Goal: Task Accomplishment & Management: Use online tool/utility

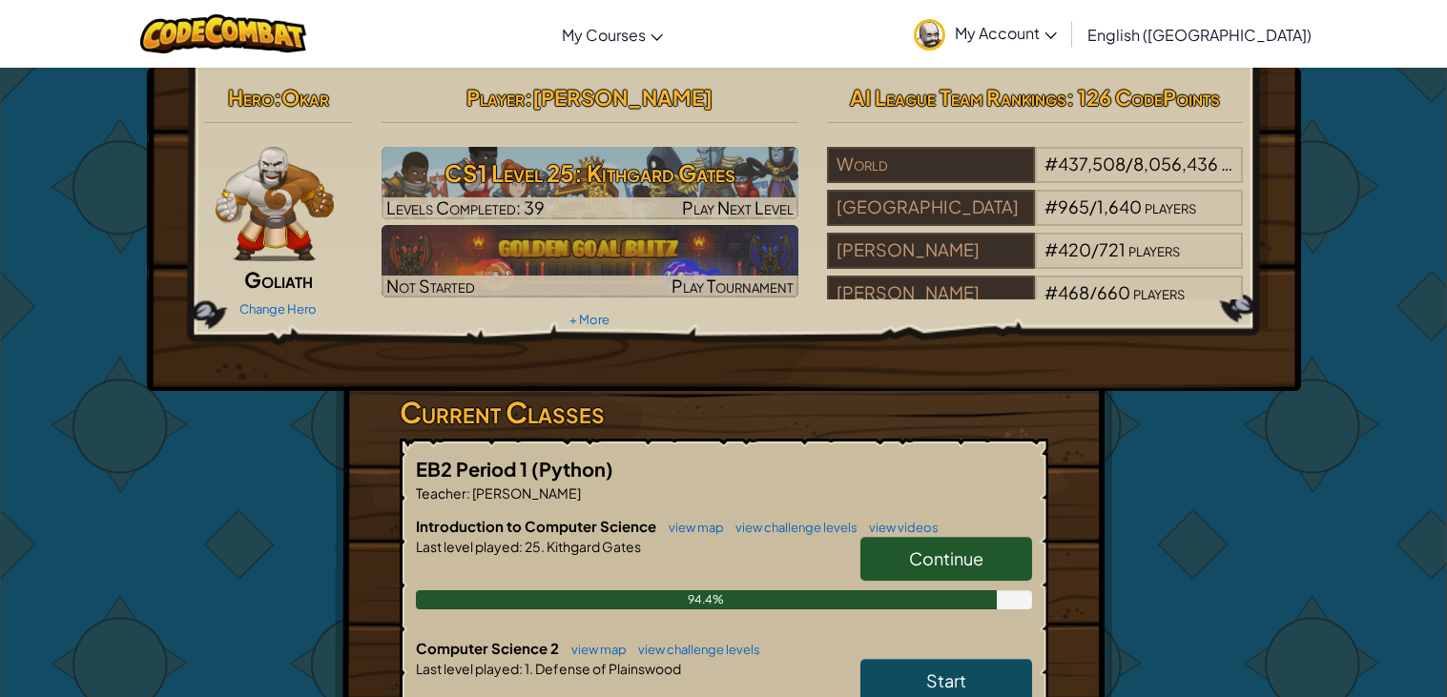
click at [979, 671] on link "Start" at bounding box center [946, 681] width 172 height 44
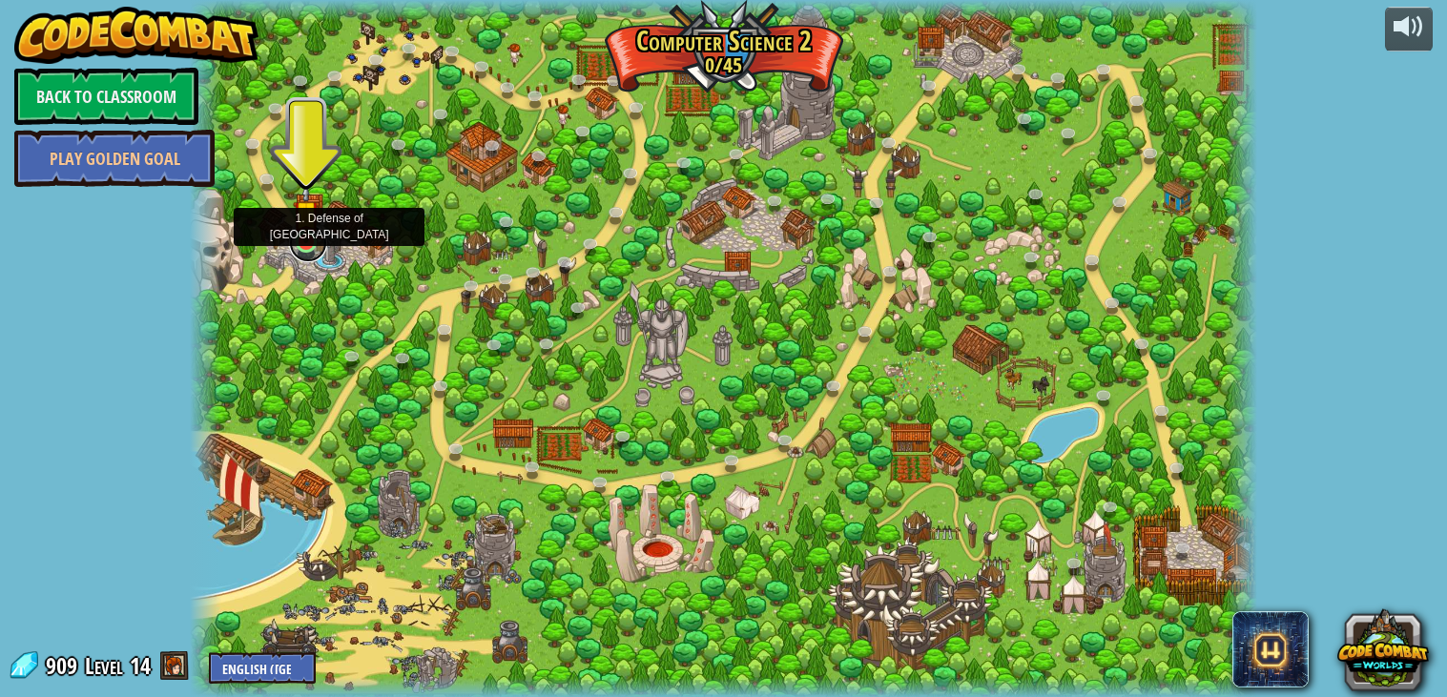
click at [301, 251] on link at bounding box center [308, 243] width 38 height 38
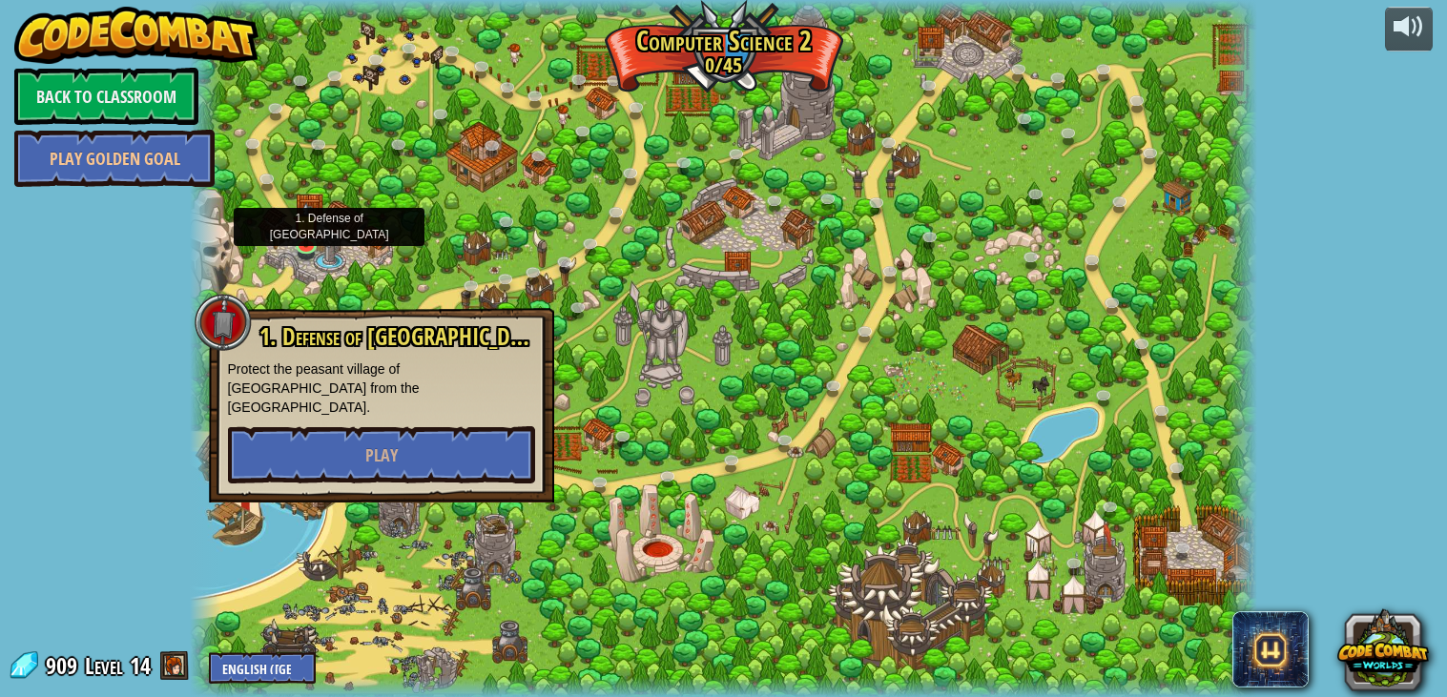
click at [388, 467] on div "1. Defense of Plainswood Protect the peasant village of [GEOGRAPHIC_DATA] from …" at bounding box center [381, 405] width 345 height 195
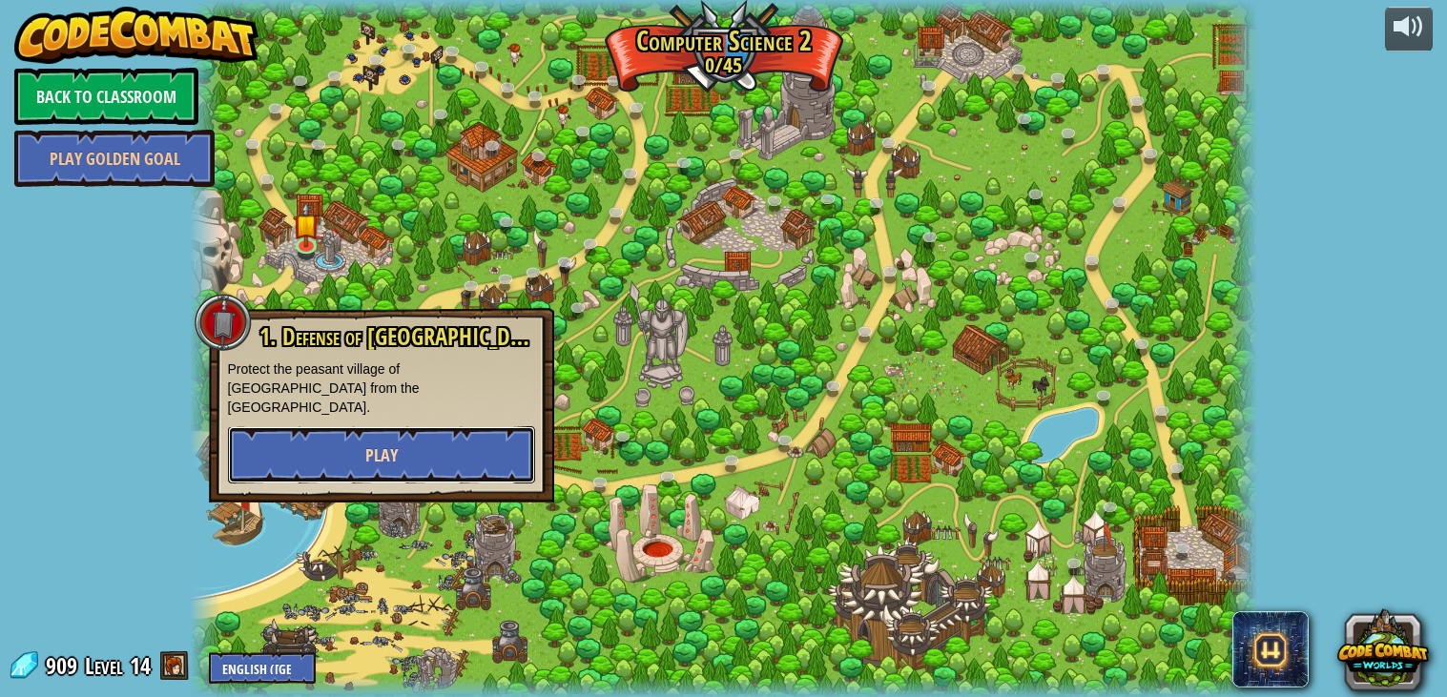
click at [378, 443] on span "Play" at bounding box center [381, 455] width 32 height 24
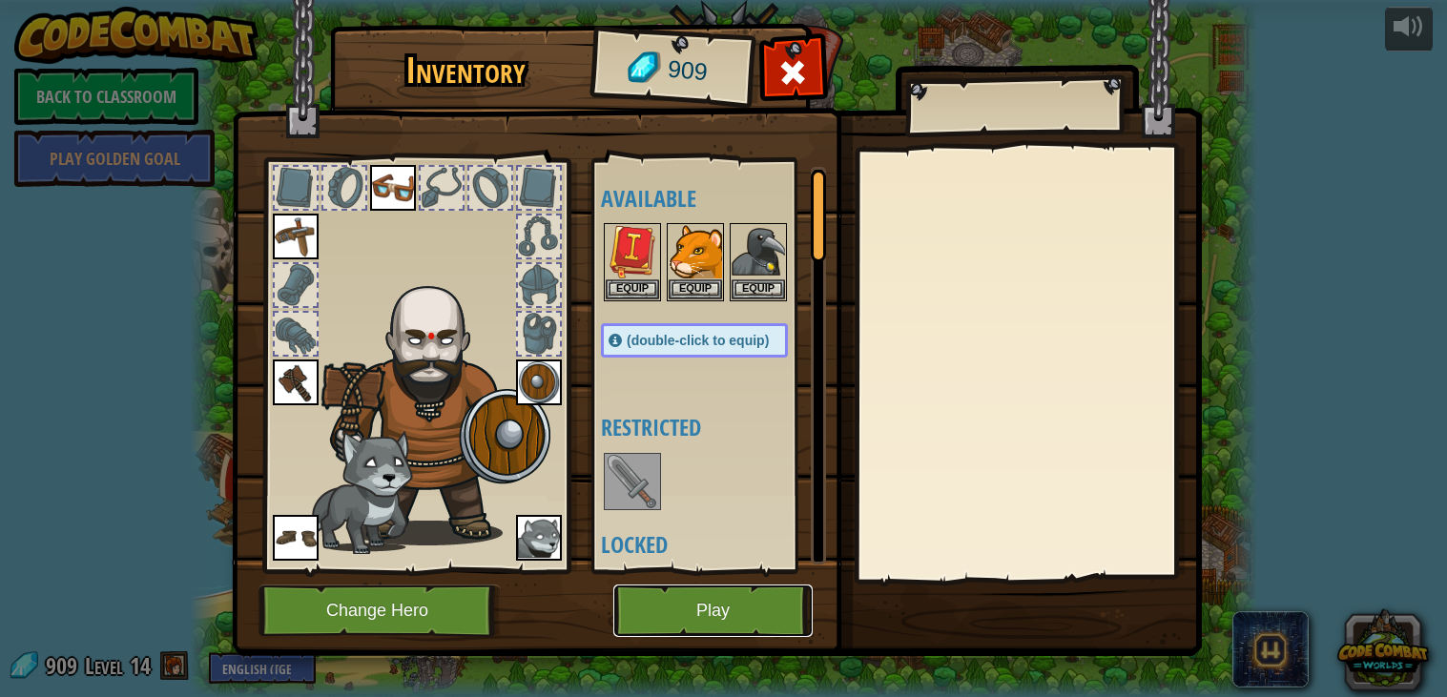
click at [692, 621] on button "Play" at bounding box center [712, 611] width 199 height 52
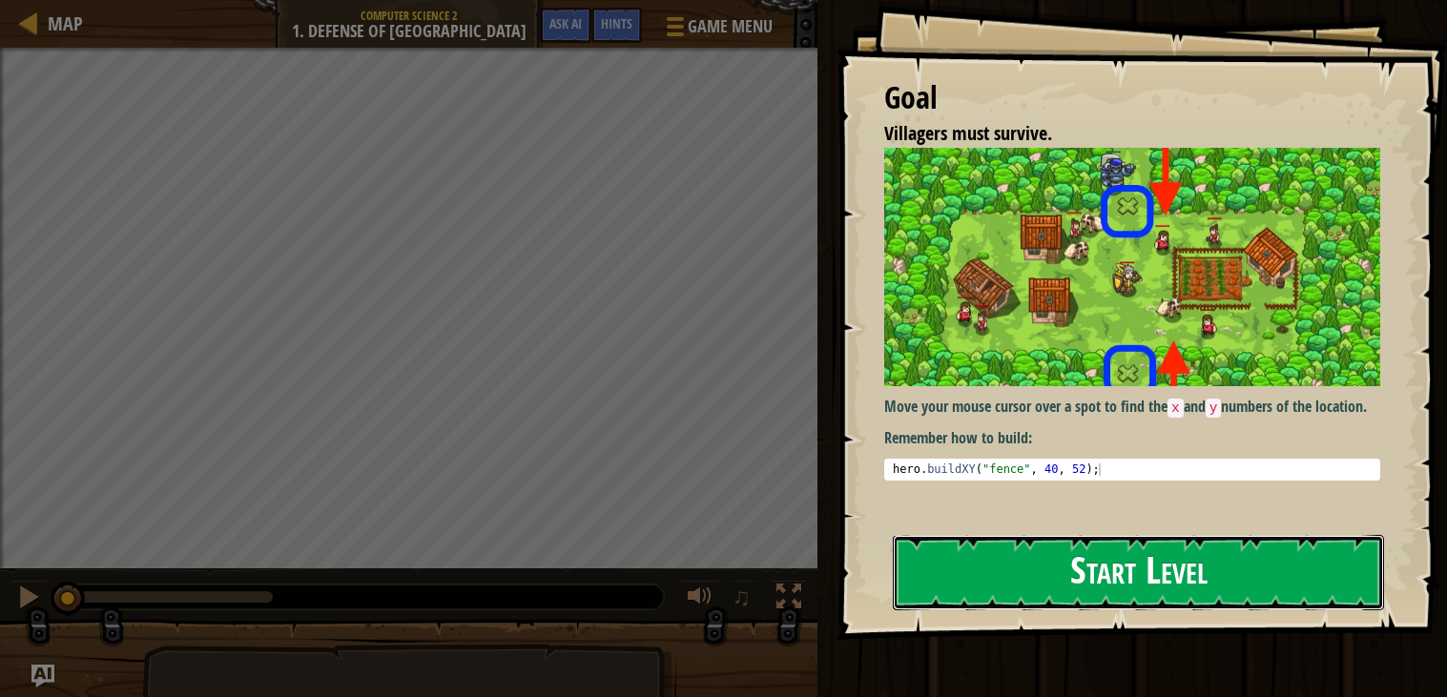
click at [959, 558] on button "Start Level" at bounding box center [1138, 572] width 491 height 75
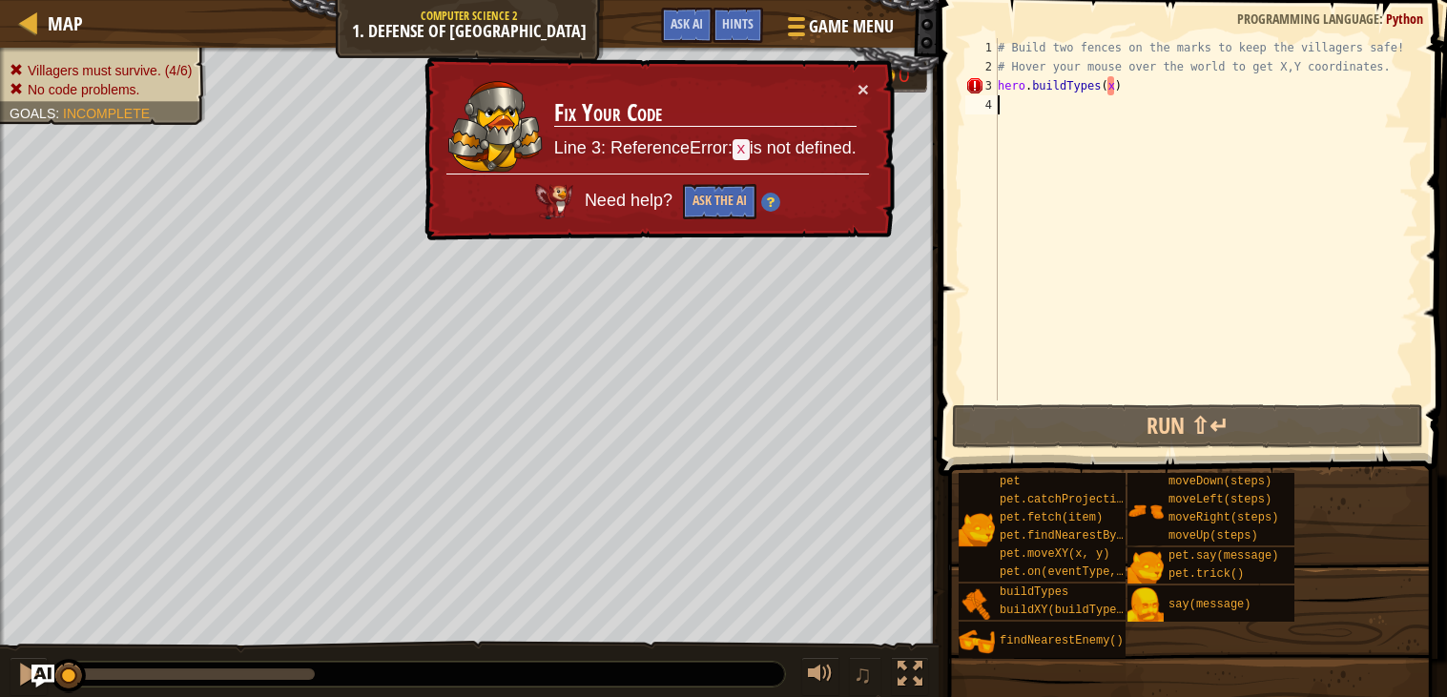
click at [892, 94] on div "× Fix Your Code Line 3: ReferenceError: x is not defined. Need help? Ask the AI" at bounding box center [658, 149] width 474 height 184
click at [869, 90] on div "× Fix Your Code Line 3: ReferenceError: x is not defined. Need help? Ask the AI" at bounding box center [658, 149] width 474 height 184
click at [1128, 92] on div "# Build two fences on the marks to keep the villagers safe! # Hover your mouse …" at bounding box center [1206, 238] width 424 height 401
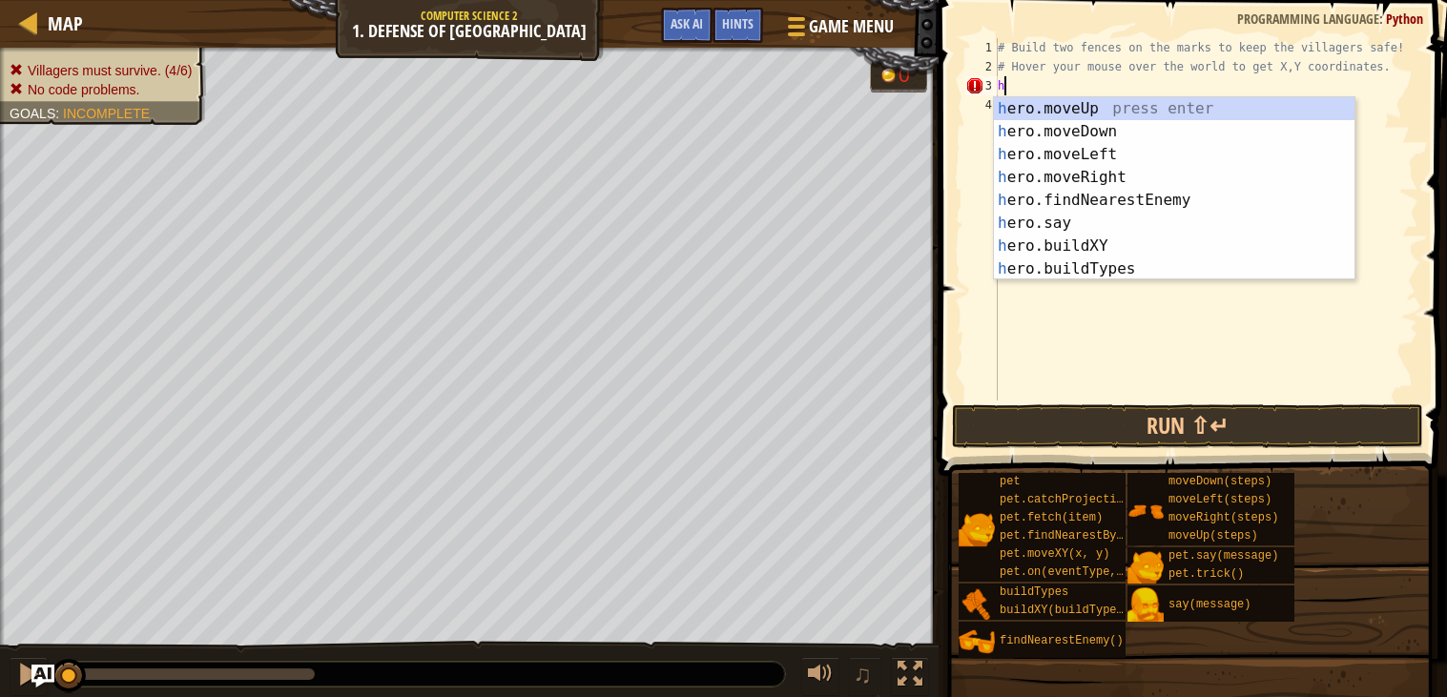
type textarea "h"
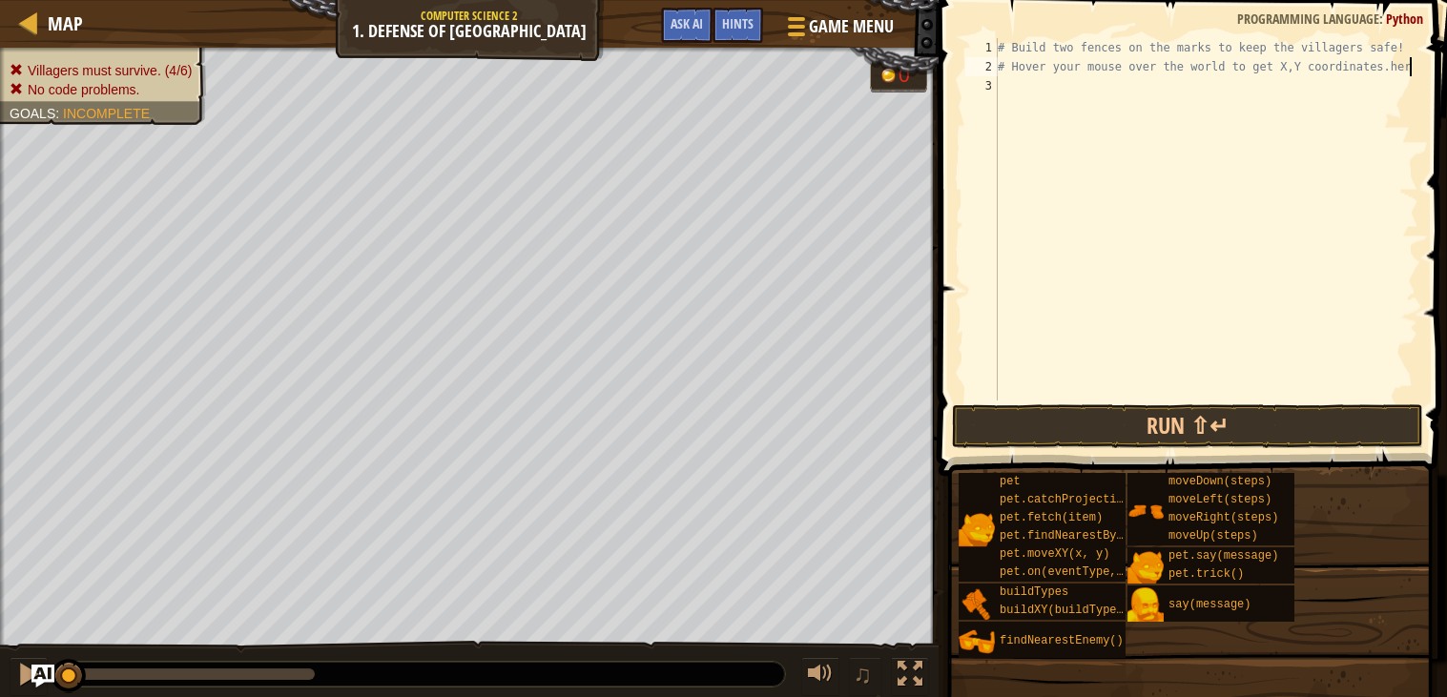
scroll to position [8, 33]
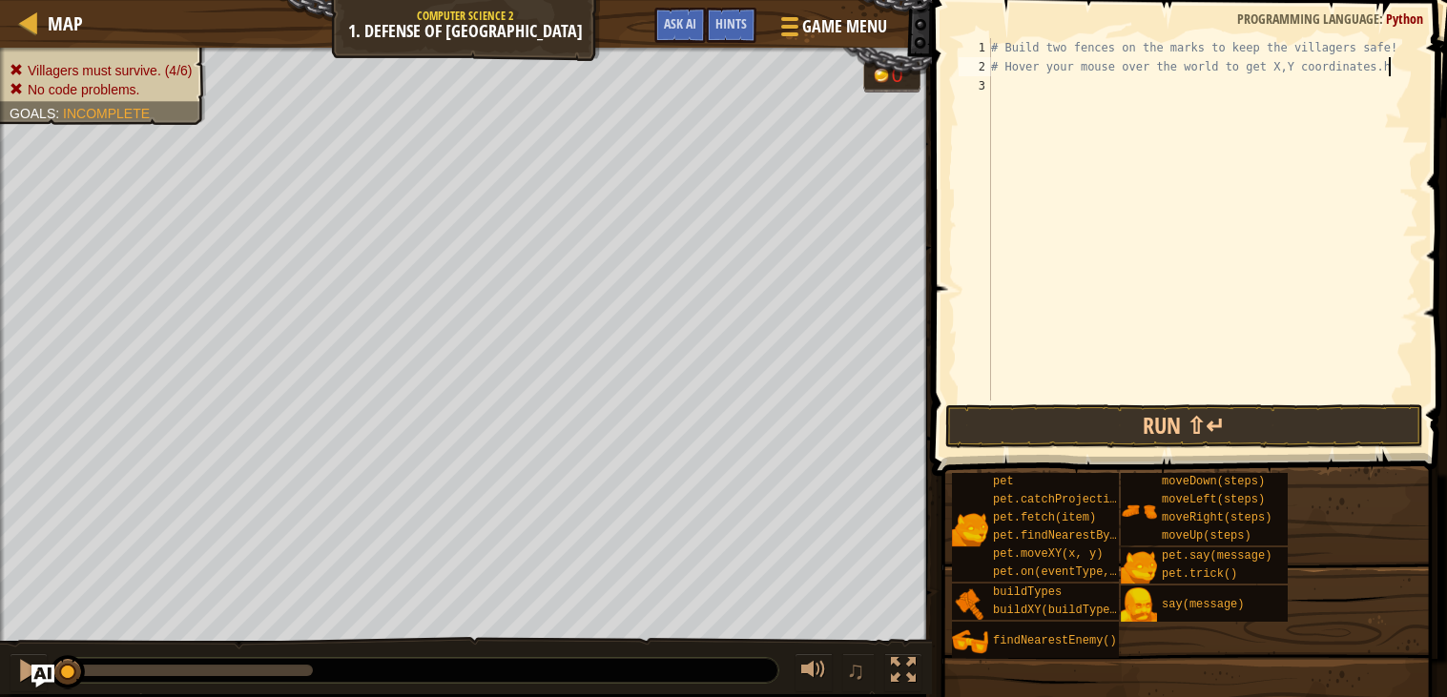
type textarea "# Hover your mouse over the world to get X,Y coordinates."
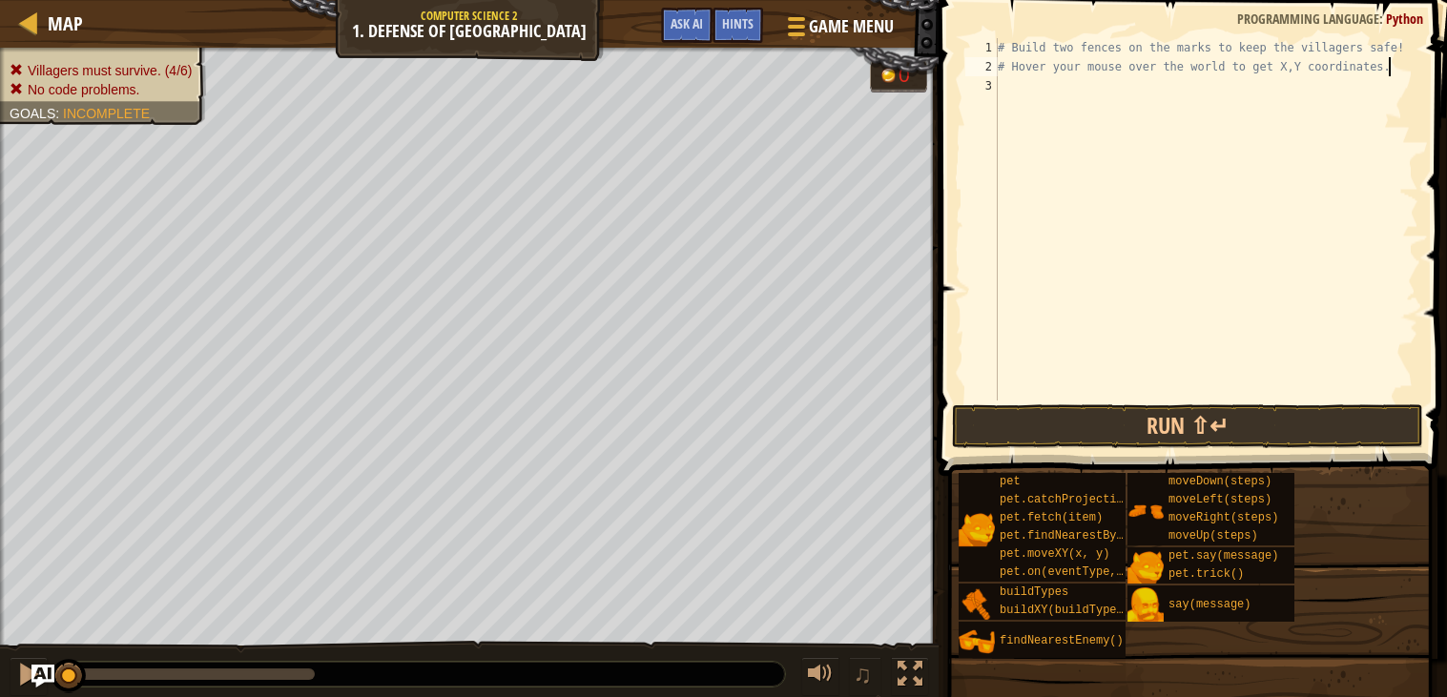
click at [1334, 96] on div "# Build two fences on the marks to keep the villagers safe! # Hover your mouse …" at bounding box center [1206, 238] width 424 height 401
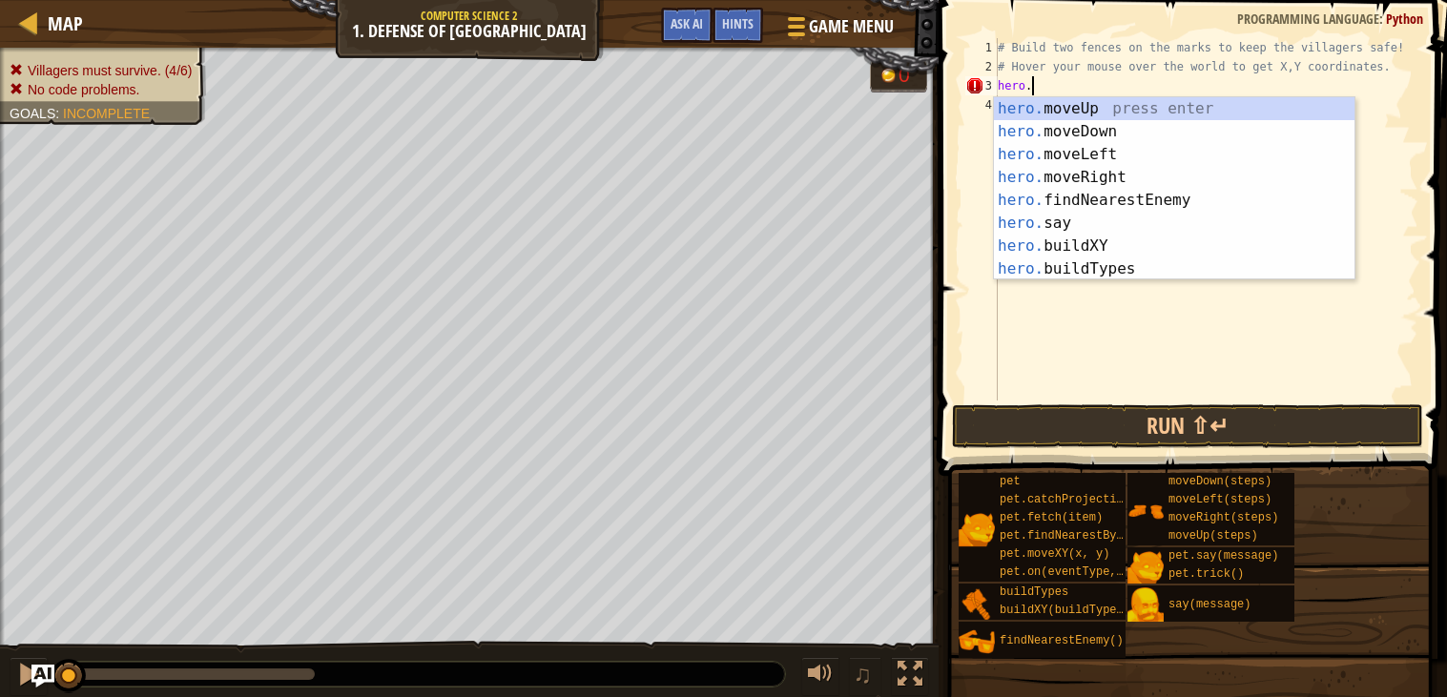
scroll to position [8, 2]
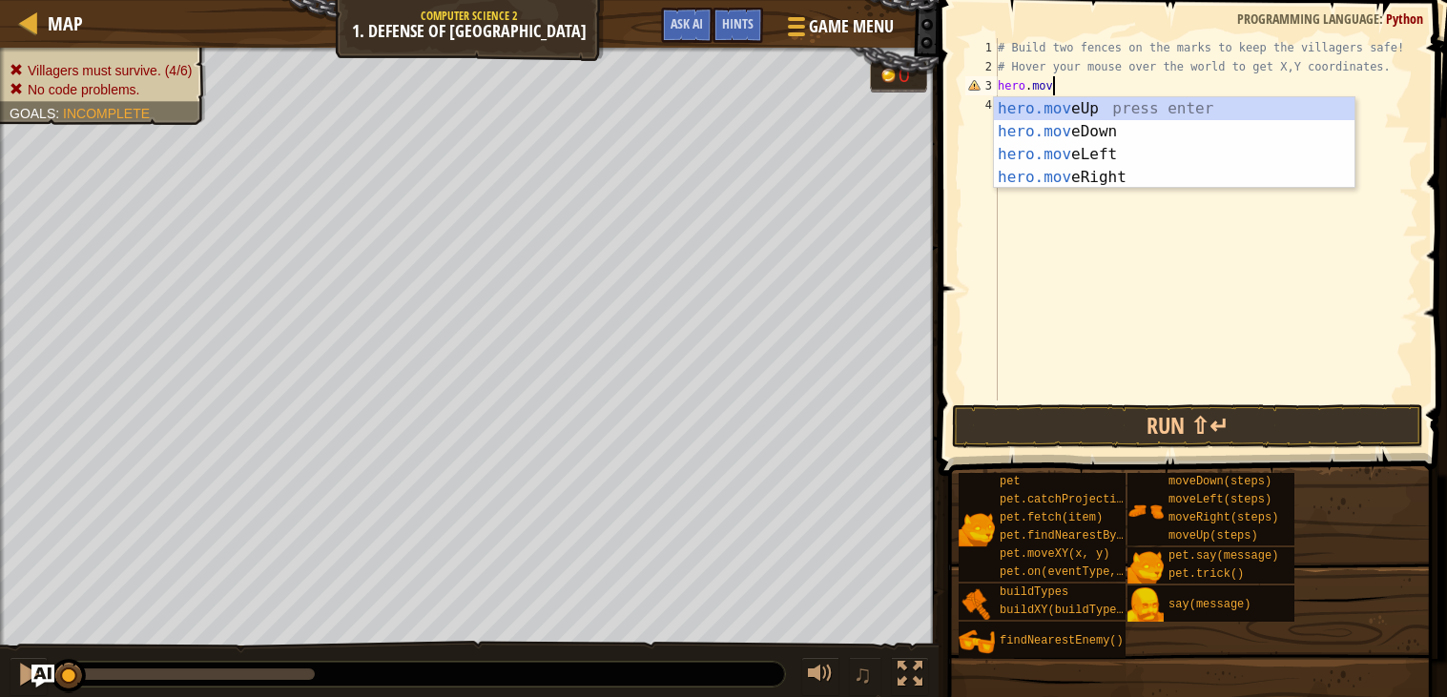
type textarea "hero.move"
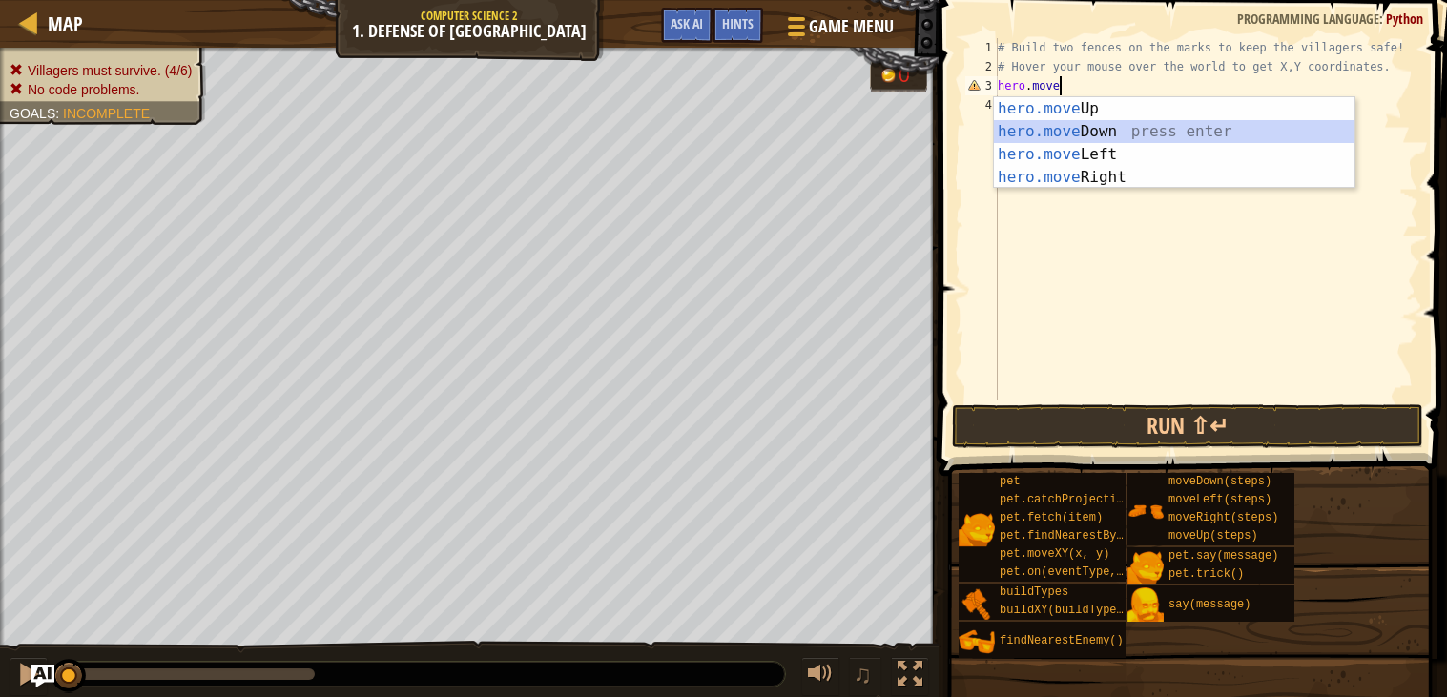
click at [1062, 130] on div "hero.move Up press enter hero.move Down press enter hero.move Left press enter …" at bounding box center [1174, 165] width 360 height 137
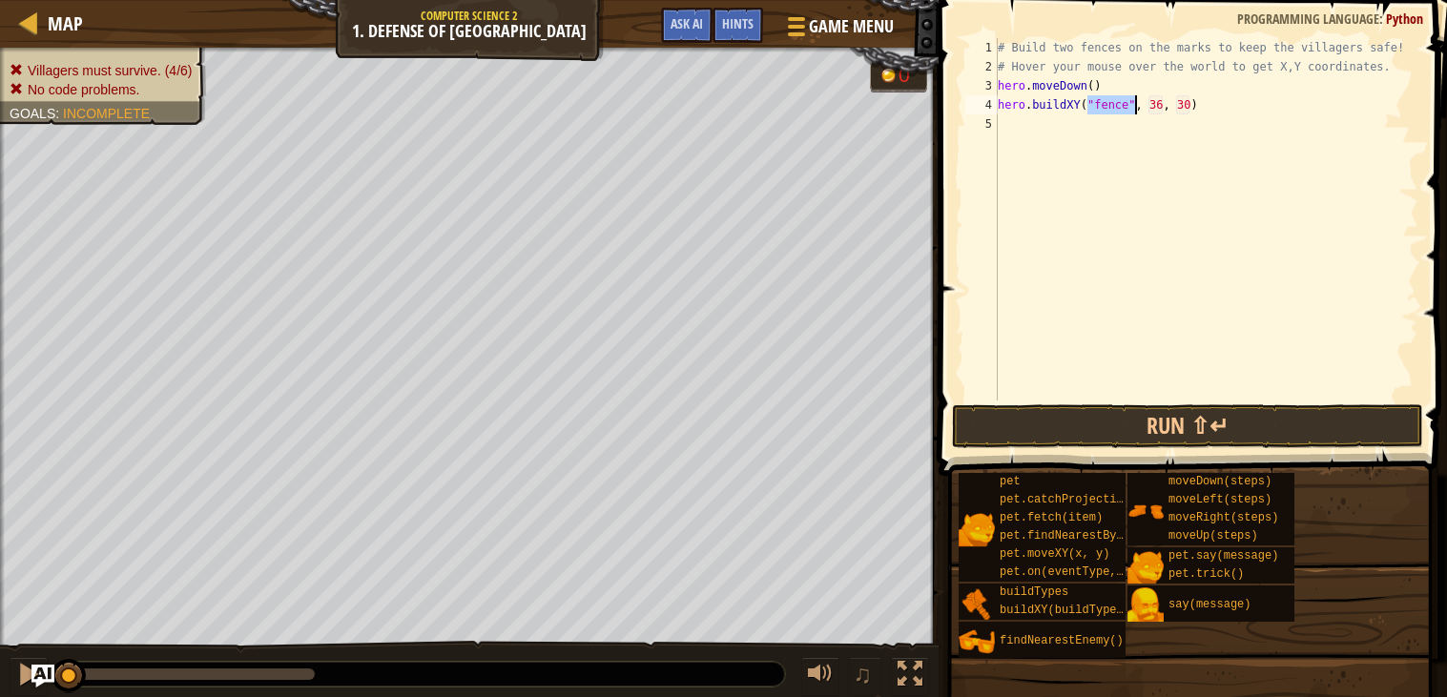
click at [1153, 99] on div "# Build two fences on the marks to keep the villagers safe! # Hover your mouse …" at bounding box center [1206, 238] width 424 height 401
click at [1184, 104] on div "# Build two fences on the marks to keep the villagers safe! # Hover your mouse …" at bounding box center [1206, 238] width 424 height 401
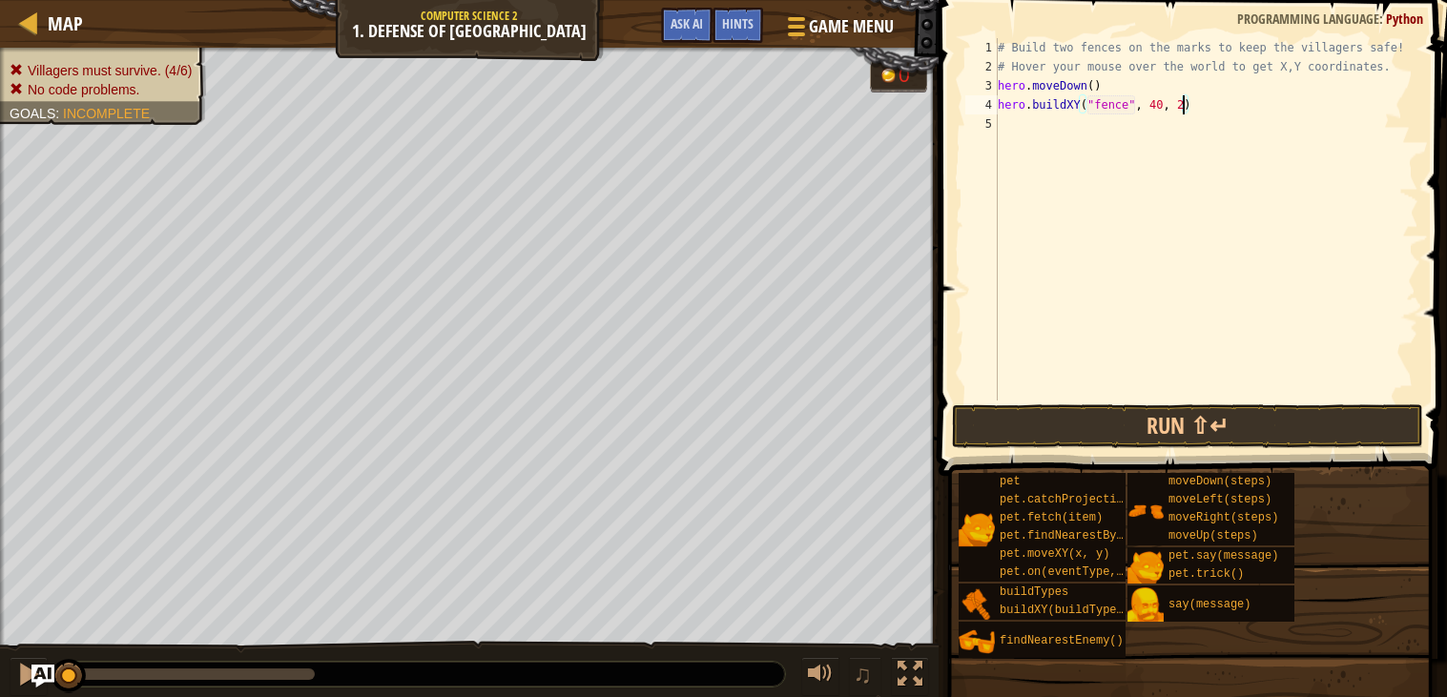
type textarea "hero.buildXY("fence", 40, 20)"
click at [1234, 149] on div "# Build two fences on the marks to keep the villagers safe! # Hover your mouse …" at bounding box center [1206, 238] width 424 height 401
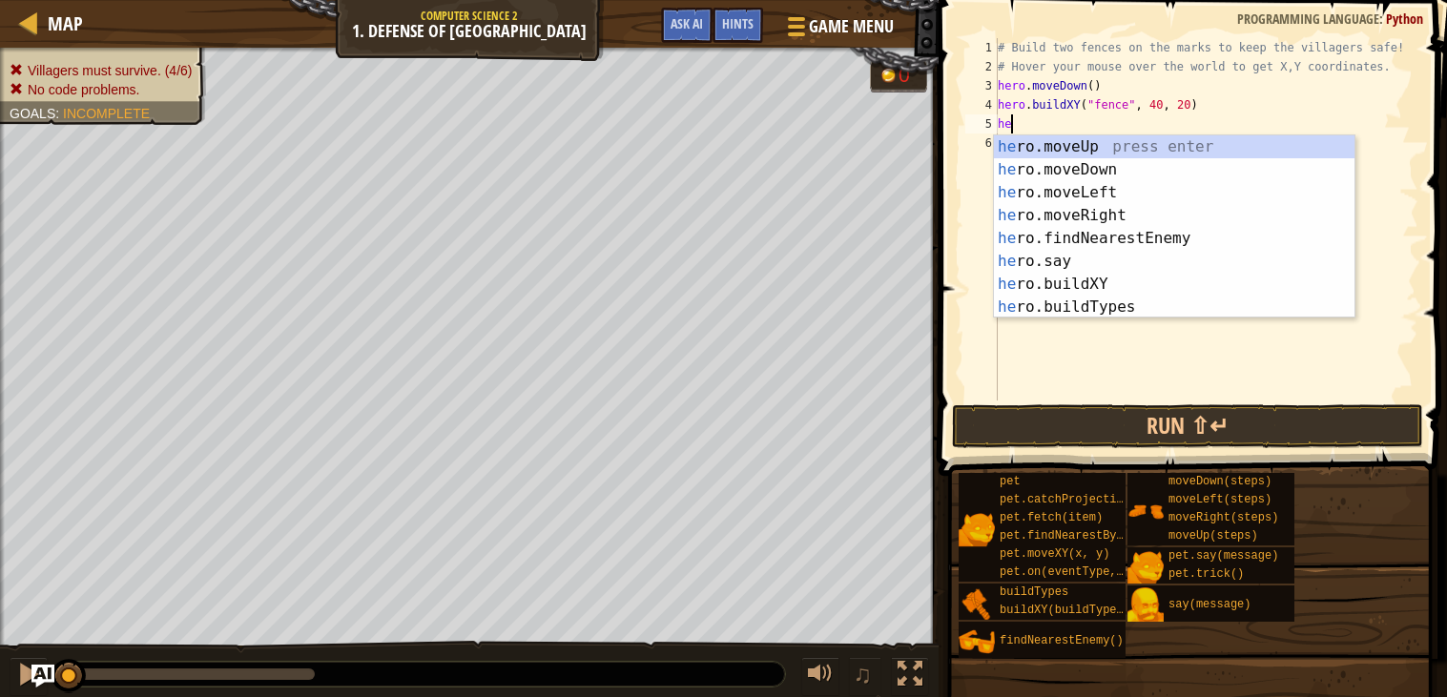
type textarea "hero"
click at [1082, 144] on div "hero .moveUp press enter hero .moveDown press enter hero .moveLeft press enter …" at bounding box center [1174, 249] width 360 height 229
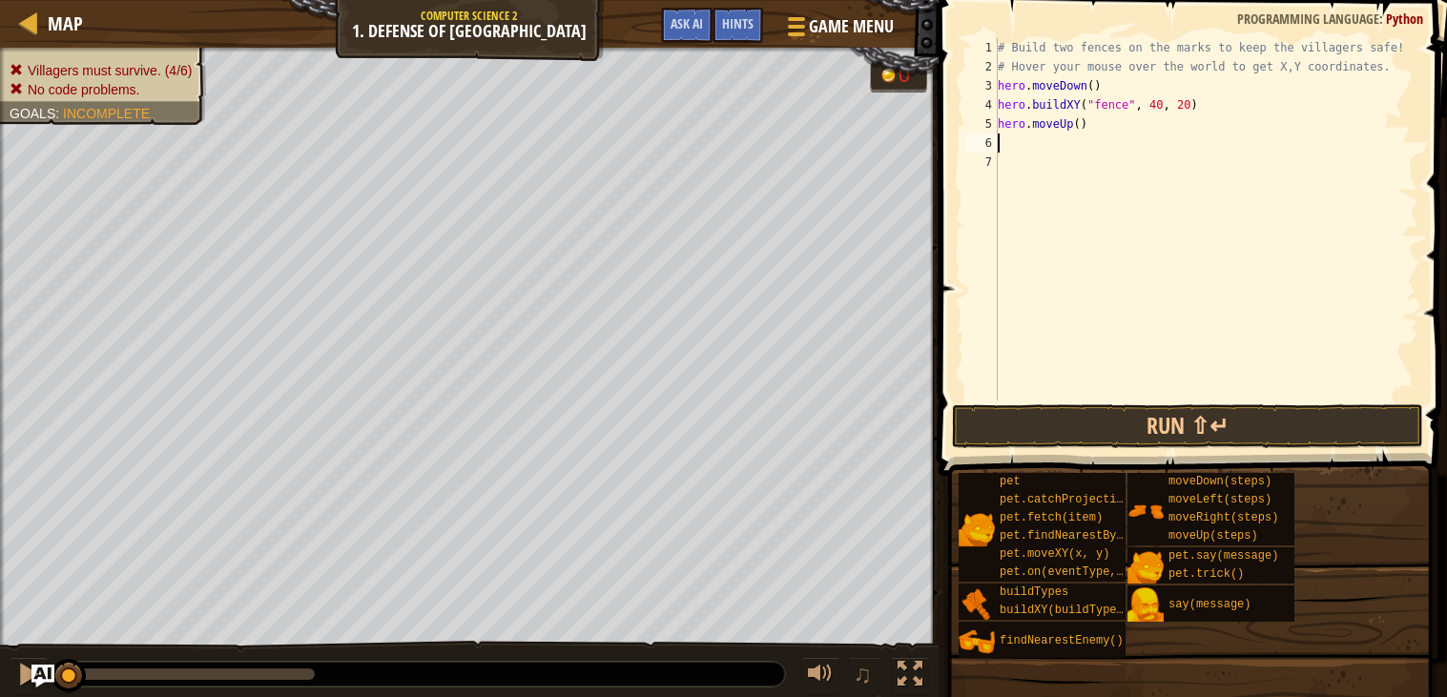
scroll to position [8, 0]
click at [1089, 85] on div "# Build two fences on the marks to keep the villagers safe! # Hover your mouse …" at bounding box center [1206, 238] width 424 height 401
click at [1097, 86] on div "# Build two fences on the marks to keep the villagers safe! # Hover your mouse …" at bounding box center [1206, 238] width 424 height 401
click at [1082, 125] on div "# Build two fences on the marks to keep the villagers safe! # Hover your mouse …" at bounding box center [1206, 238] width 424 height 401
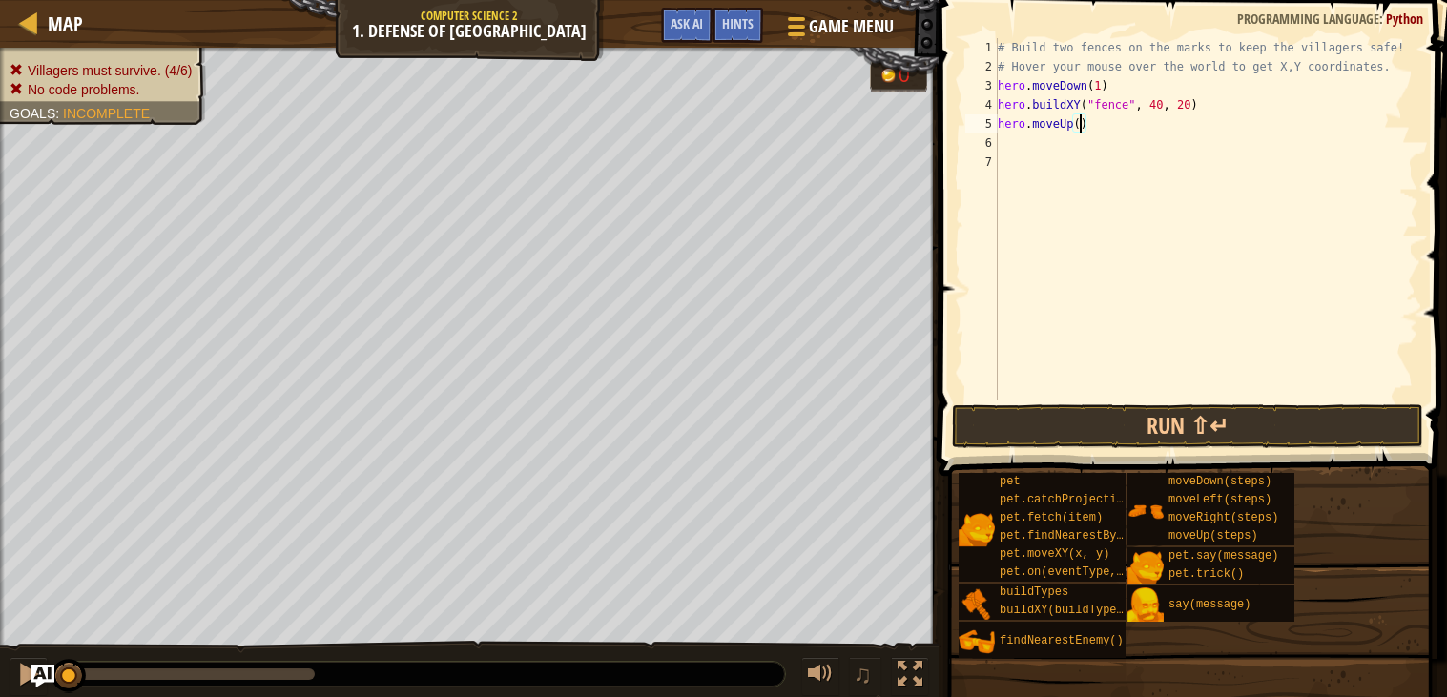
scroll to position [8, 6]
type textarea "hero.moveUp(2)"
click at [1077, 150] on div "# Build two fences on the marks to keep the villagers safe! # Hover your mouse …" at bounding box center [1206, 238] width 424 height 401
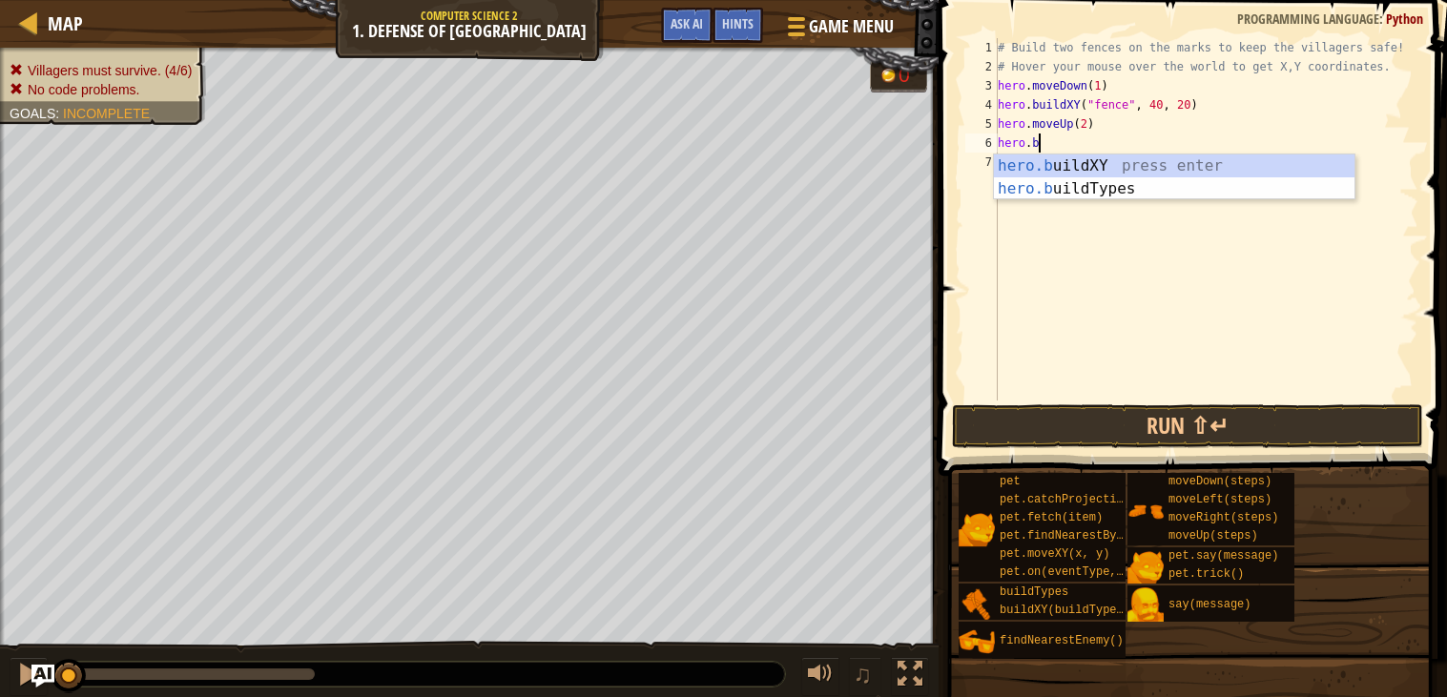
scroll to position [8, 2]
click at [1139, 165] on div "hero.b uildXY press enter hero.b uildTypes press enter" at bounding box center [1174, 200] width 360 height 92
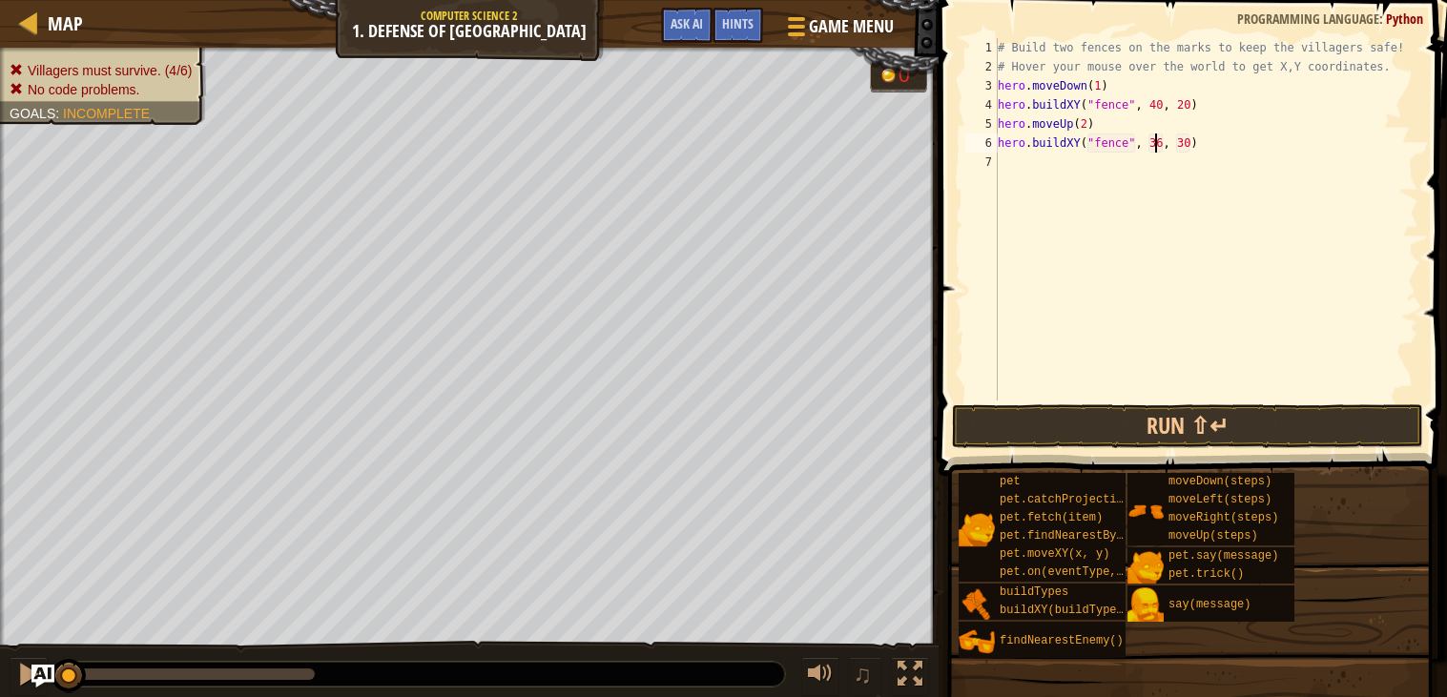
click at [1158, 143] on div "# Build two fences on the marks to keep the villagers safe! # Hover your mouse …" at bounding box center [1206, 238] width 424 height 401
click at [1188, 144] on div "# Build two fences on the marks to keep the villagers safe! # Hover your mouse …" at bounding box center [1206, 238] width 424 height 401
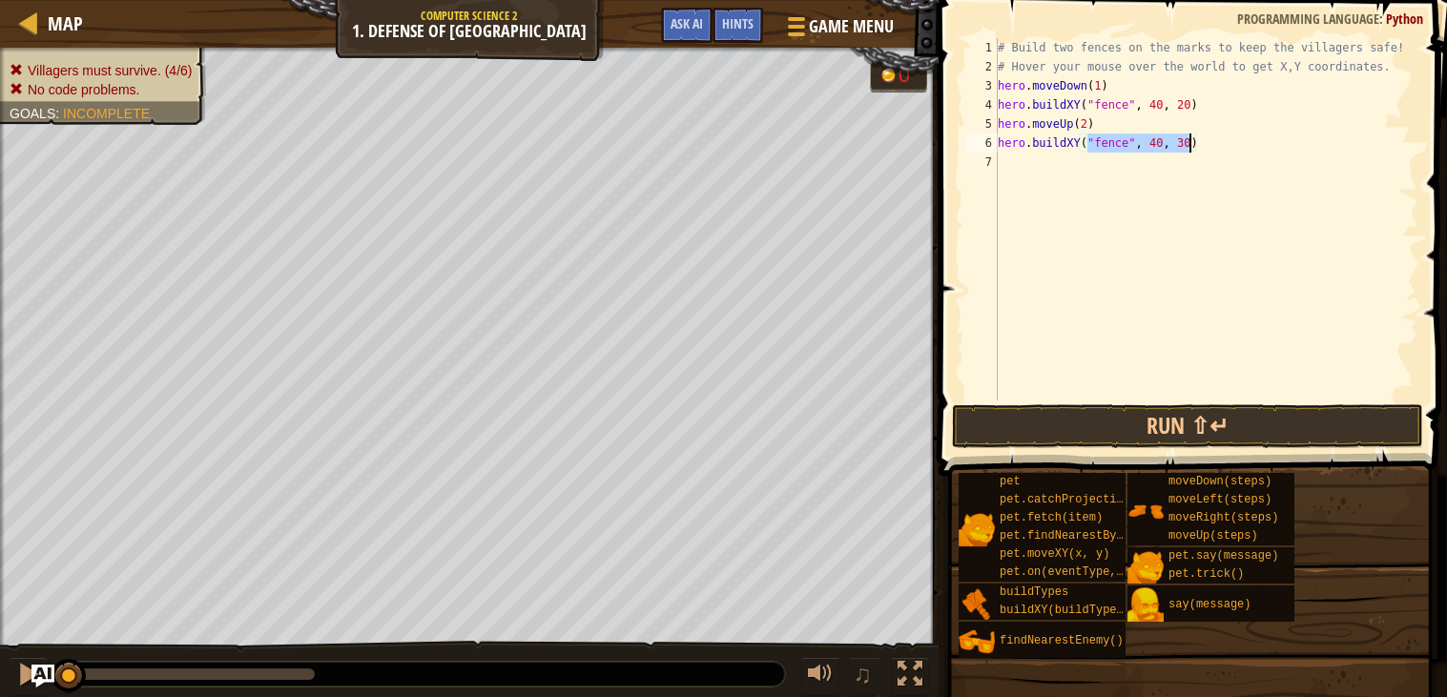
click at [1188, 144] on div "# Build two fences on the marks to keep the villagers safe! # Hover your mouse …" at bounding box center [1206, 219] width 424 height 362
click at [1188, 144] on div "# Build two fences on the marks to keep the villagers safe! # Hover your mouse …" at bounding box center [1206, 238] width 424 height 401
click at [1188, 144] on div "# Build two fences on the marks to keep the villagers safe! # Hover your mouse …" at bounding box center [1206, 219] width 424 height 362
click at [1251, 416] on button "Run ⇧↵" at bounding box center [1187, 426] width 471 height 44
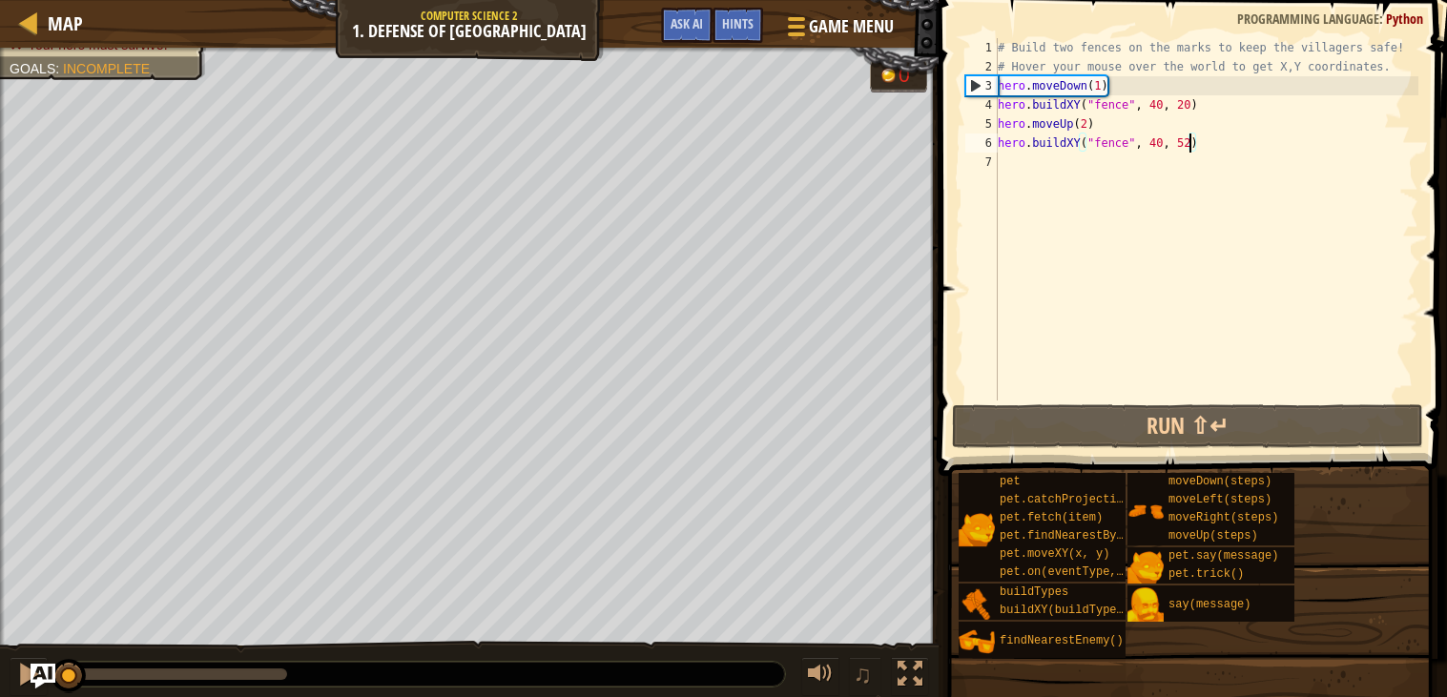
drag, startPoint x: 278, startPoint y: 679, endPoint x: 50, endPoint y: 673, distance: 228.9
click at [50, 673] on div "Map Computer Science 2 1. Defense of Plainswood Game Menu Done Hints Ask AI 1 ה…" at bounding box center [723, 348] width 1447 height 697
click at [1076, 82] on div "# Build two fences on the marks to keep the villagers safe! # Hover your mouse …" at bounding box center [1206, 238] width 424 height 401
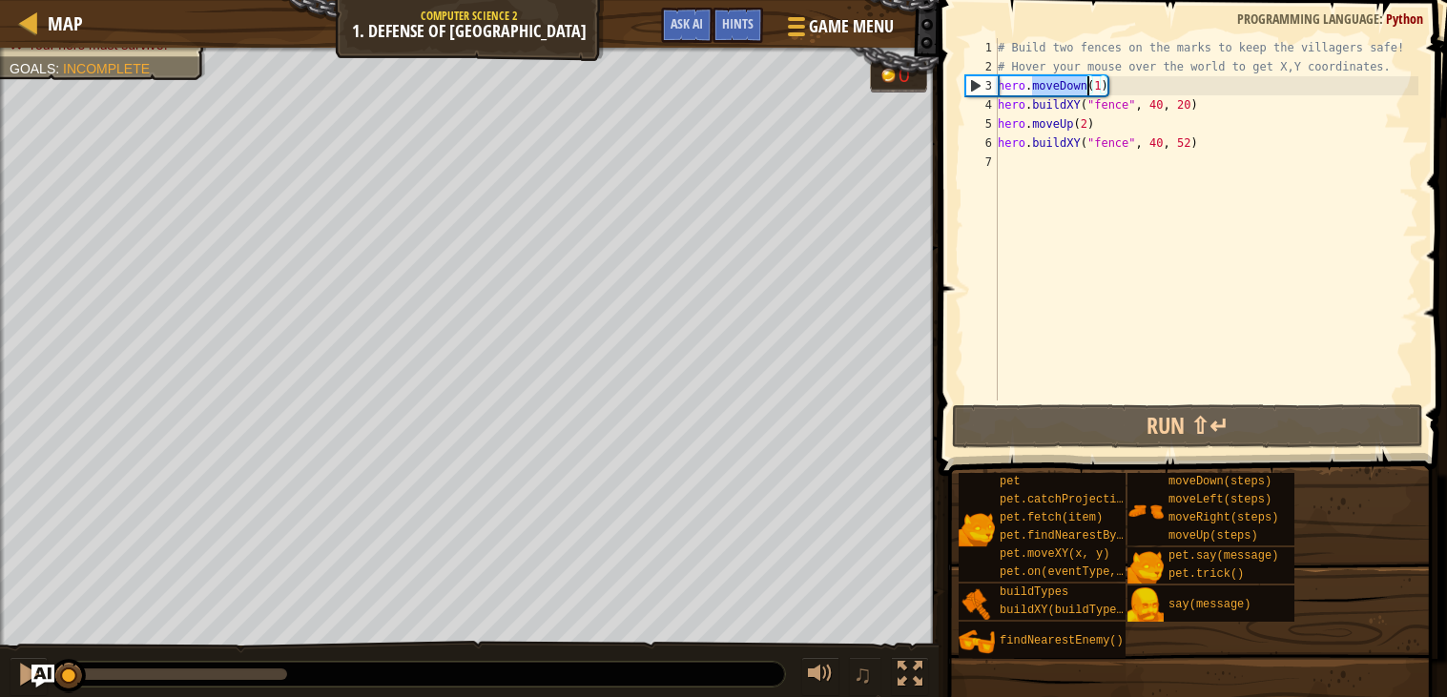
click at [1080, 81] on div "# Build two fences on the marks to keep the villagers safe! # Hover your mouse …" at bounding box center [1206, 219] width 424 height 362
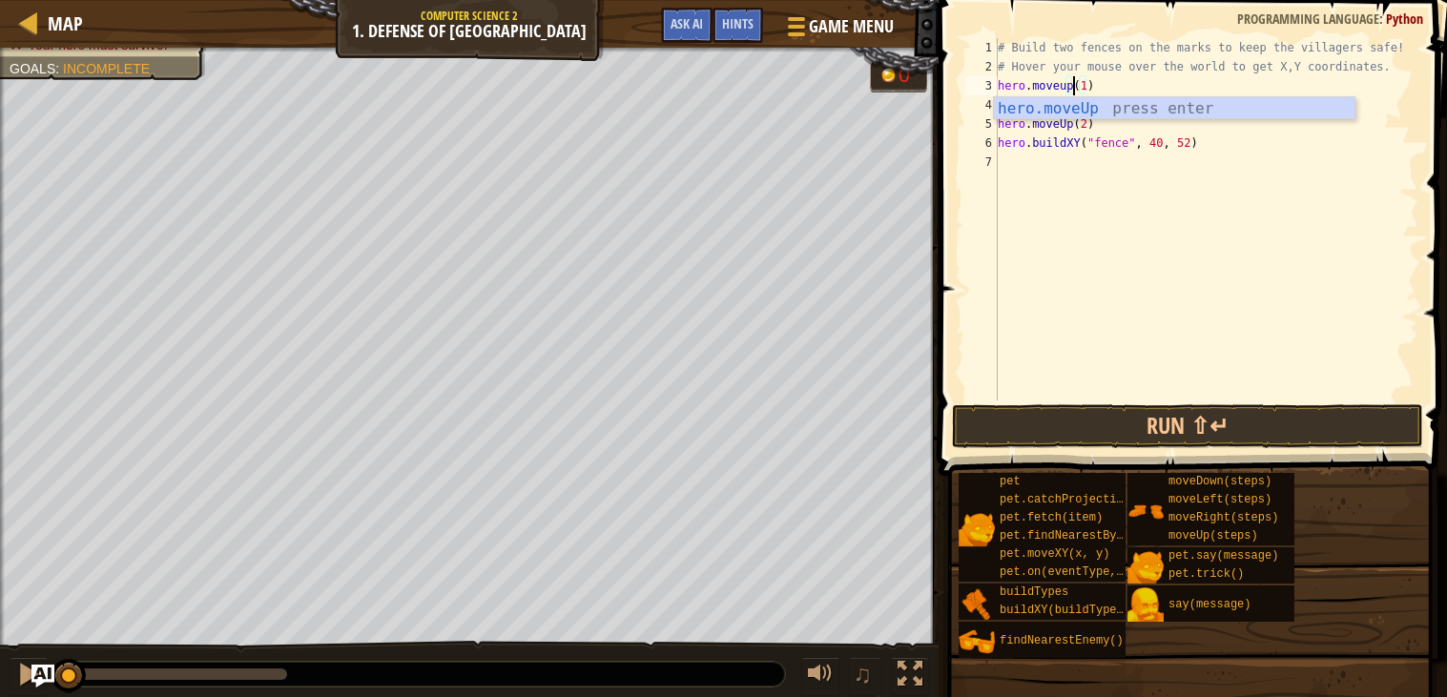
scroll to position [8, 5]
click at [1059, 135] on div "# Build two fences on the marks to keep the villagers safe! # Hover your mouse …" at bounding box center [1206, 238] width 424 height 401
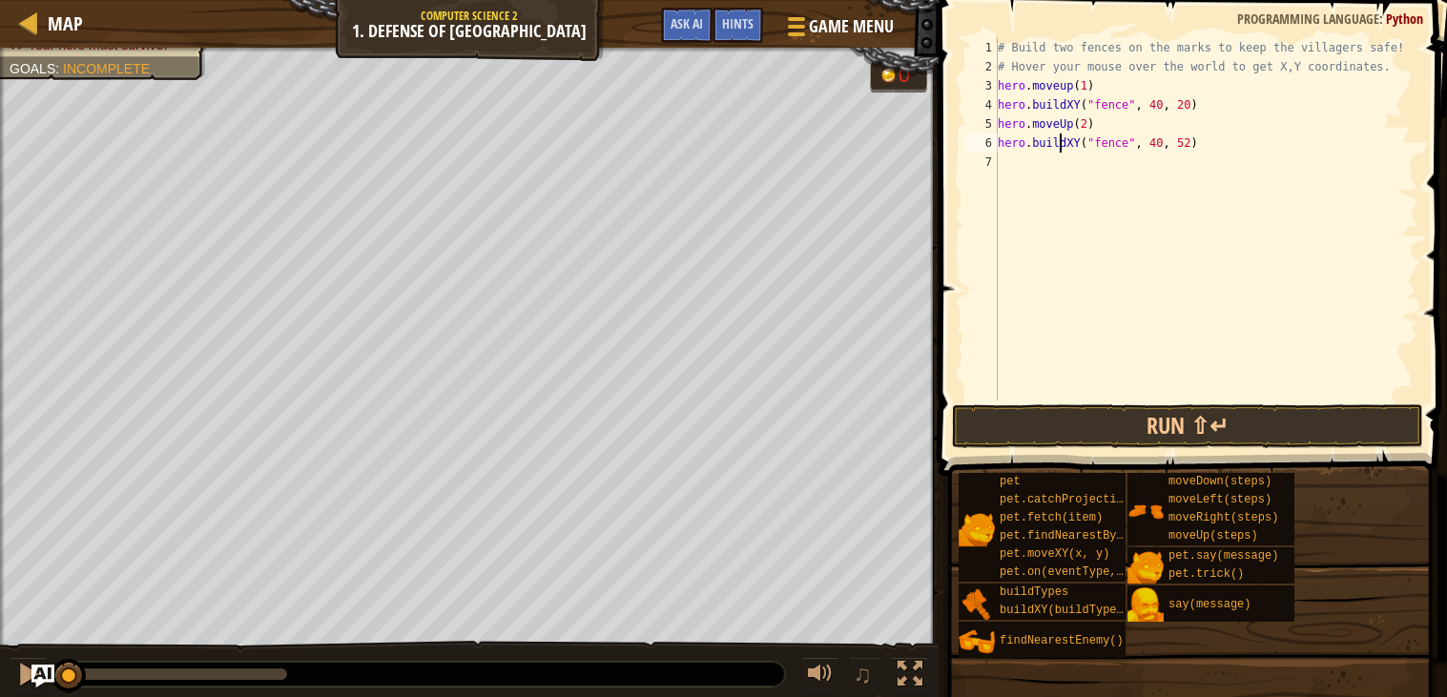
click at [1069, 124] on div "# Build two fences on the marks to keep the villagers safe! # Hover your mouse …" at bounding box center [1206, 238] width 424 height 401
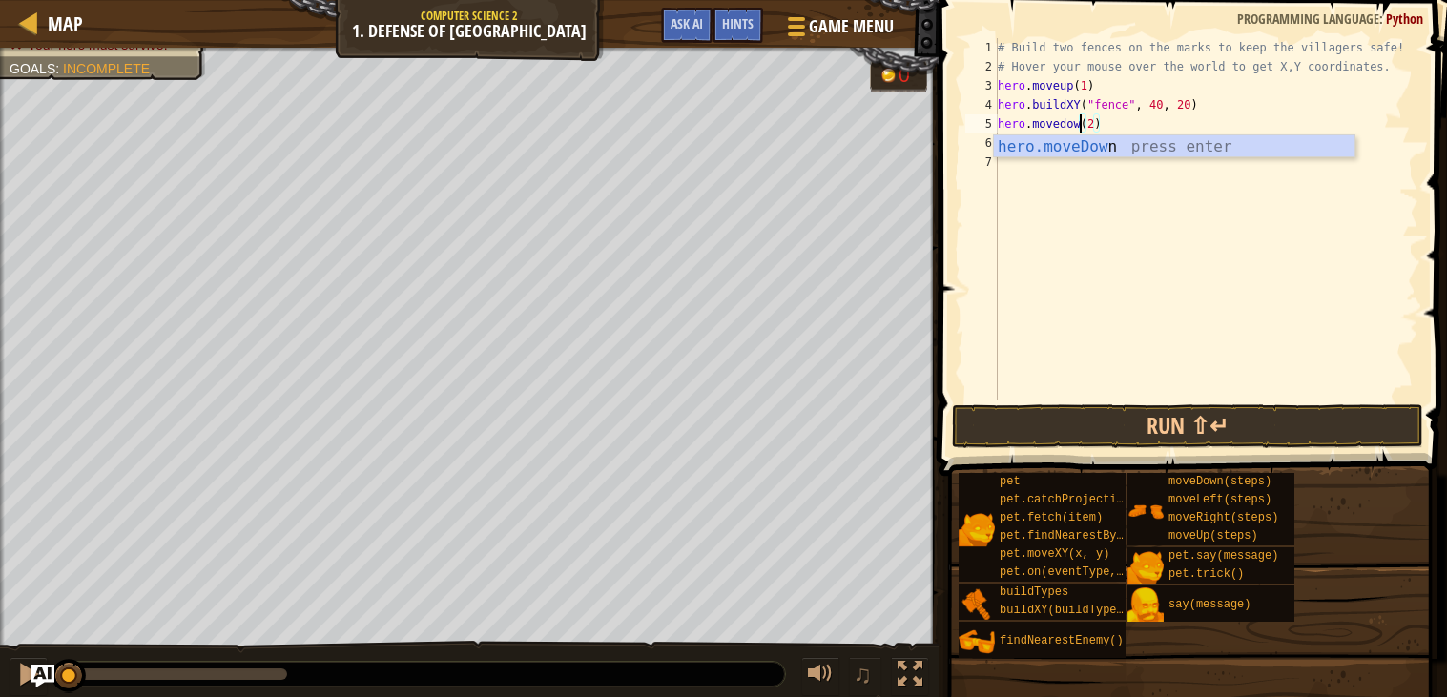
scroll to position [8, 7]
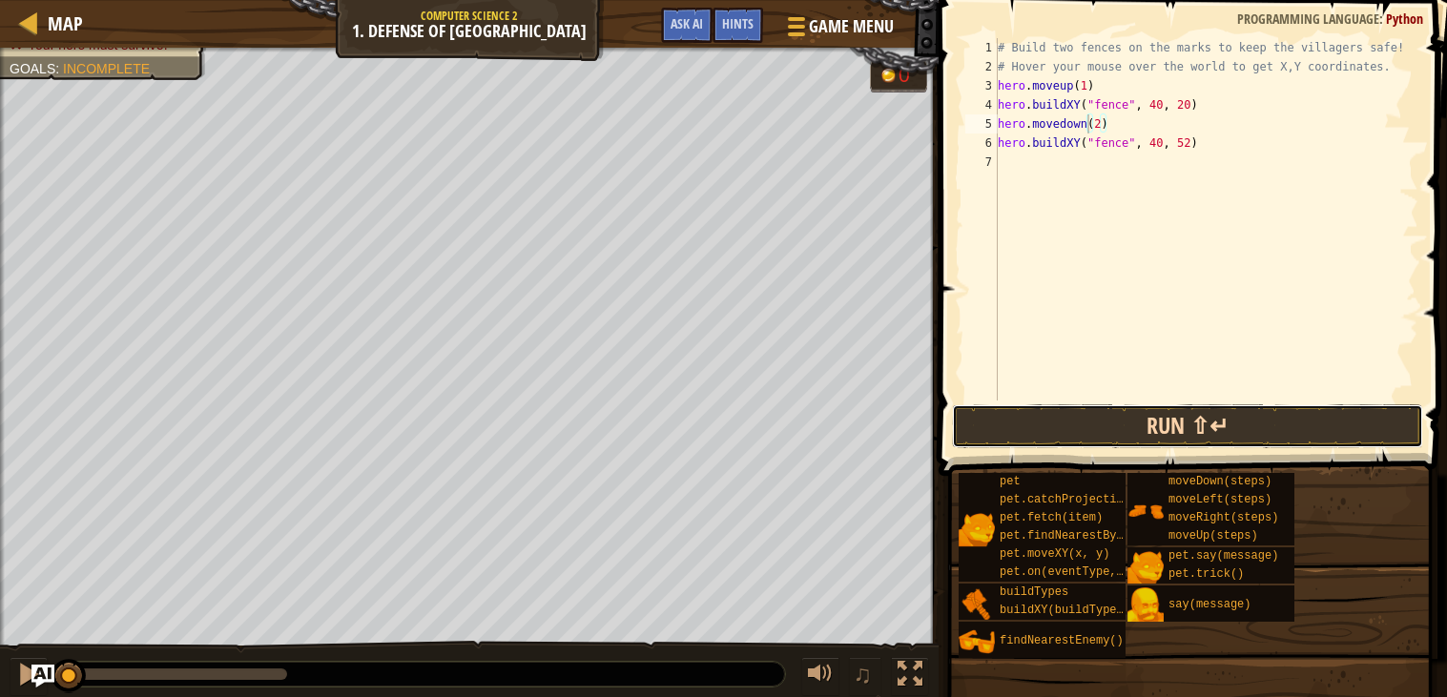
click at [1138, 434] on button "Run ⇧↵" at bounding box center [1187, 426] width 471 height 44
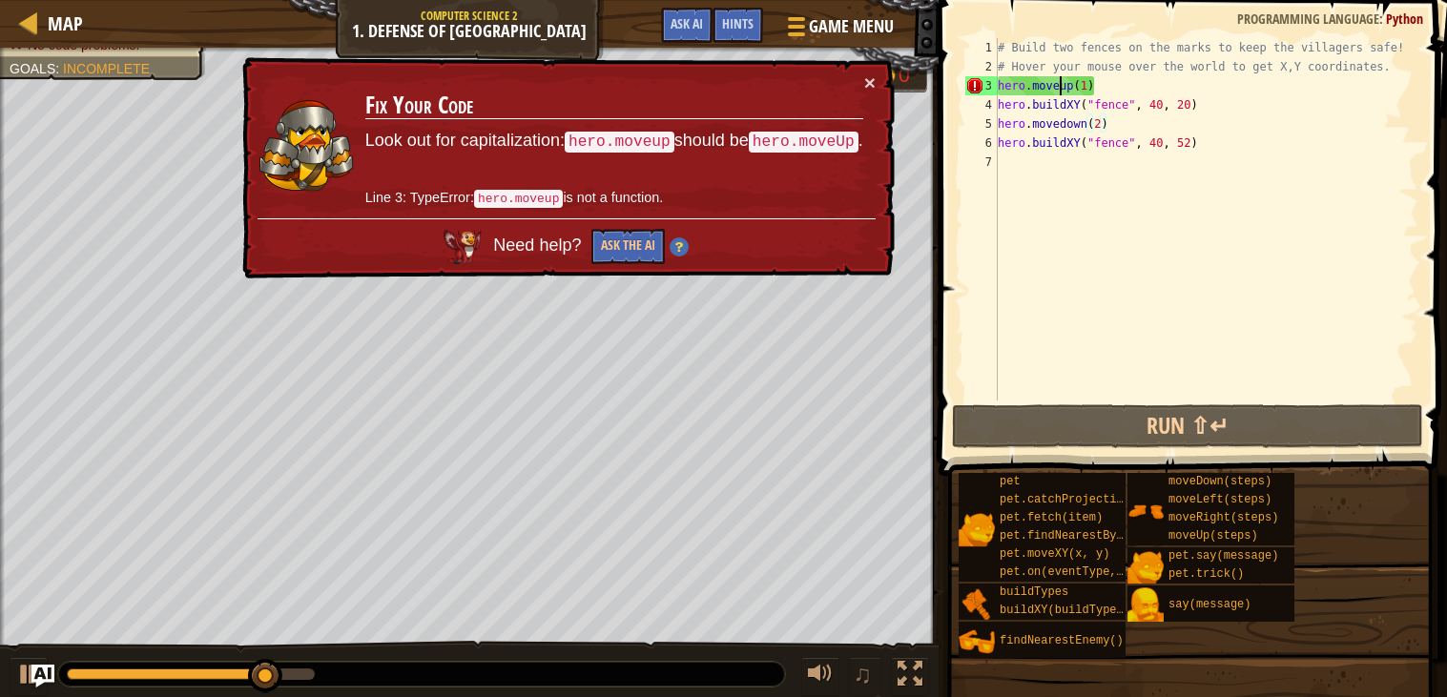
click at [1062, 86] on div "# Build two fences on the marks to keep the villagers safe! # Hover your mouse …" at bounding box center [1206, 238] width 424 height 401
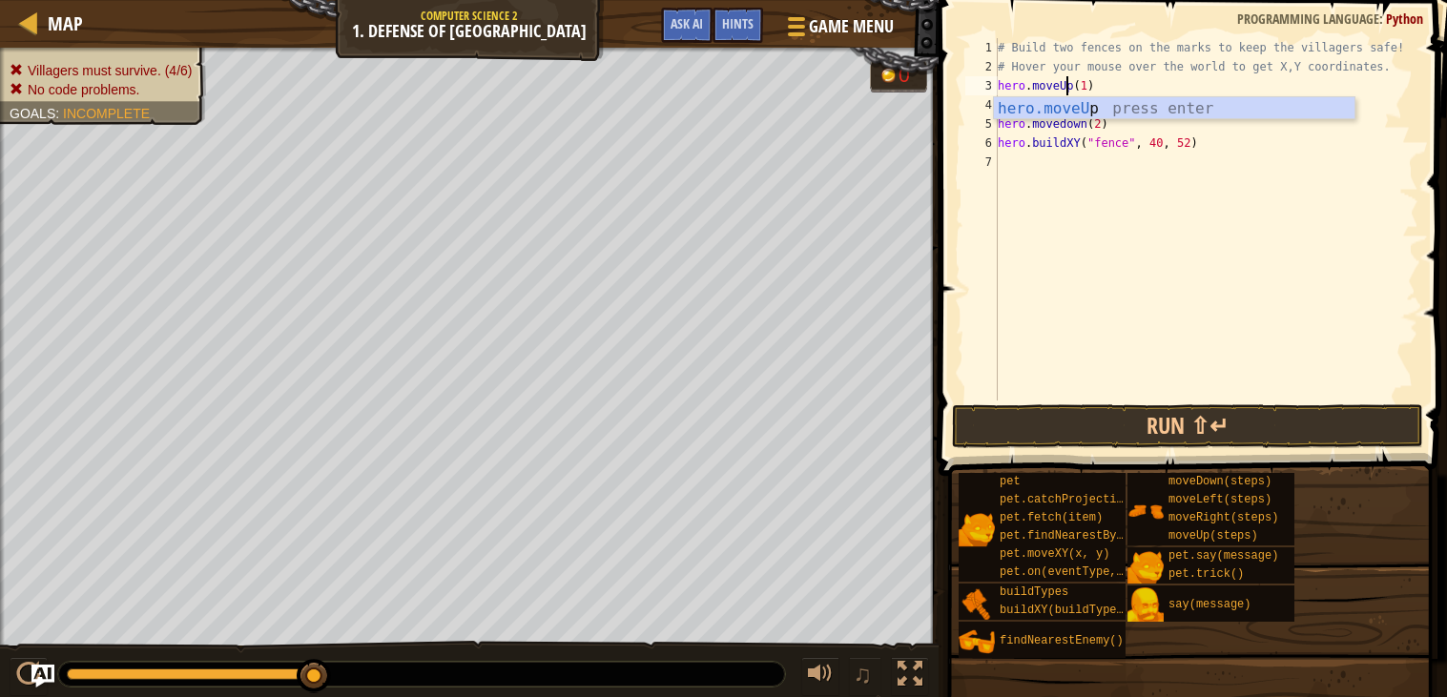
click at [1070, 134] on div "# Build two fences on the marks to keep the villagers safe! # Hover your mouse …" at bounding box center [1206, 238] width 424 height 401
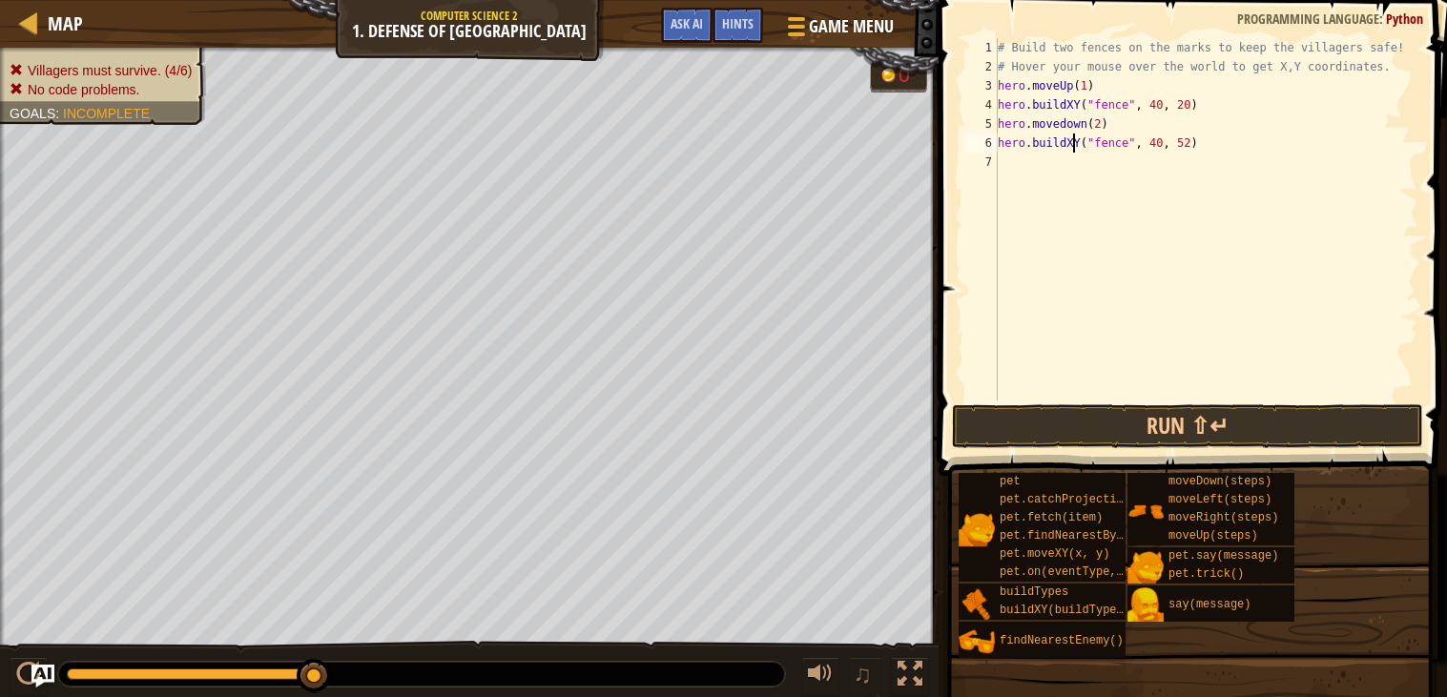
click at [1067, 123] on div "# Build two fences on the marks to keep the villagers safe! # Hover your mouse …" at bounding box center [1206, 238] width 424 height 401
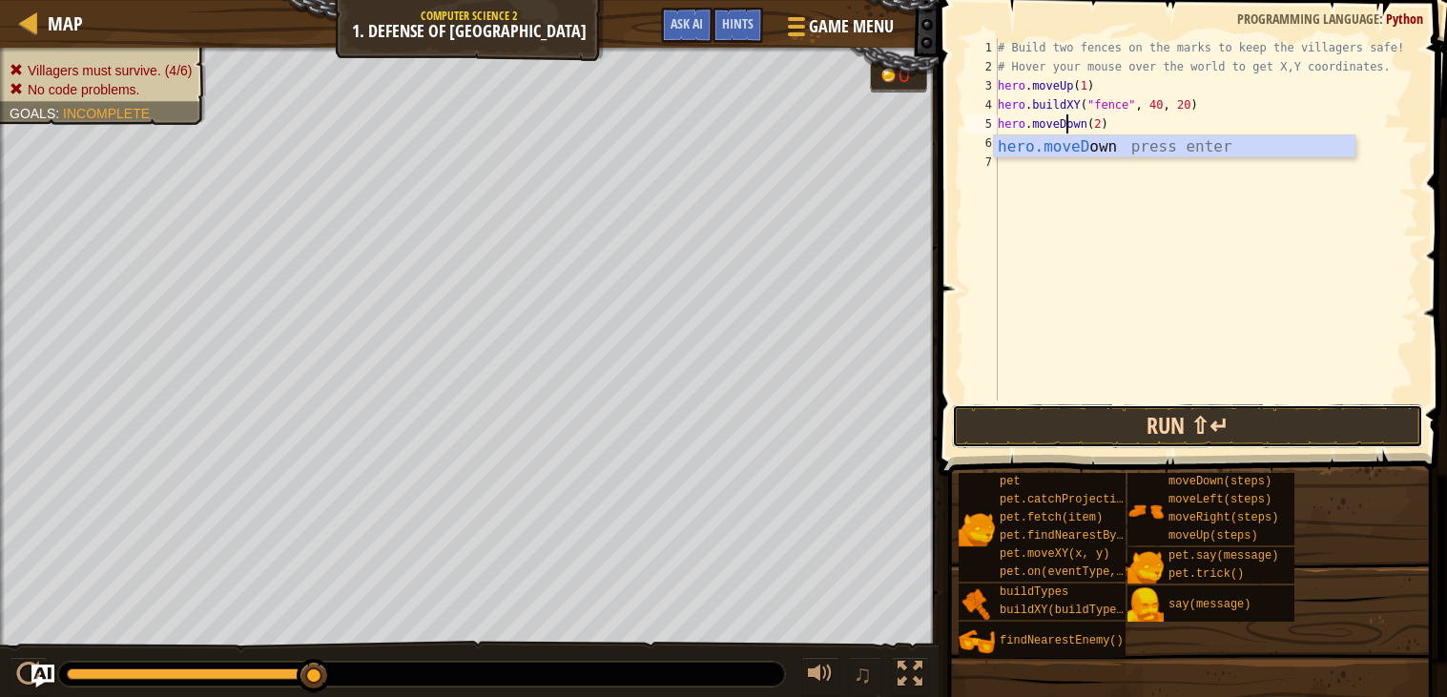
click at [1155, 428] on button "Run ⇧↵" at bounding box center [1187, 426] width 471 height 44
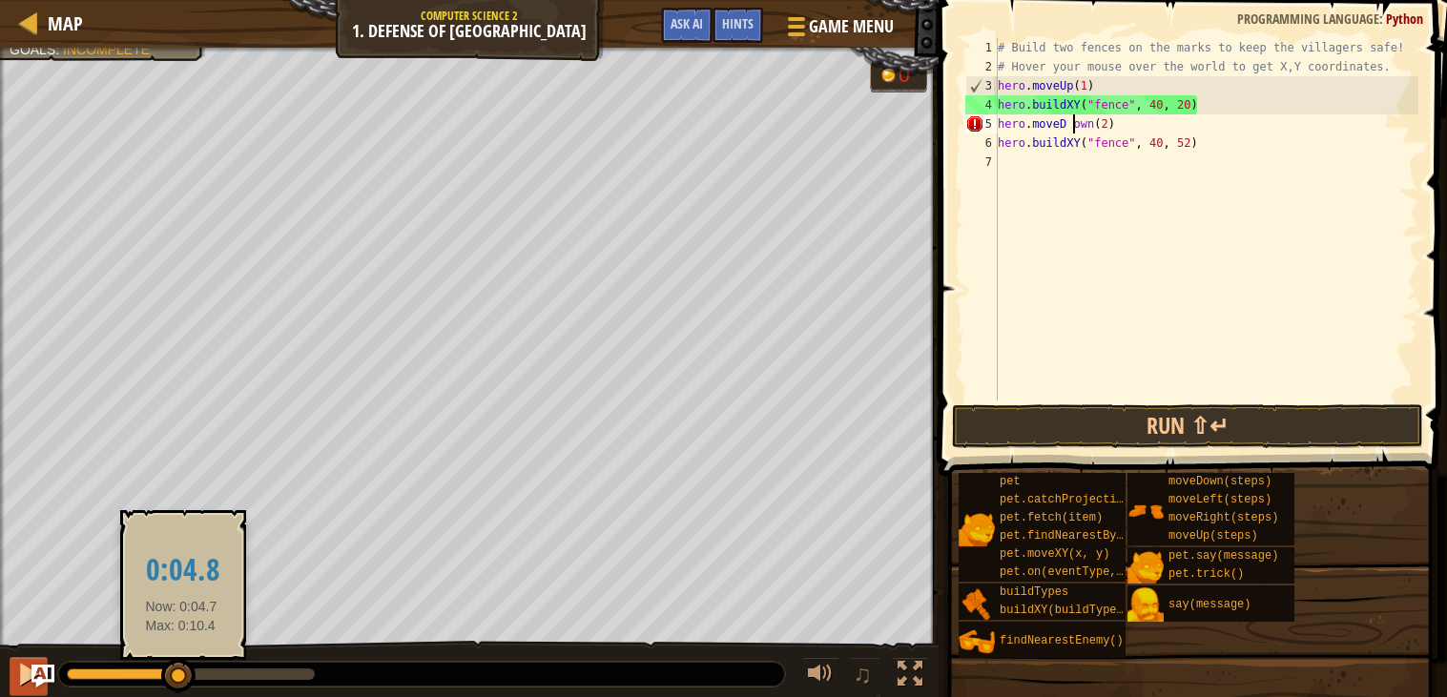
drag, startPoint x: 299, startPoint y: 672, endPoint x: 27, endPoint y: 684, distance: 273.0
click at [27, 684] on div "♫" at bounding box center [469, 669] width 938 height 57
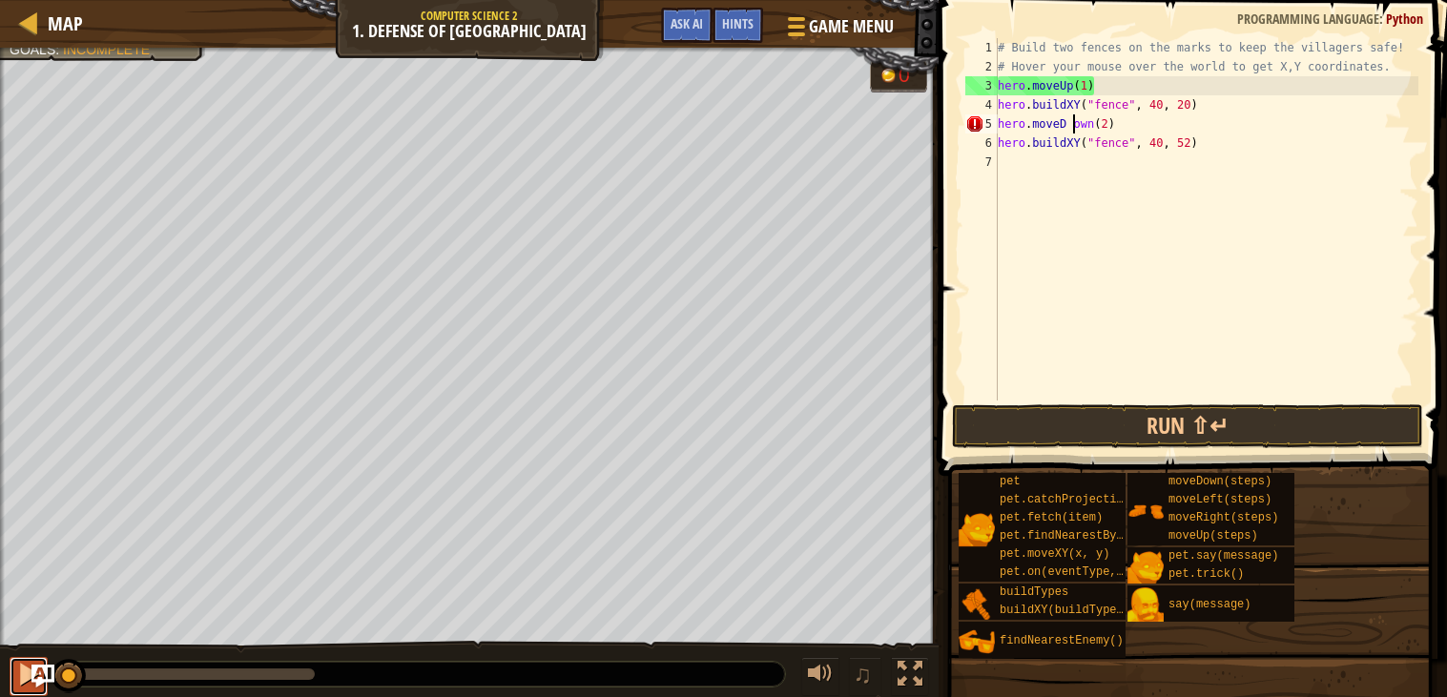
click at [20, 681] on div at bounding box center [28, 674] width 25 height 25
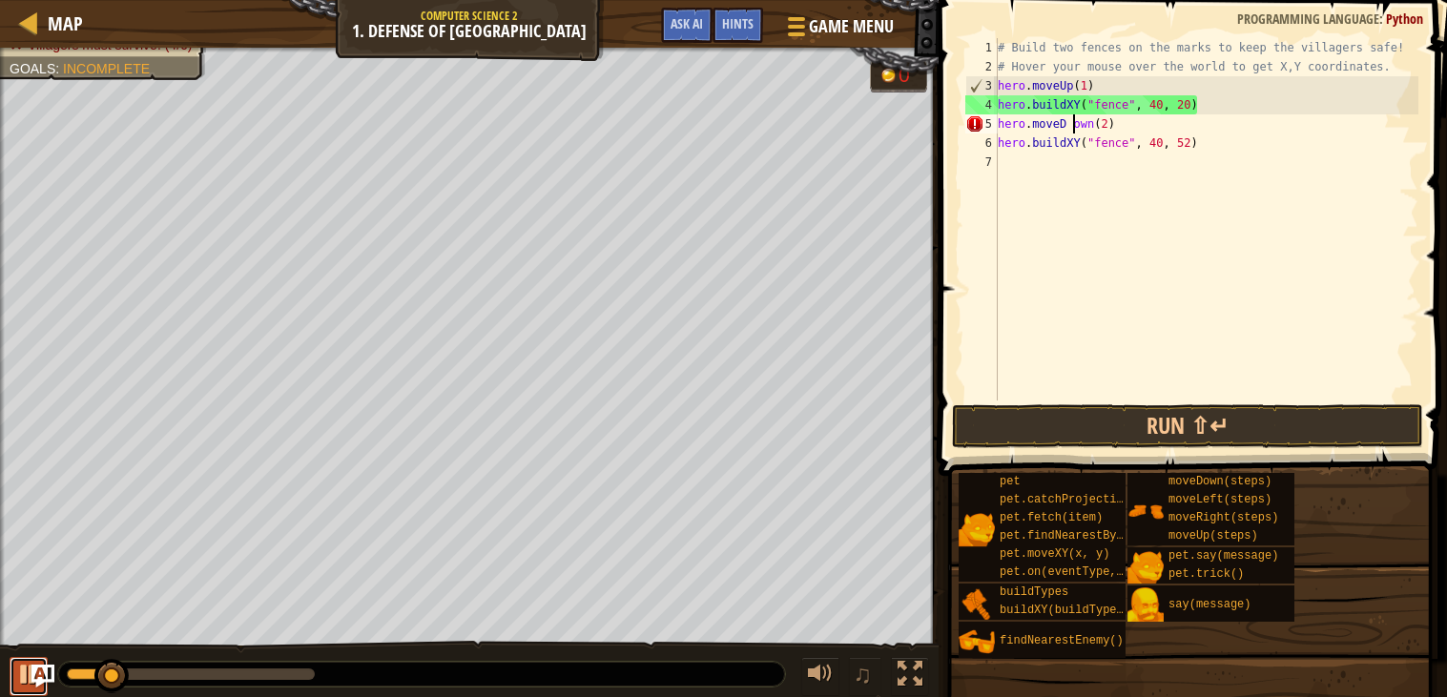
click at [22, 677] on div at bounding box center [28, 674] width 25 height 25
click at [1182, 109] on div "# Build two fences on the marks to keep the villagers safe! # Hover your mouse …" at bounding box center [1206, 238] width 424 height 401
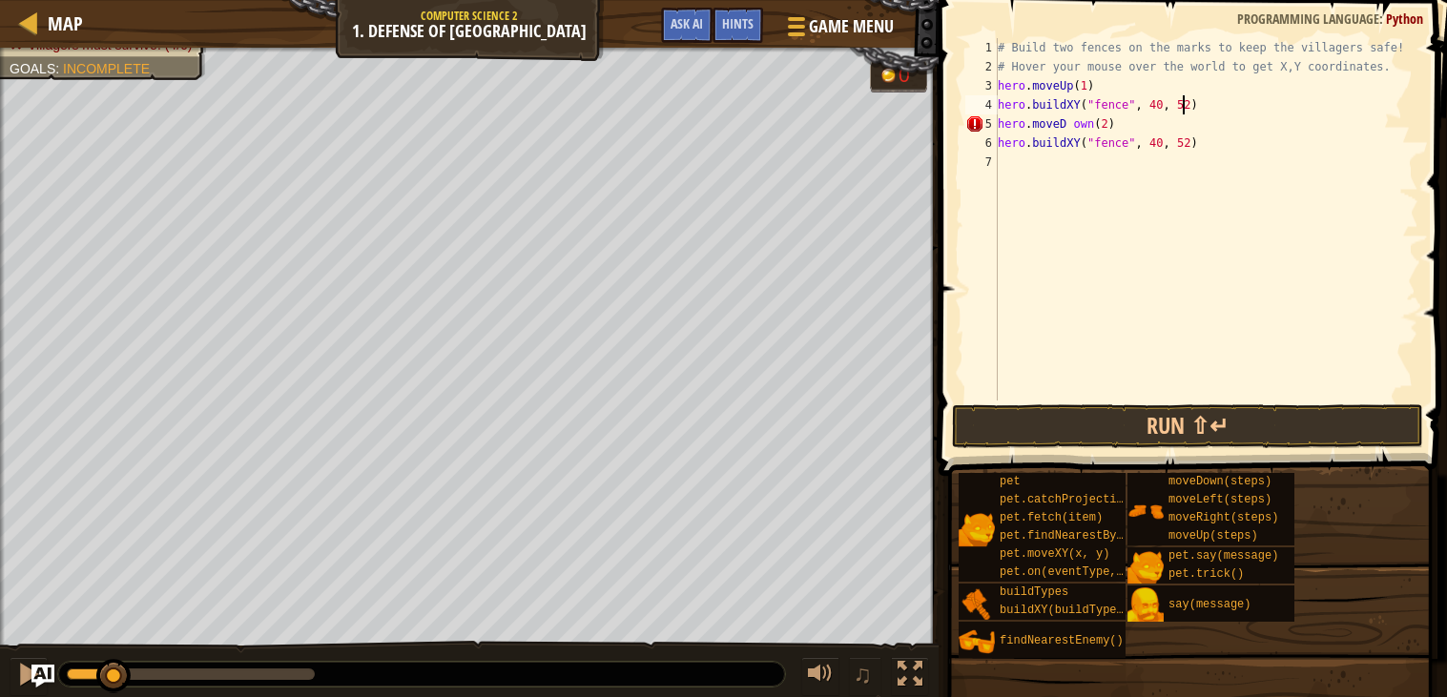
click at [1183, 146] on div "# Build two fences on the marks to keep the villagers safe! # Hover your mouse …" at bounding box center [1206, 238] width 424 height 401
click at [1265, 420] on button "Run ⇧↵" at bounding box center [1187, 426] width 471 height 44
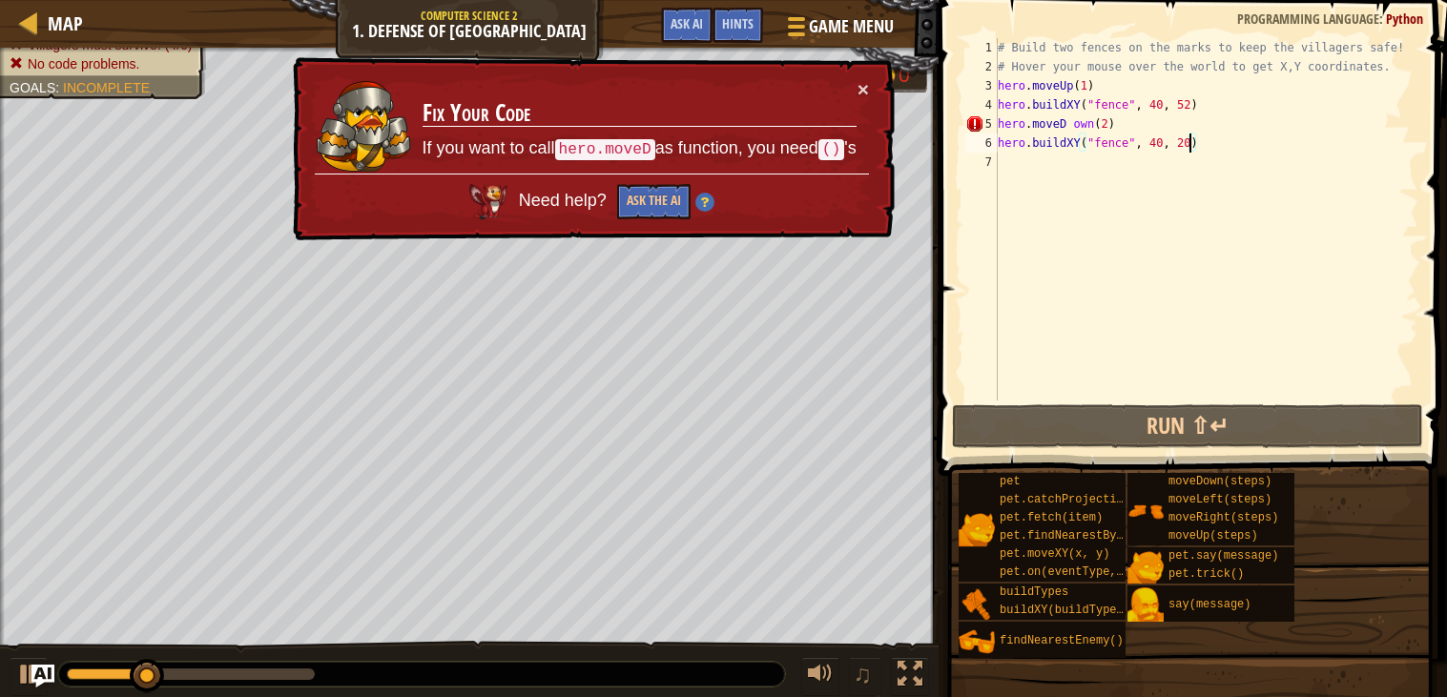
click at [1064, 126] on div "# Build two fences on the marks to keep the villagers safe! # Hover your mouse …" at bounding box center [1206, 238] width 424 height 401
type textarea "hero.moveDown(2)"
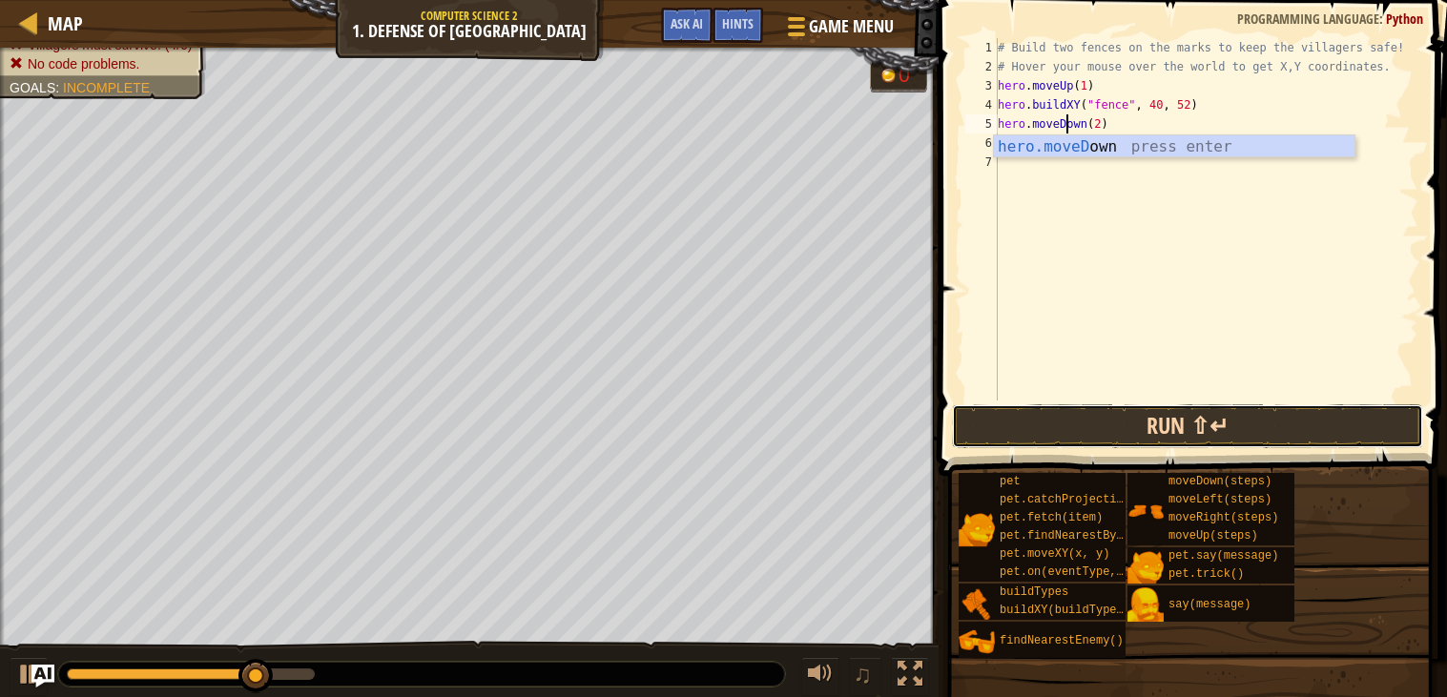
click at [1042, 421] on button "Run ⇧↵" at bounding box center [1187, 426] width 471 height 44
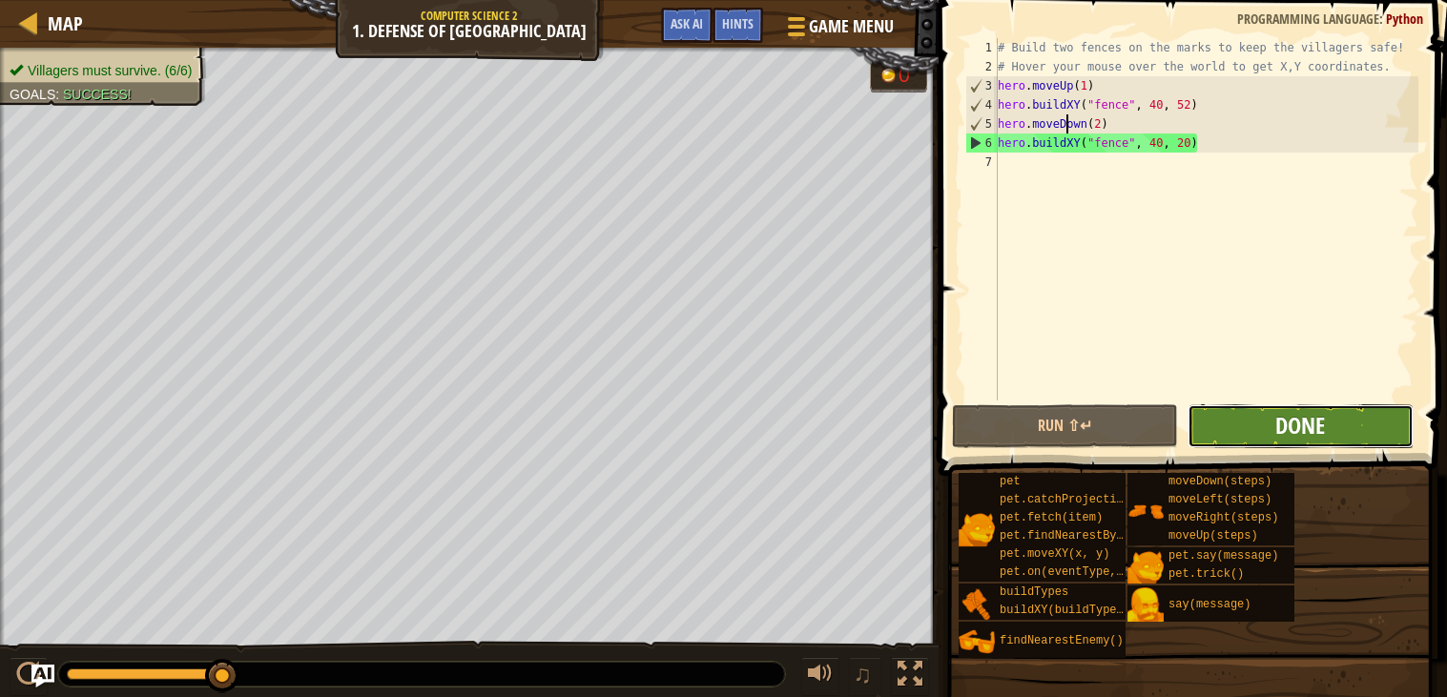
click at [1289, 436] on span "Done" at bounding box center [1300, 425] width 50 height 31
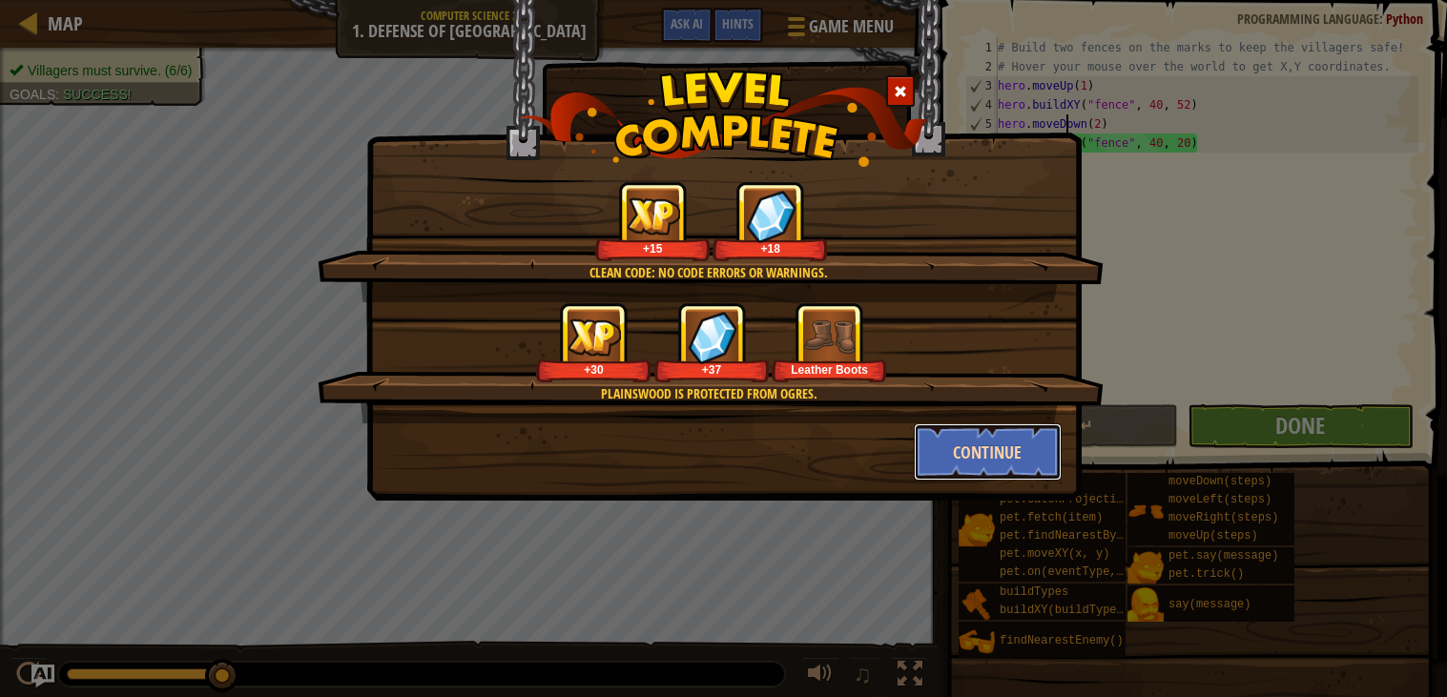
click at [941, 449] on button "Continue" at bounding box center [988, 451] width 148 height 57
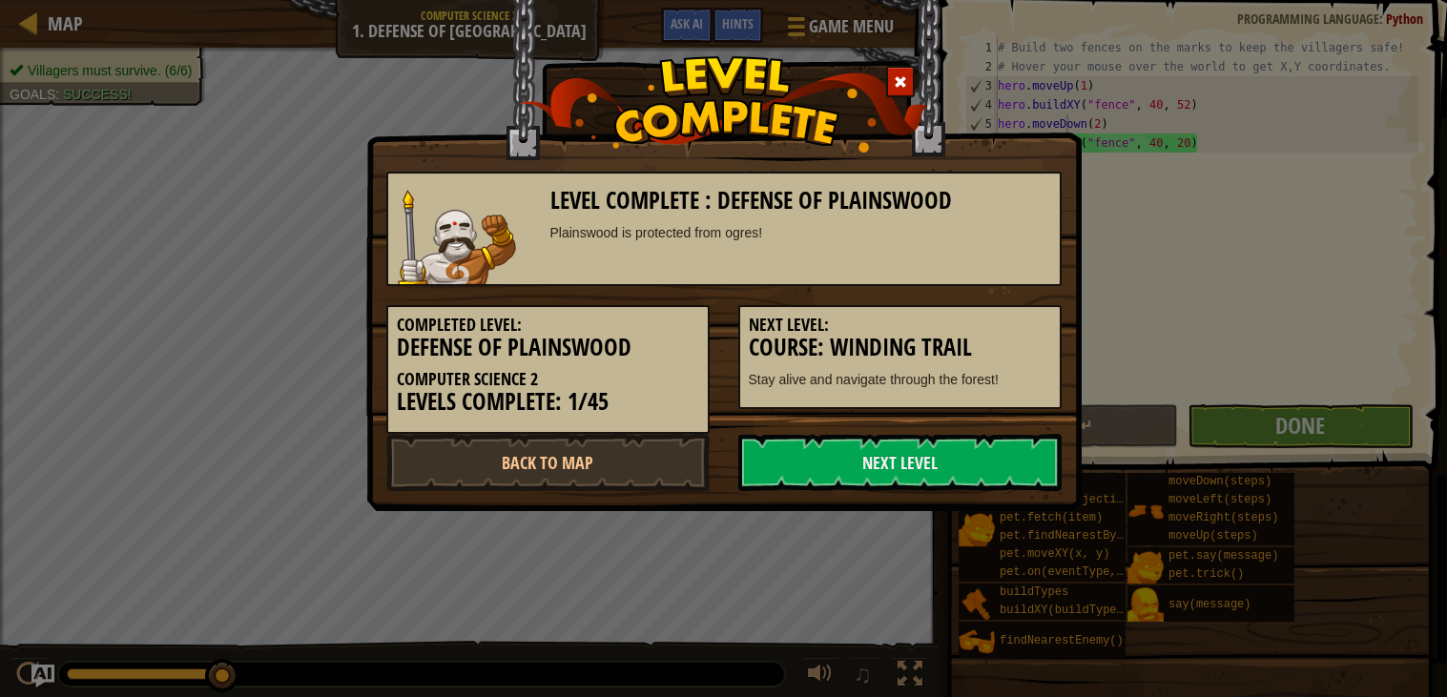
click at [941, 449] on link "Next Level" at bounding box center [899, 462] width 323 height 57
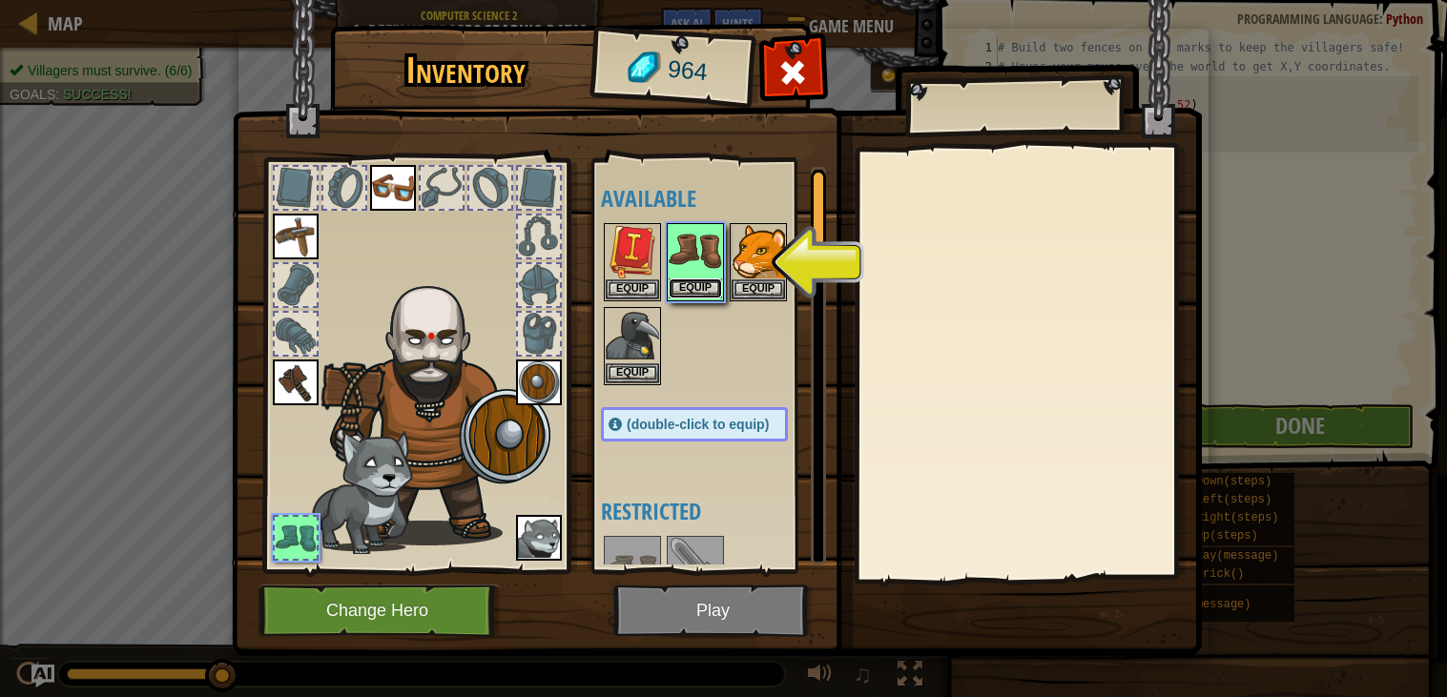
click at [717, 289] on button "Equip" at bounding box center [694, 288] width 53 height 20
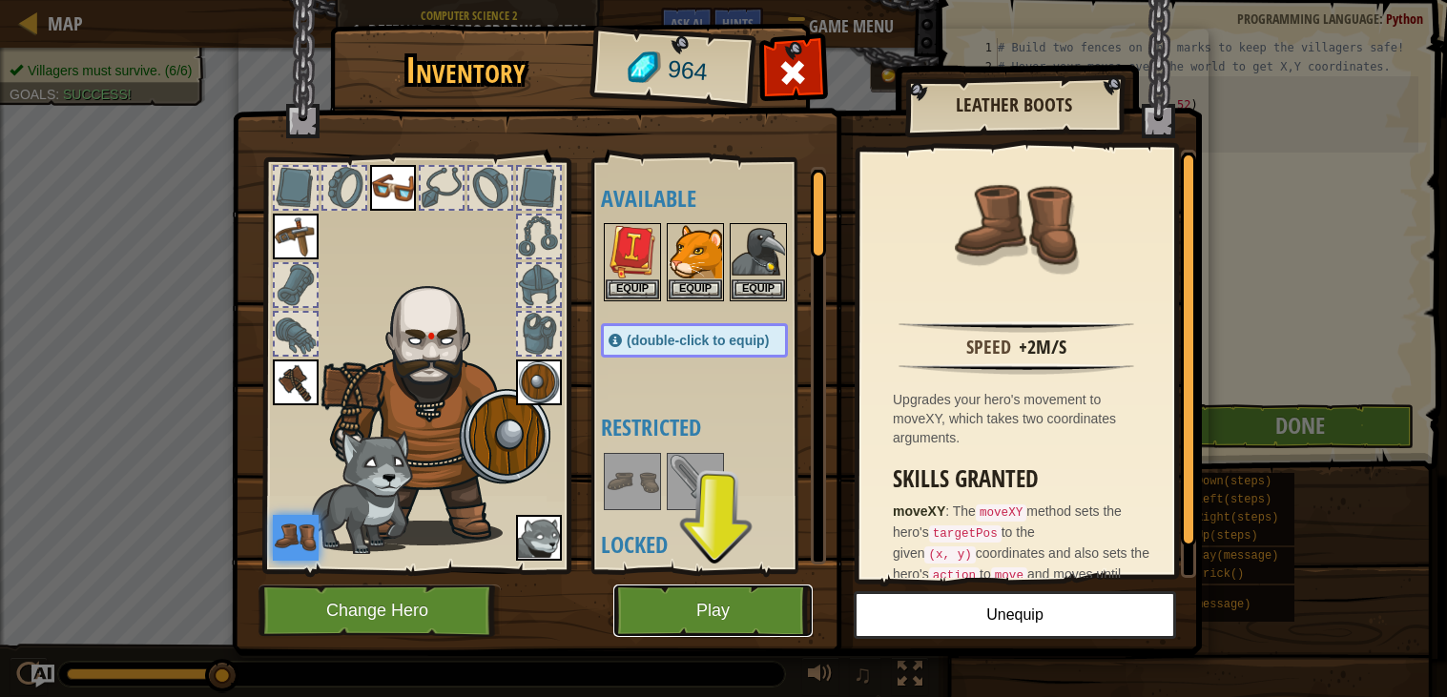
click at [657, 617] on button "Play" at bounding box center [712, 611] width 199 height 52
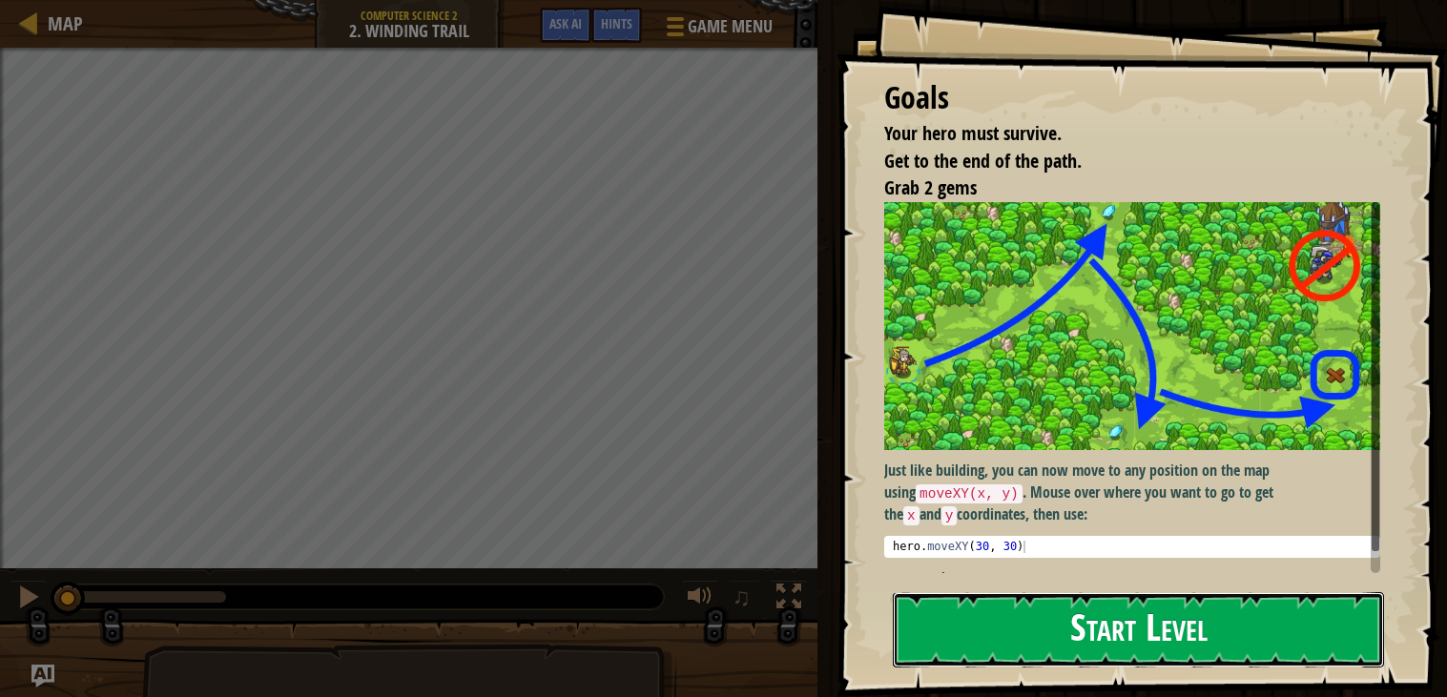
click at [1016, 598] on button "Start Level" at bounding box center [1138, 629] width 491 height 75
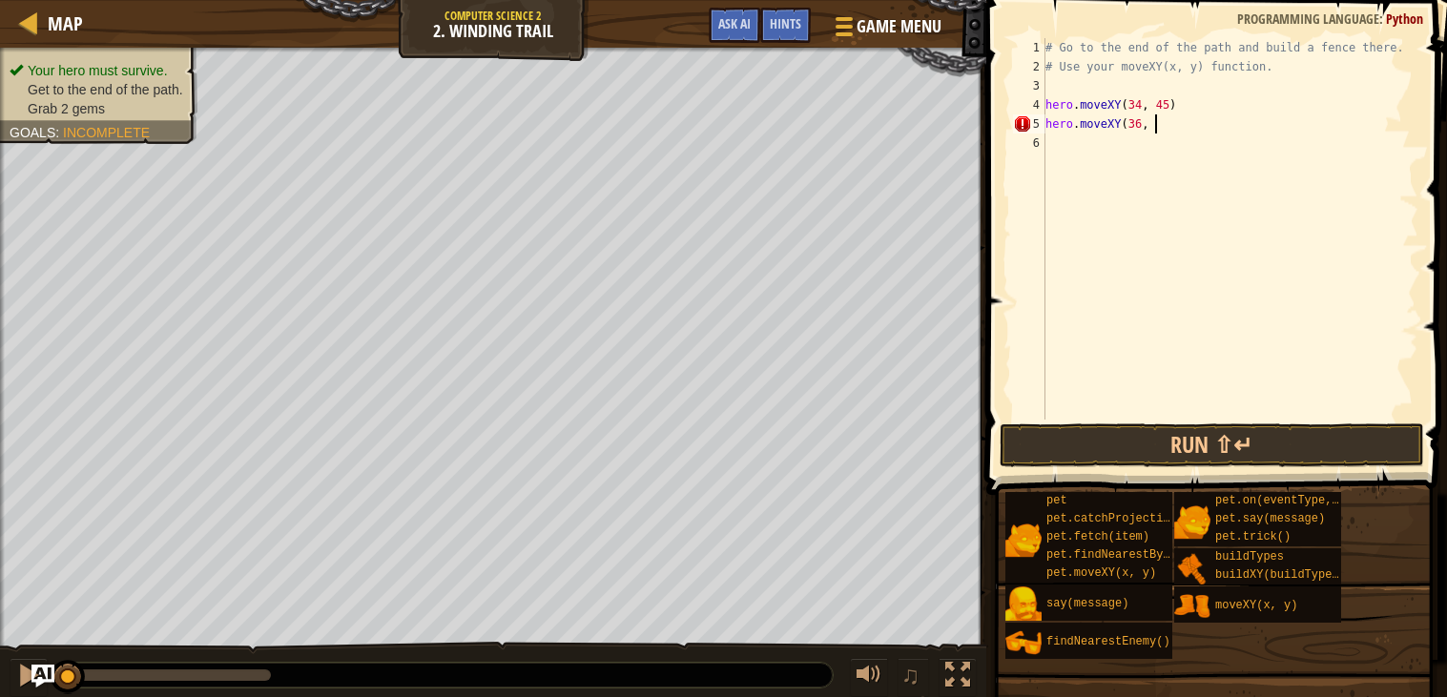
scroll to position [8, 9]
type textarea "hero.moveXY(36, 60)"
click at [1224, 151] on div "# Go to the end of the path and build a fence there. # Use your moveXY(x, y) fu…" at bounding box center [1229, 248] width 377 height 420
click at [1030, 459] on button "Run ⇧↵" at bounding box center [1211, 445] width 424 height 44
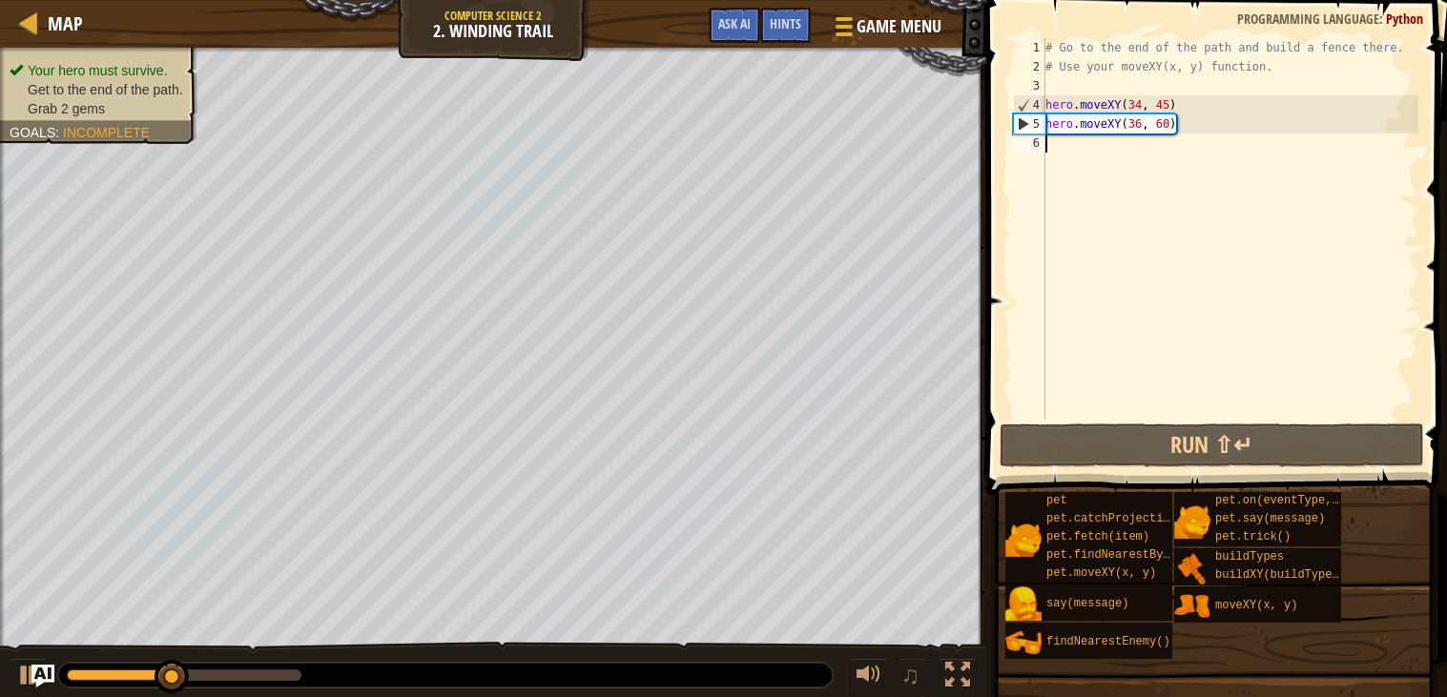
click at [119, 65] on div "Your hero must survive. Get to the end of the path. Grab 2 gems Goals : Incompl…" at bounding box center [87, 89] width 219 height 109
click at [1114, 157] on div "# Go to the end of the path and build a fence there. # Use your moveXY(x, y) fu…" at bounding box center [1229, 248] width 377 height 420
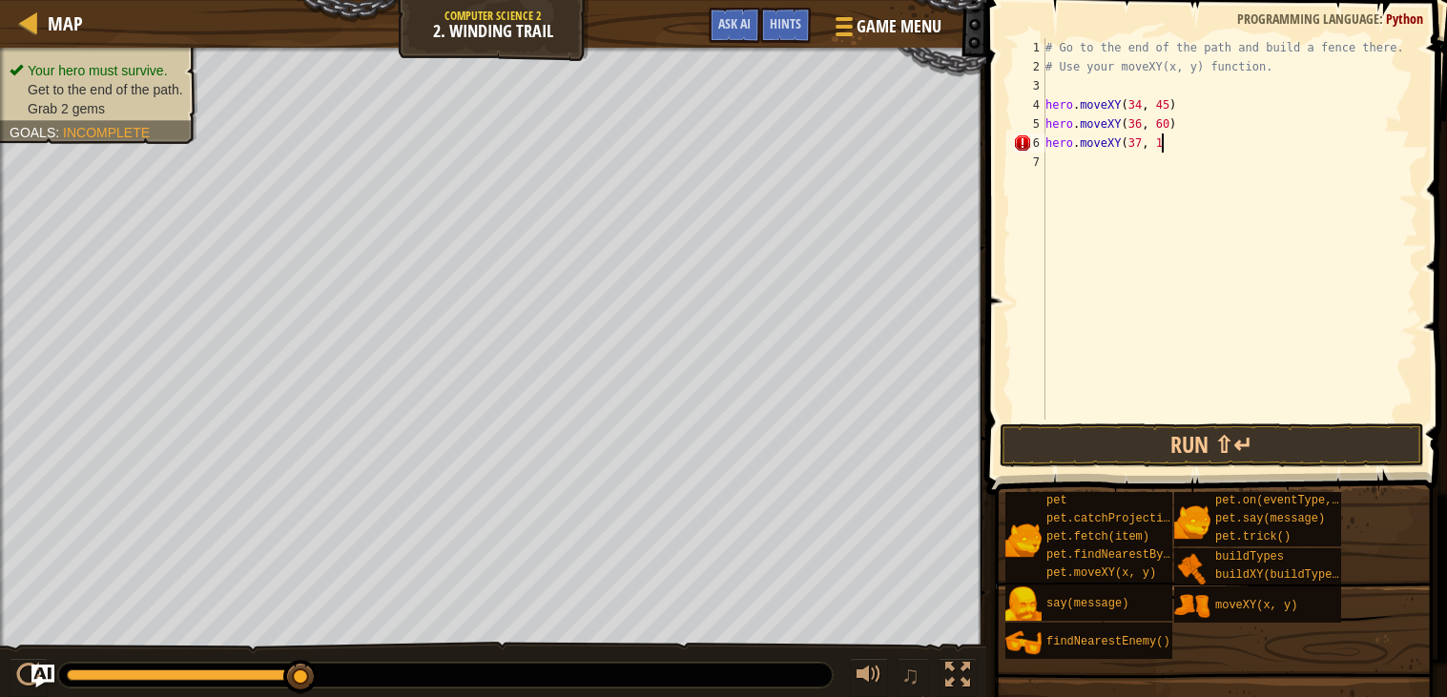
scroll to position [8, 9]
click at [1179, 460] on button "Run ⇧↵" at bounding box center [1211, 445] width 424 height 44
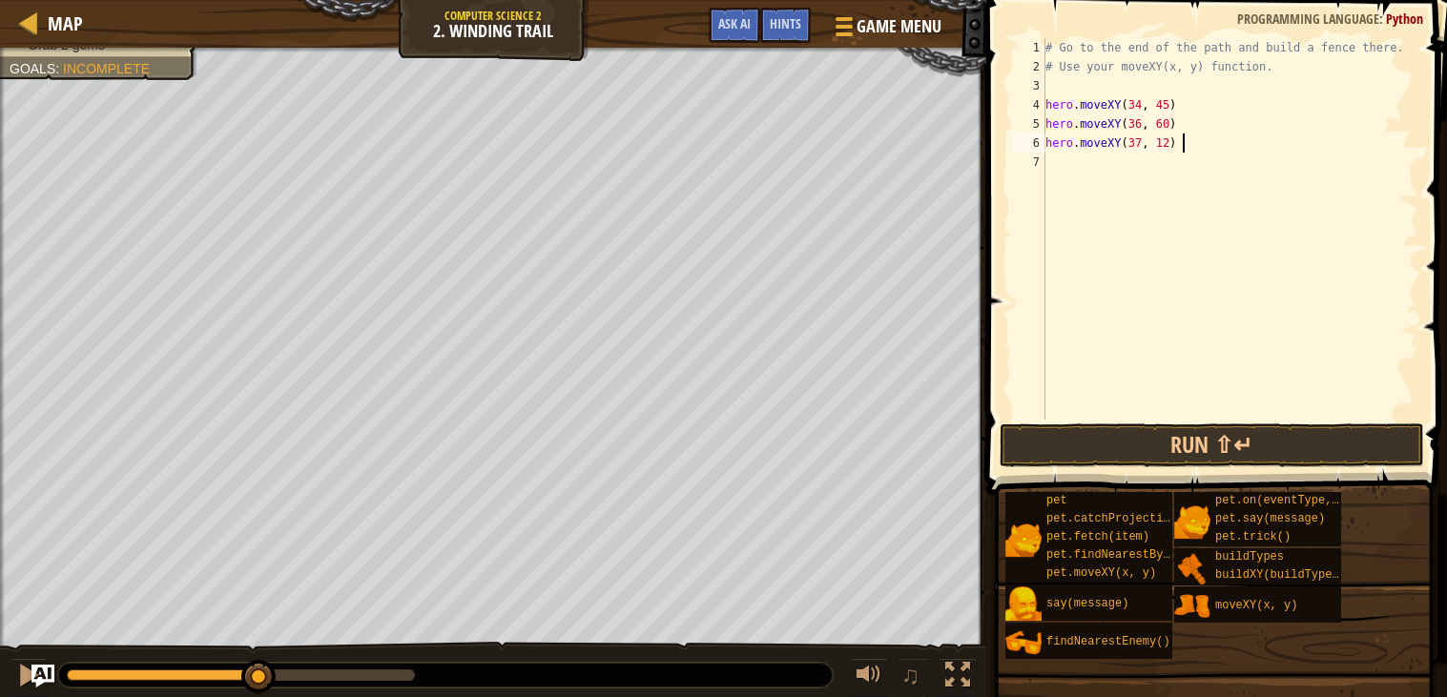
click at [1163, 140] on div "# Go to the end of the path and build a fence there. # Use your moveXY(x, y) fu…" at bounding box center [1229, 248] width 377 height 420
type textarea "hero.moveXY(37, 35)"
drag, startPoint x: 1050, startPoint y: 142, endPoint x: 1177, endPoint y: 149, distance: 127.0
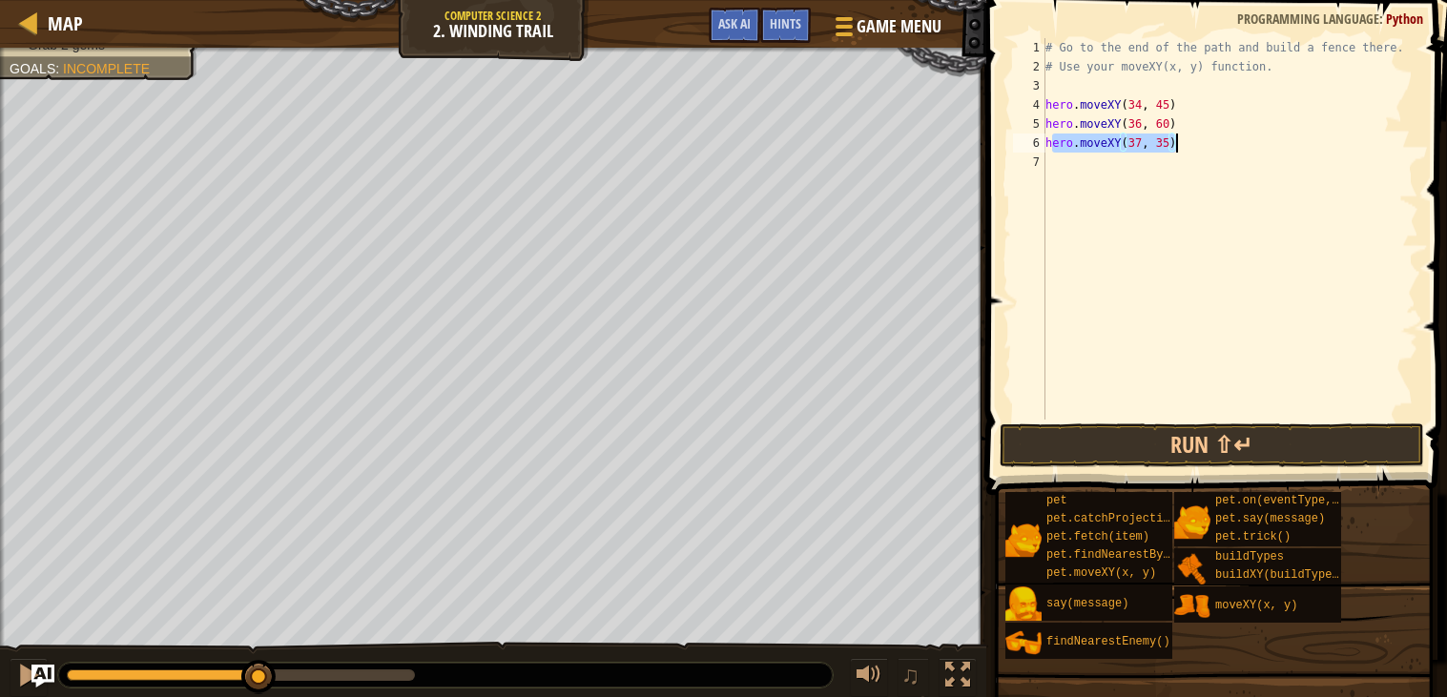
click at [1177, 149] on div "# Go to the end of the path and build a fence there. # Use your moveXY(x, y) fu…" at bounding box center [1229, 248] width 377 height 420
click at [1076, 164] on div "# Go to the end of the path and build a fence there. # Use your moveXY(x, y) fu…" at bounding box center [1229, 248] width 377 height 420
paste textarea "ero.moveXY(37, 35)"
click at [1048, 161] on div "# Go to the end of the path and build a fence there. # Use your moveXY(x, y) fu…" at bounding box center [1229, 248] width 377 height 420
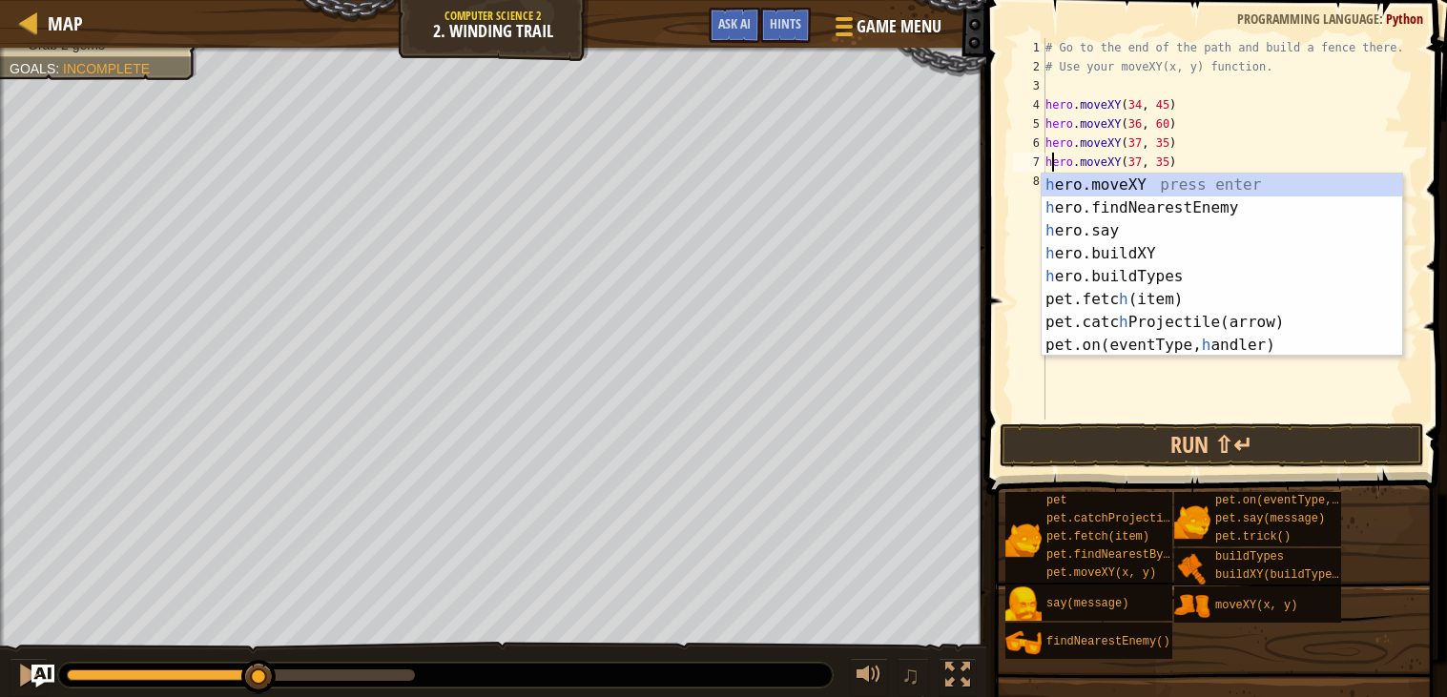
scroll to position [8, 1]
click at [1135, 157] on div "# Go to the end of the path and build a fence there. # Use your moveXY(x, y) fu…" at bounding box center [1229, 248] width 377 height 420
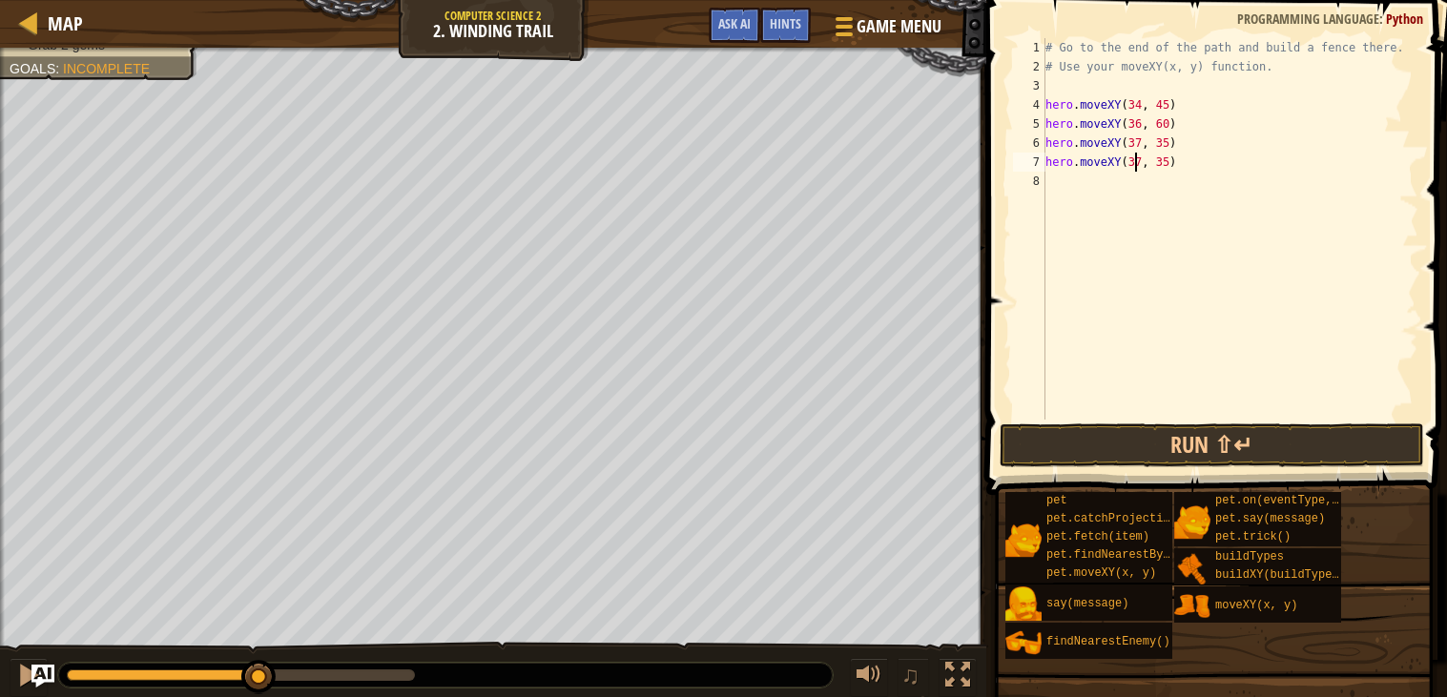
click at [1135, 157] on div "# Go to the end of the path and build a fence there. # Use your moveXY(x, y) fu…" at bounding box center [1229, 248] width 377 height 420
click at [1166, 158] on div "# Go to the end of the path and build a fence there. # Use your moveXY(x, y) fu…" at bounding box center [1229, 248] width 377 height 420
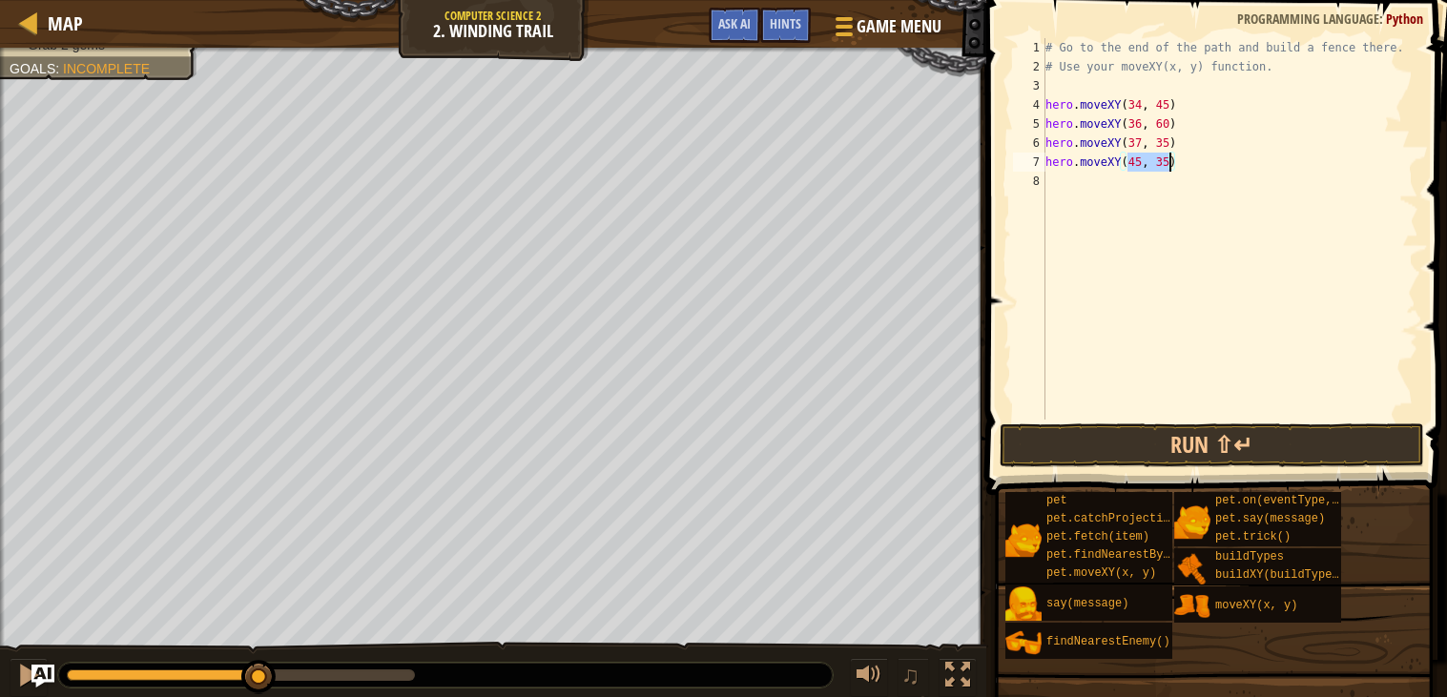
click at [1166, 158] on div "# Go to the end of the path and build a fence there. # Use your moveXY(x, y) fu…" at bounding box center [1229, 228] width 377 height 381
click at [1091, 449] on button "Run ⇧↵" at bounding box center [1211, 445] width 424 height 44
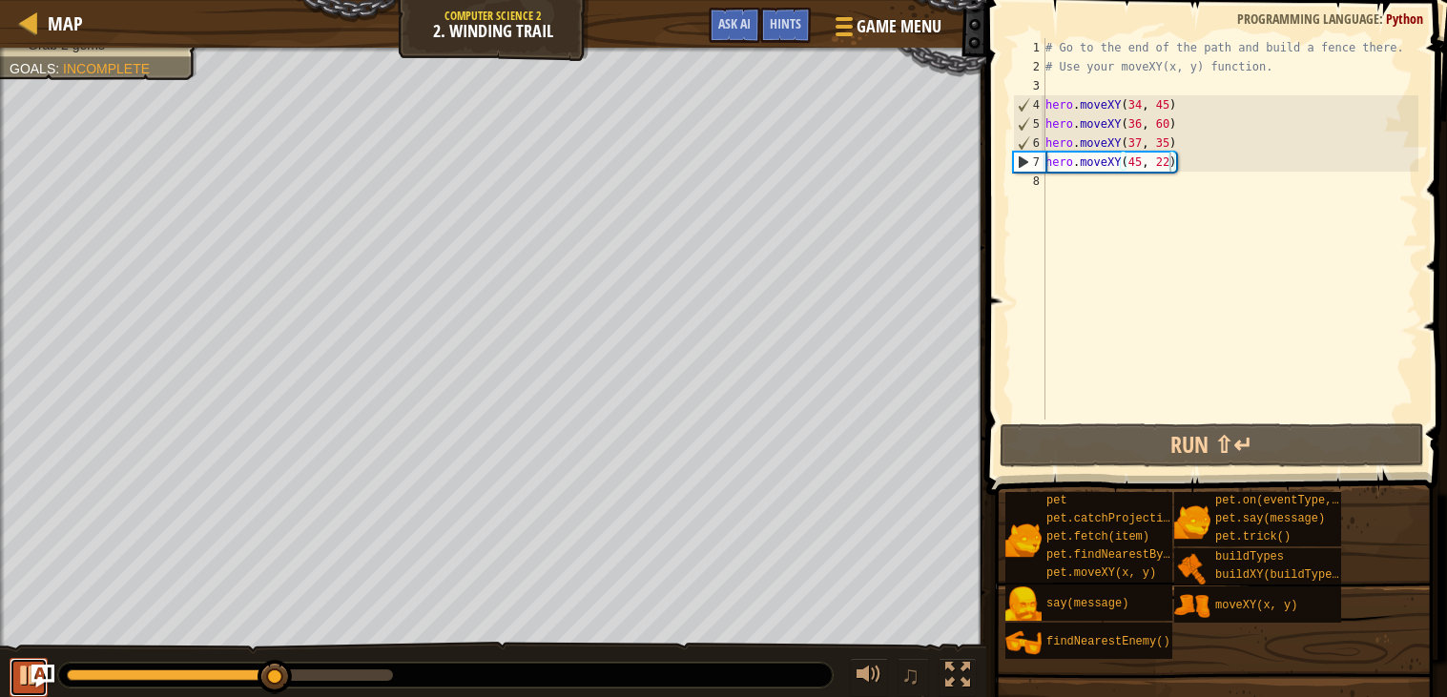
click at [19, 672] on div at bounding box center [28, 675] width 25 height 25
drag, startPoint x: 1181, startPoint y: 161, endPoint x: 1049, endPoint y: 170, distance: 132.8
click at [1049, 170] on div "# Go to the end of the path and build a fence there. # Use your moveXY(x, y) fu…" at bounding box center [1229, 248] width 377 height 420
paste textarea "37, 35"
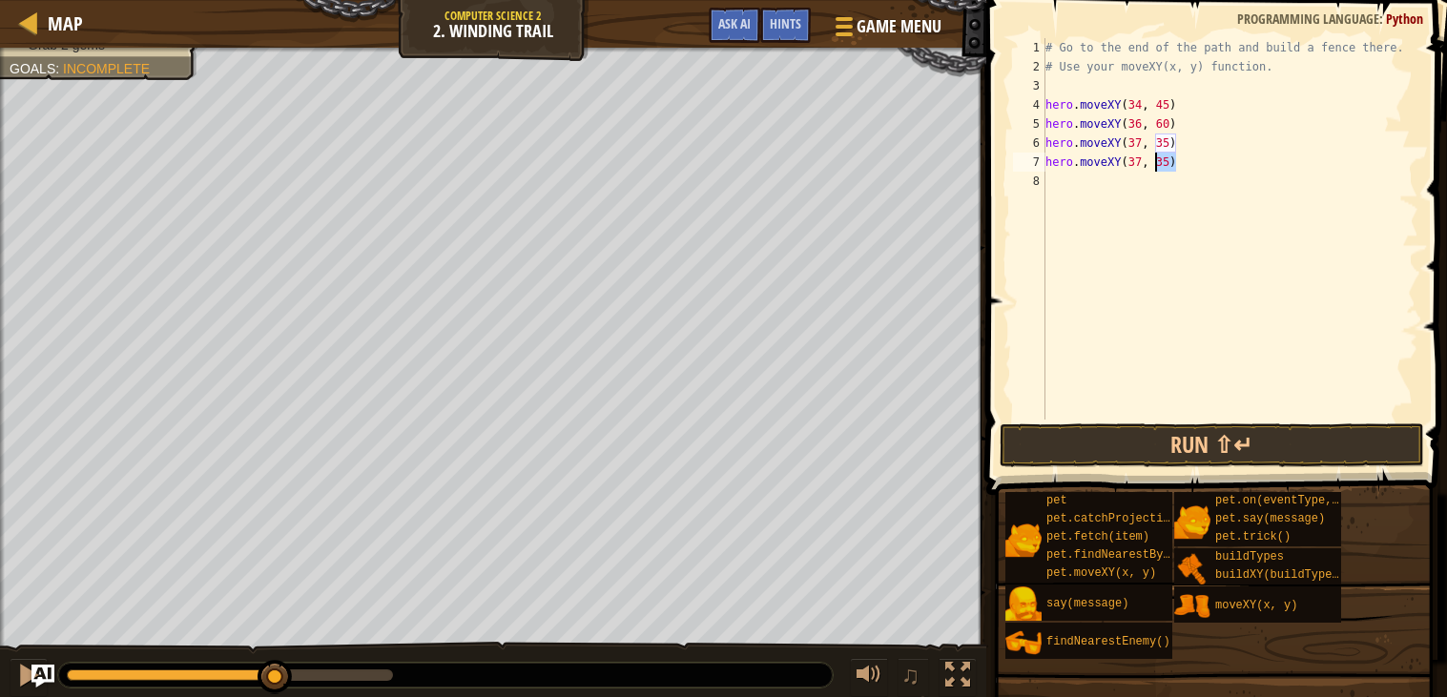
drag, startPoint x: 1192, startPoint y: 163, endPoint x: 1159, endPoint y: 158, distance: 33.7
click at [1159, 158] on div "# Go to the end of the path and build a fence there. # Use your moveXY(x, y) fu…" at bounding box center [1229, 248] width 377 height 420
click at [1159, 158] on div "# Go to the end of the path and build a fence there. # Use your moveXY(x, y) fu…" at bounding box center [1229, 228] width 377 height 381
click at [1165, 163] on div "# Go to the end of the path and build a fence there. # Use your moveXY(x, y) fu…" at bounding box center [1229, 248] width 377 height 420
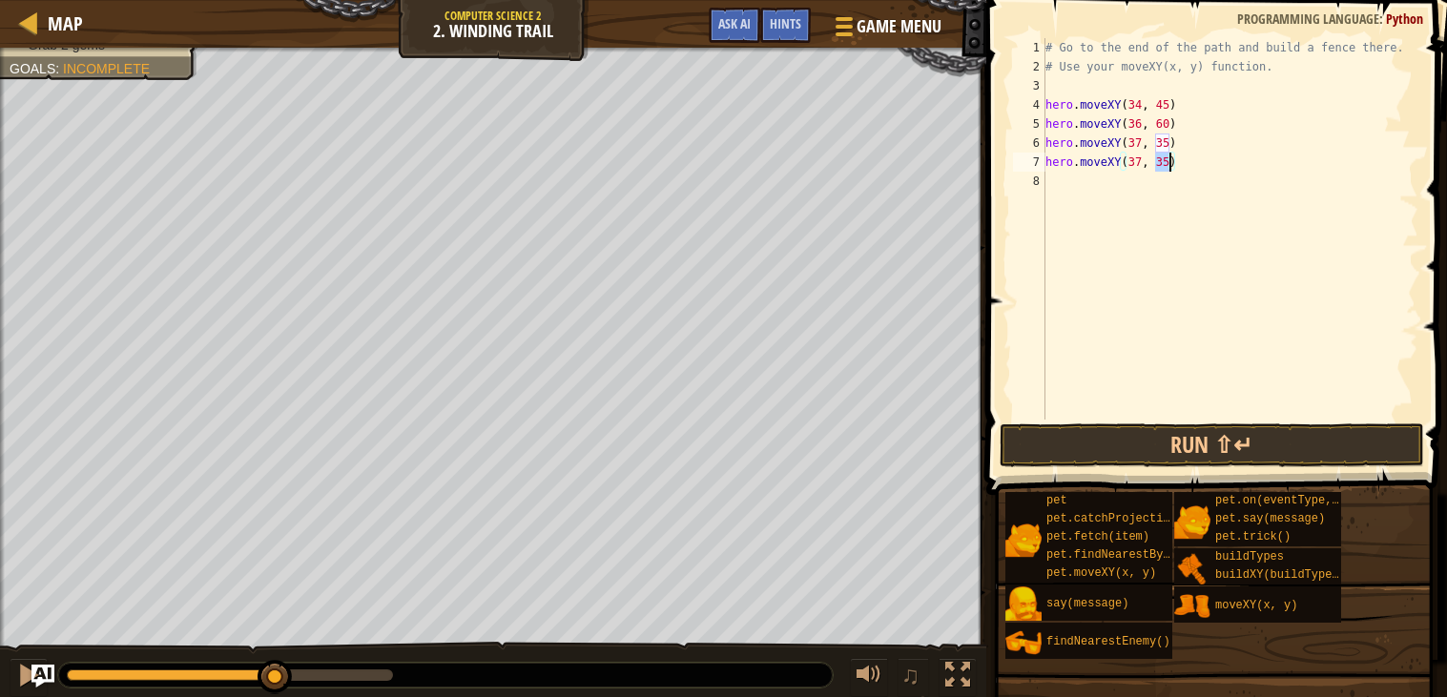
click at [1135, 162] on div "# Go to the end of the path and build a fence there. # Use your moveXY(x, y) fu…" at bounding box center [1229, 248] width 377 height 420
click at [1165, 163] on div "# Go to the end of the path and build a fence there. # Use your moveXY(x, y) fu…" at bounding box center [1229, 248] width 377 height 420
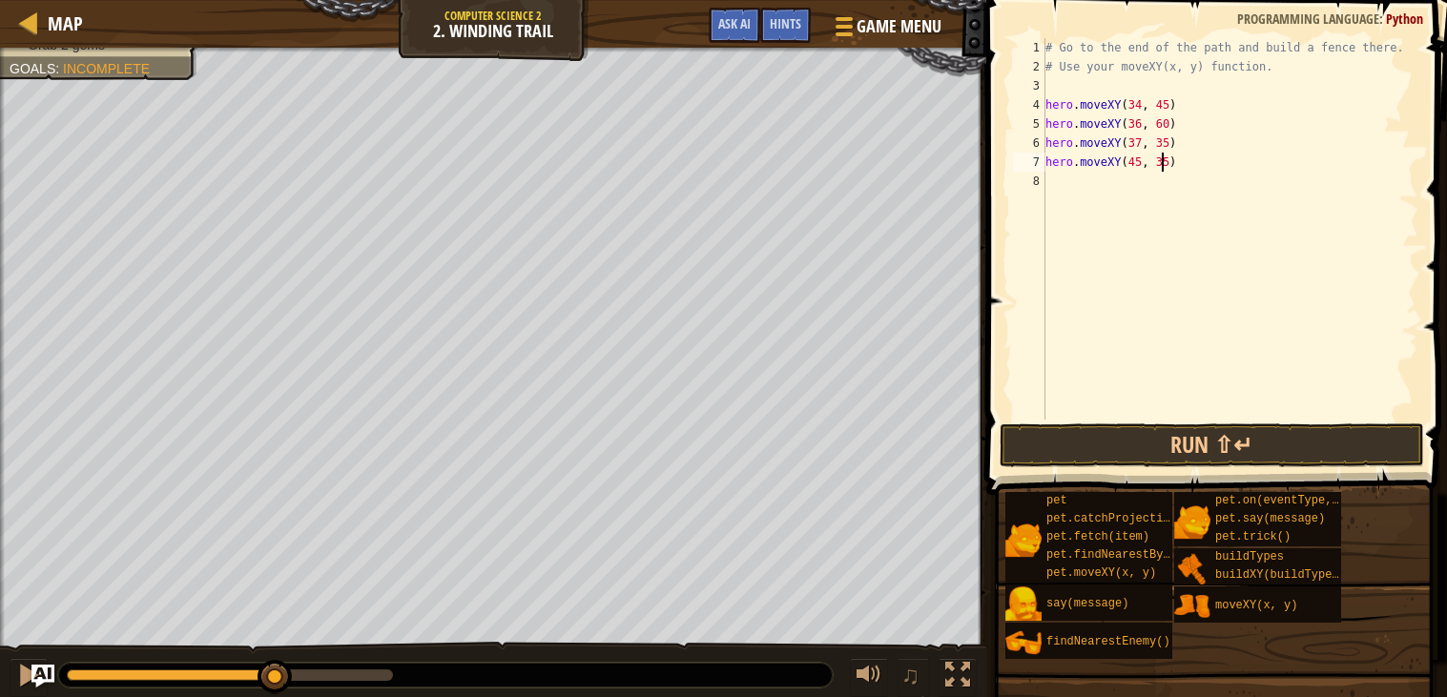
click at [1165, 163] on div "# Go to the end of the path and build a fence there. # Use your moveXY(x, y) fu…" at bounding box center [1229, 248] width 377 height 420
type textarea "hero.moveXY(45, 22)"
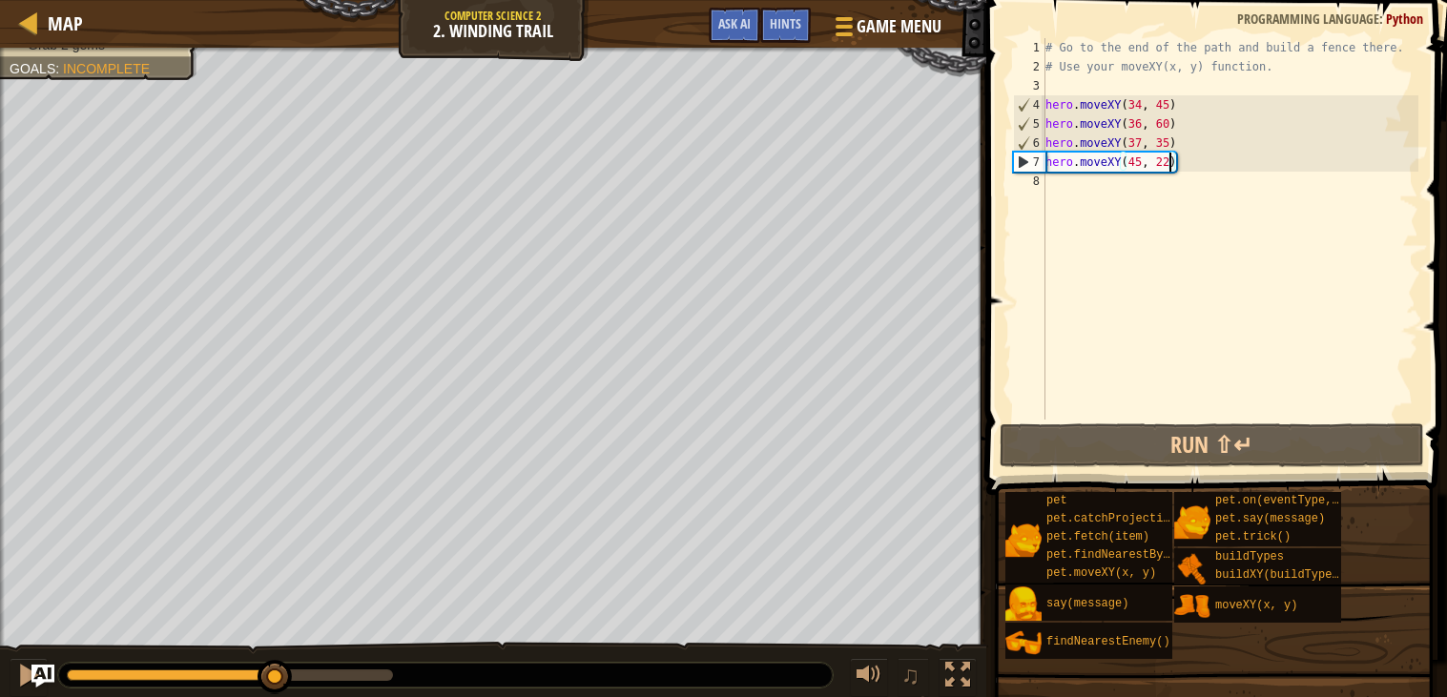
click at [1137, 195] on div "# Go to the end of the path and build a fence there. # Use your moveXY(x, y) fu…" at bounding box center [1229, 248] width 377 height 420
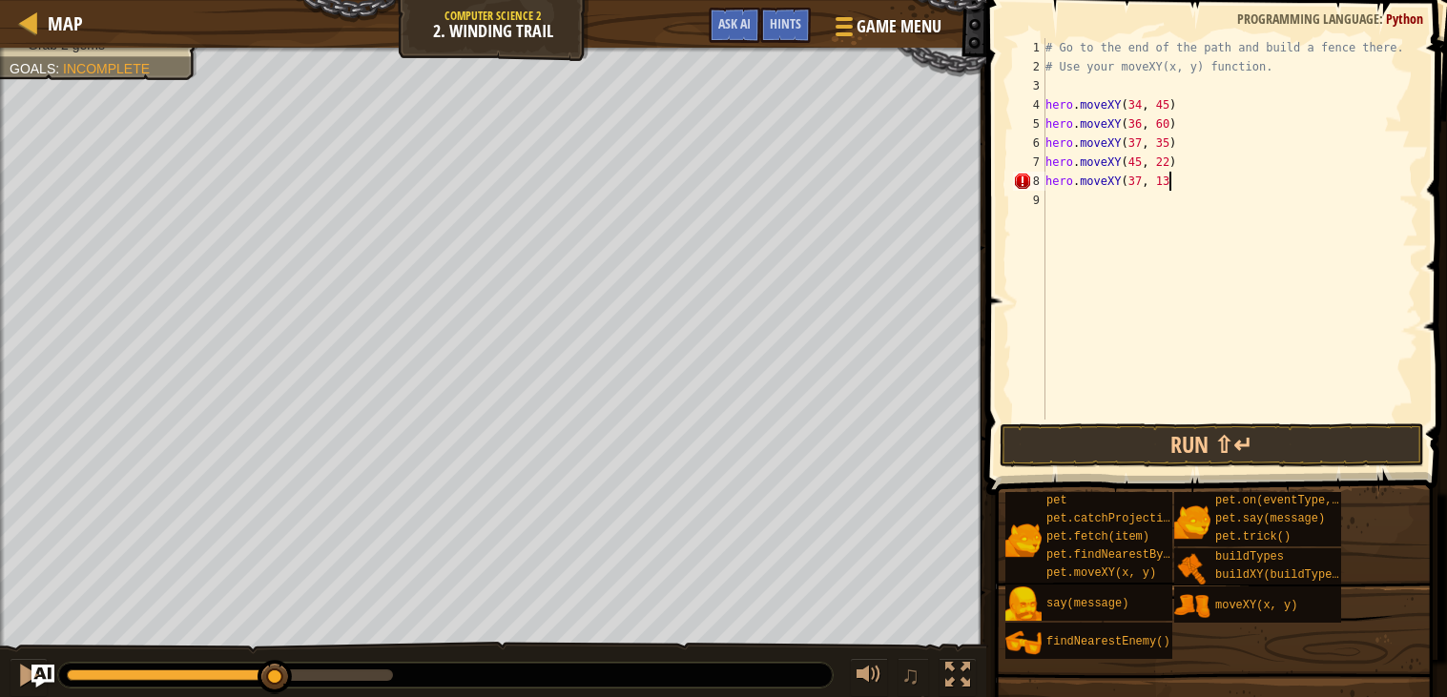
type textarea "hero.moveXY(37, 13)"
click at [1132, 200] on div "# Go to the end of the path and build a fence there. # Use your moveXY(x, y) fu…" at bounding box center [1229, 248] width 377 height 420
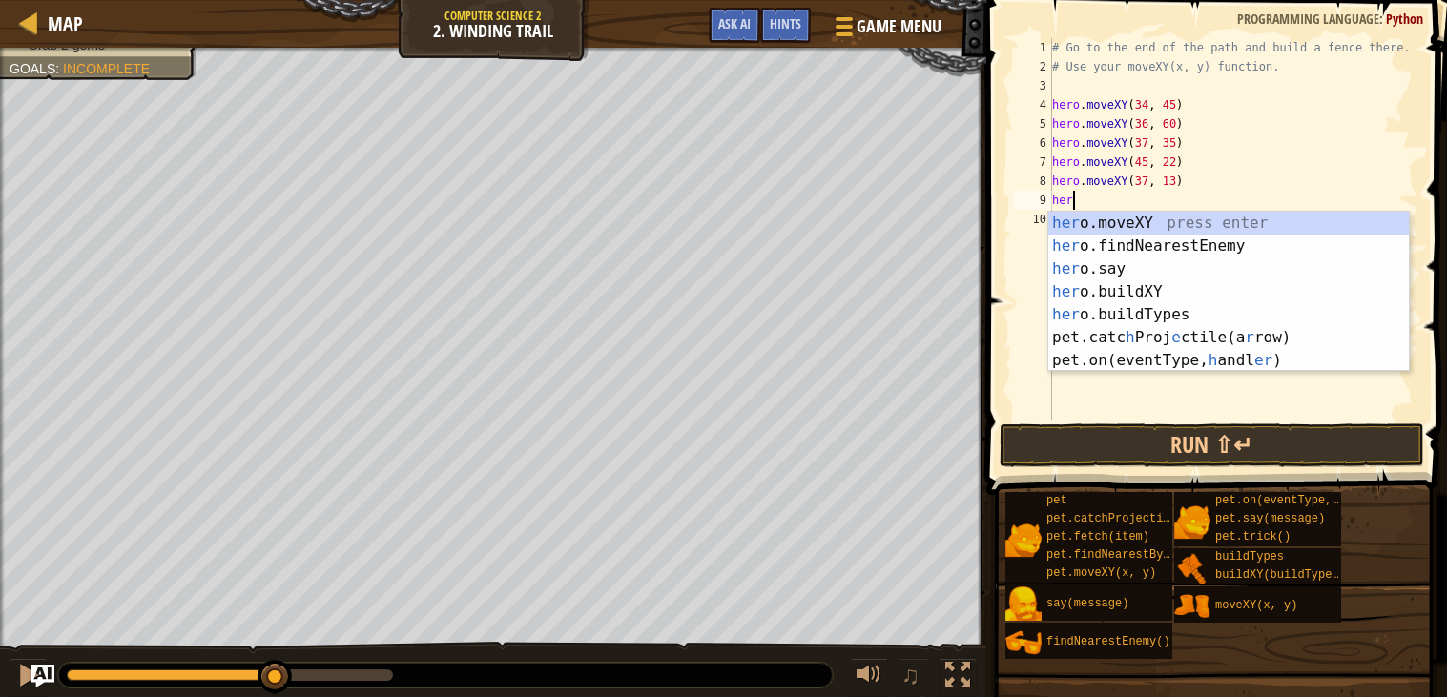
scroll to position [8, 1]
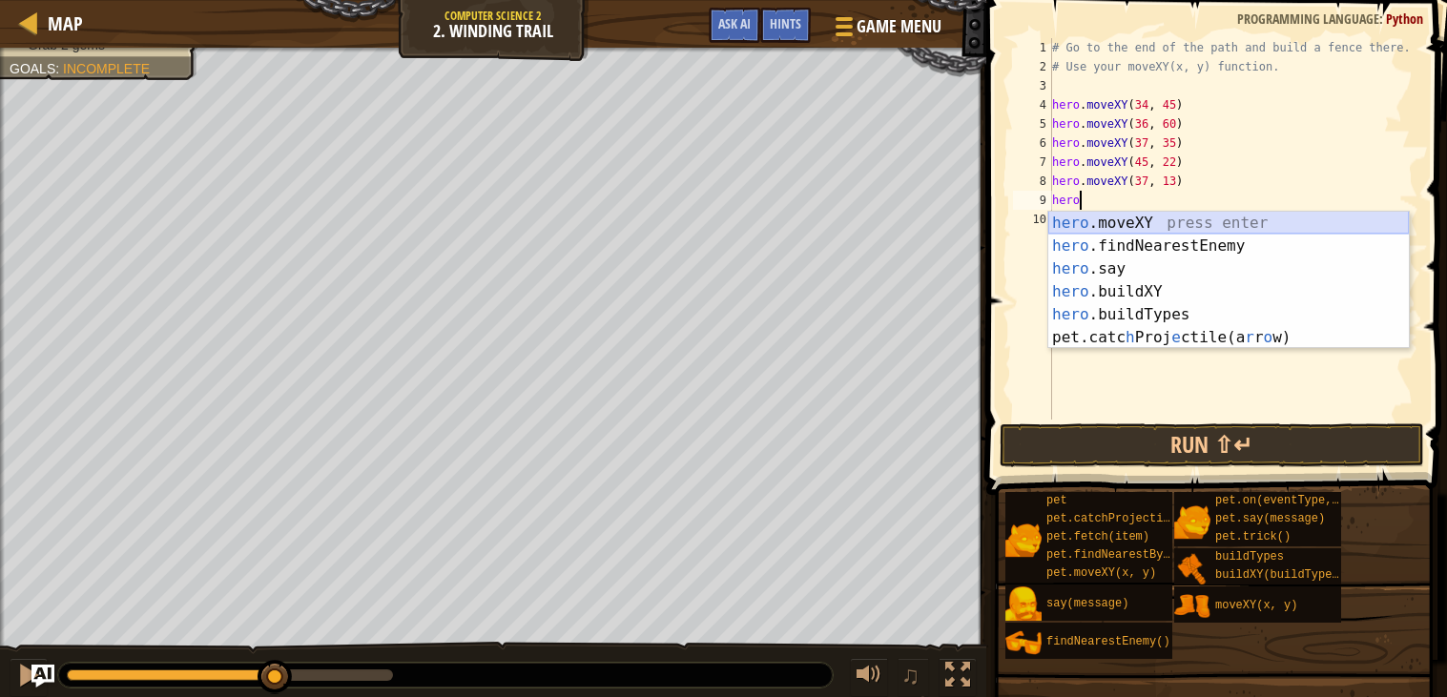
click at [1112, 226] on div "hero .moveXY press enter hero .findNearestEnemy press enter hero .say press ent…" at bounding box center [1228, 303] width 360 height 183
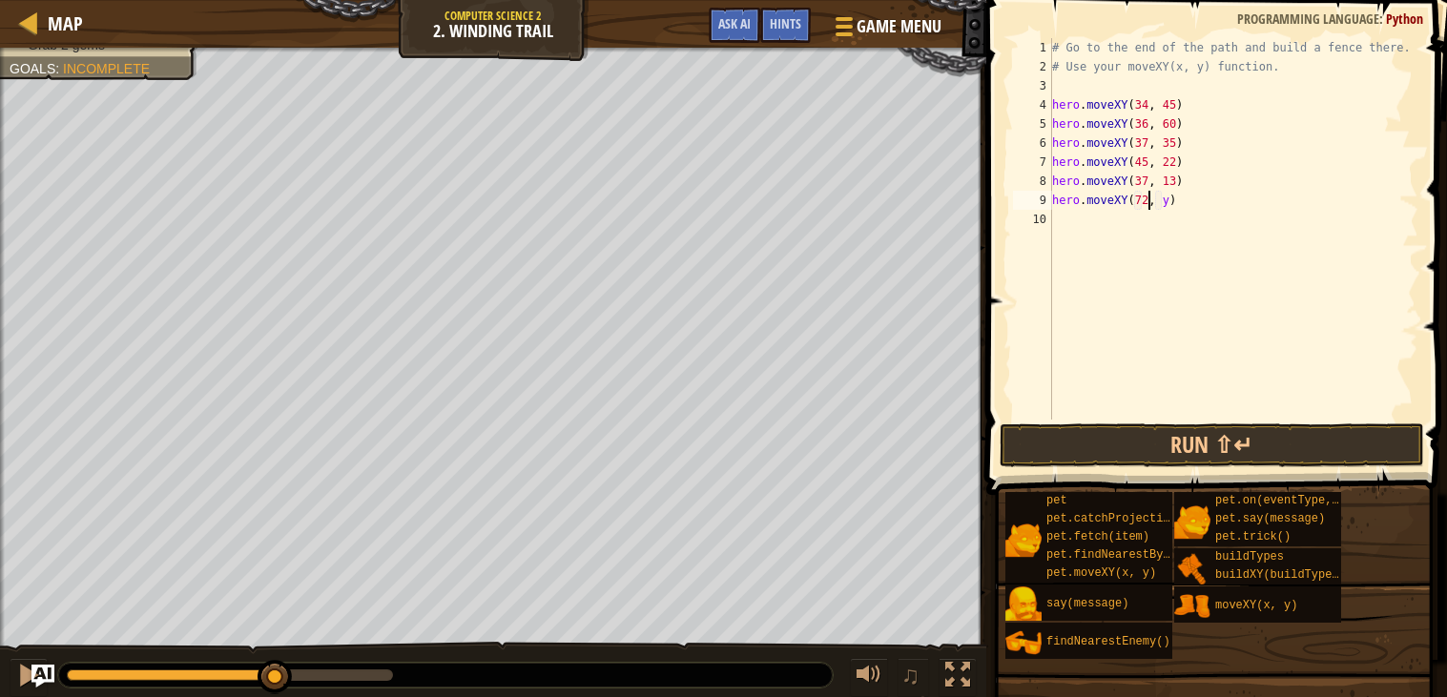
scroll to position [8, 8]
click at [1168, 201] on div "# Go to the end of the path and build a fence there. # Use your moveXY(x, y) fu…" at bounding box center [1233, 248] width 371 height 420
type textarea "hero.moveXY(72, 25)"
click at [1125, 207] on div "# Go to the end of the path and build a fence there. # Use your moveXY(x, y) fu…" at bounding box center [1233, 248] width 371 height 420
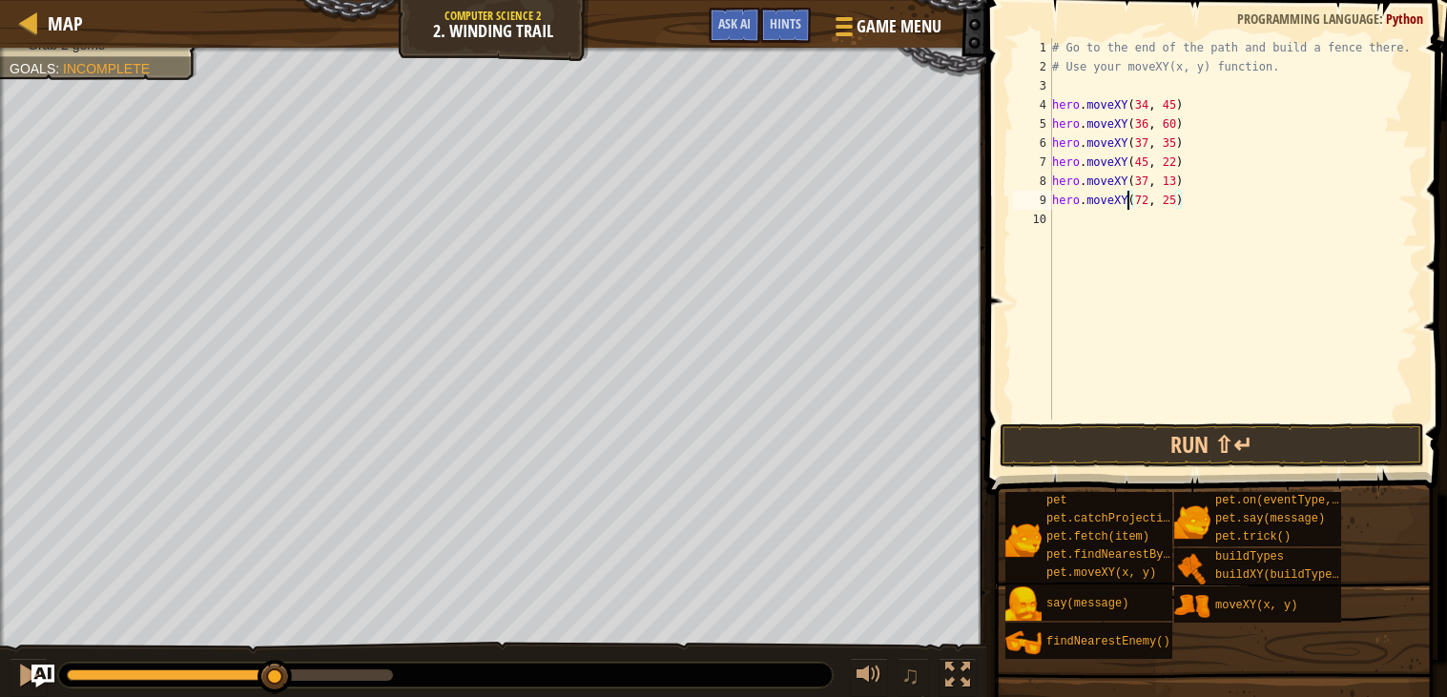
click at [1122, 222] on div "# Go to the end of the path and build a fence there. # Use your moveXY(x, y) fu…" at bounding box center [1233, 248] width 371 height 420
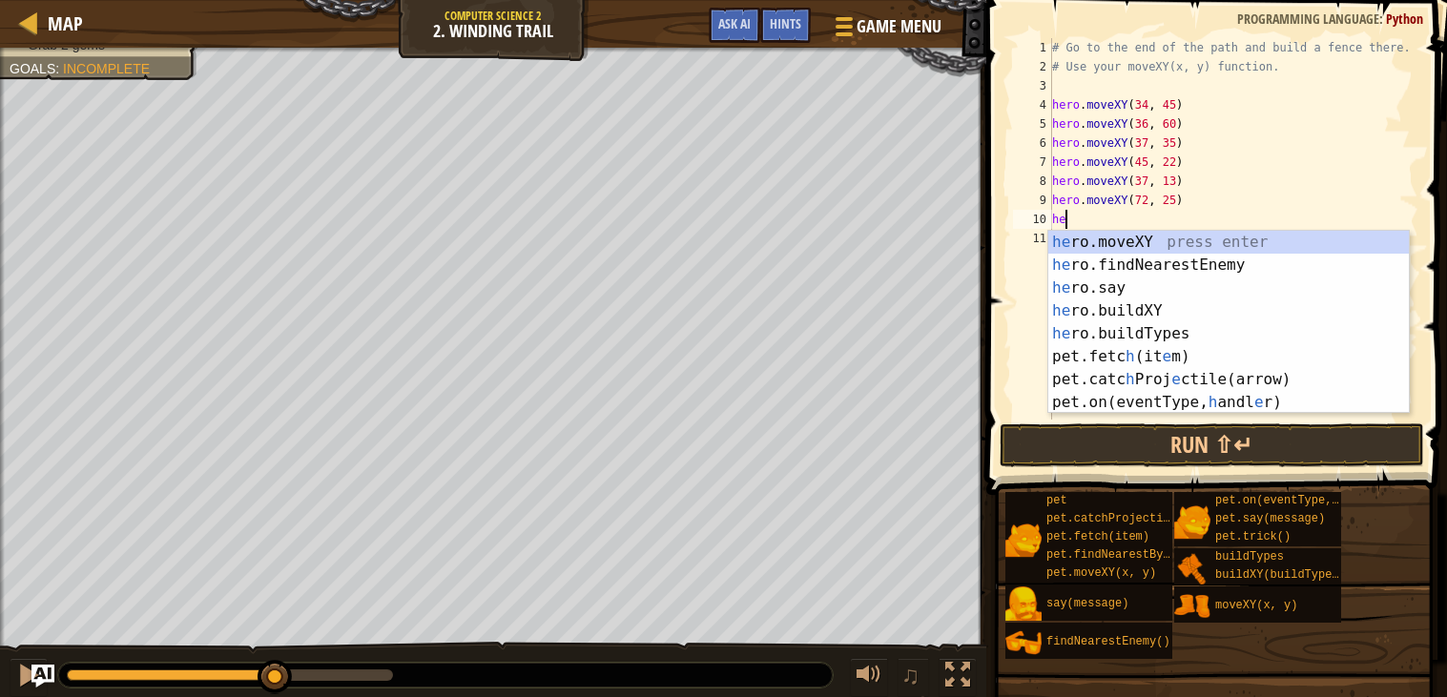
scroll to position [8, 1]
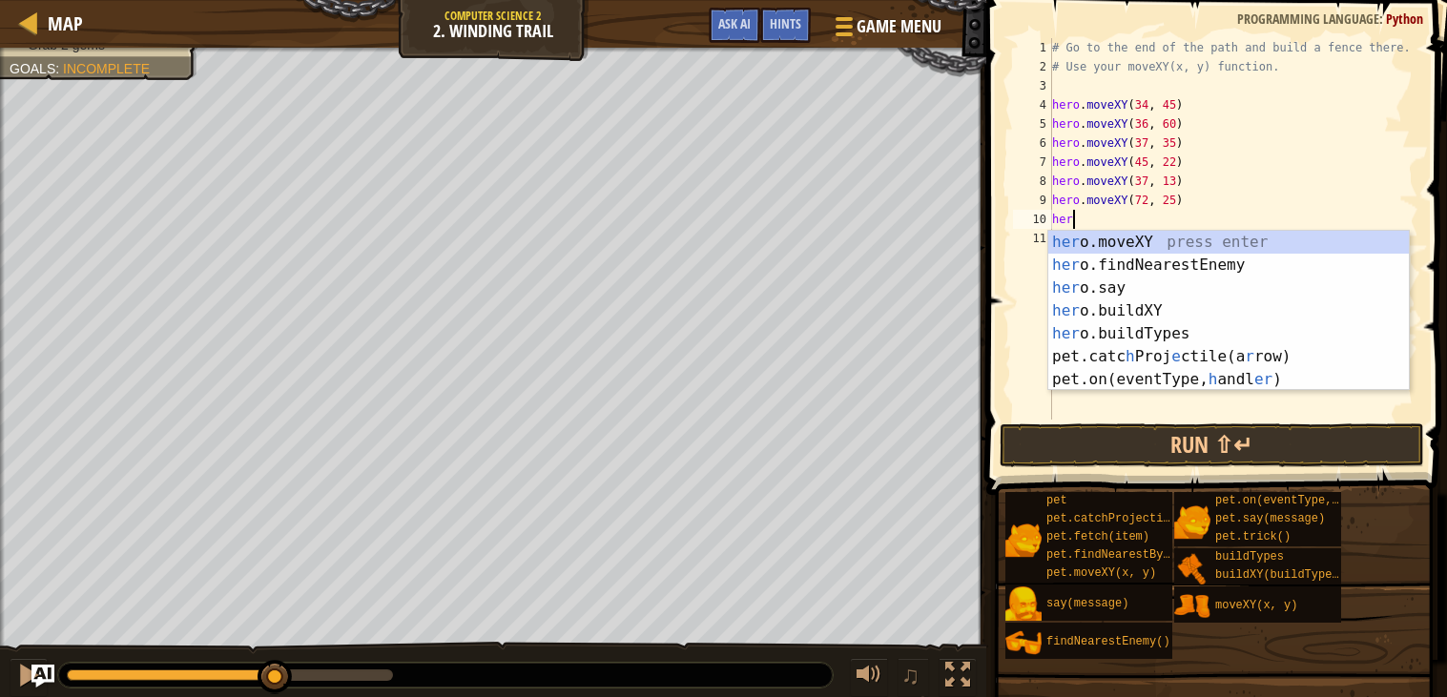
type textarea "hero"
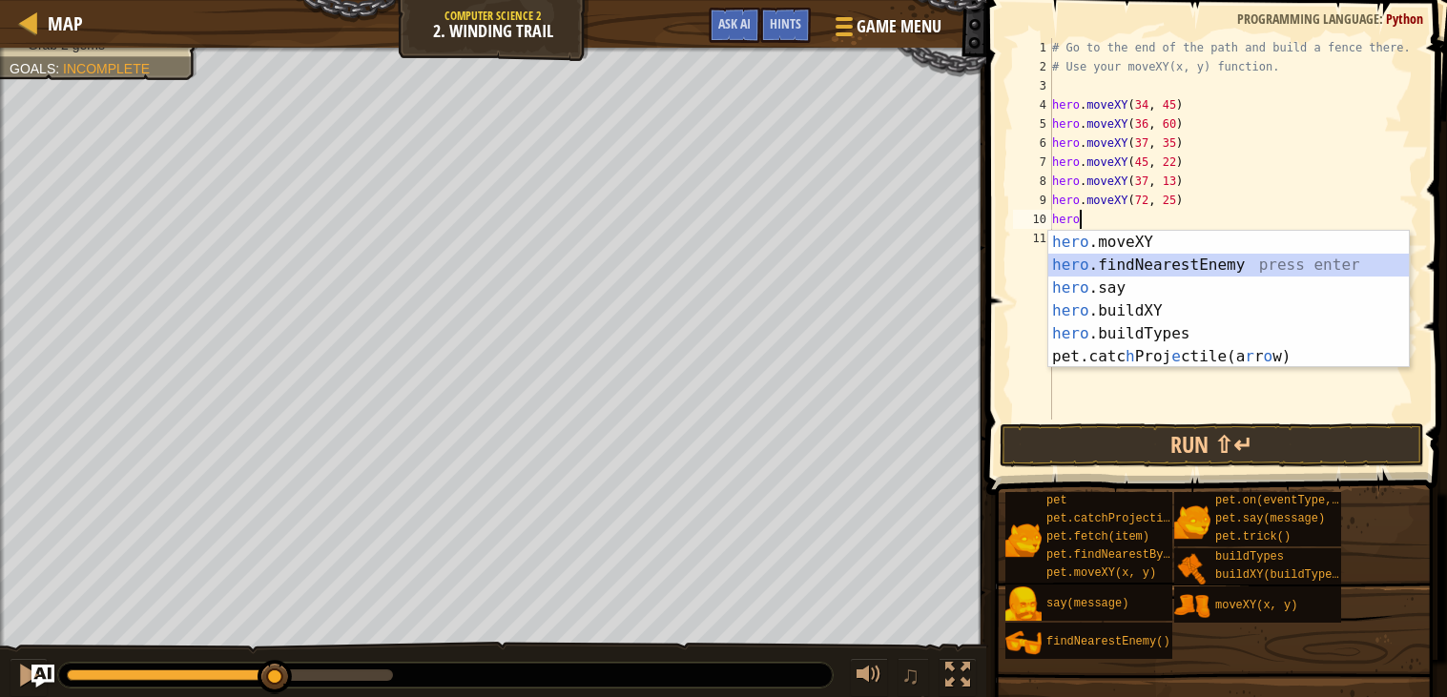
click at [1150, 270] on div "hero .moveXY press enter hero .findNearestEnemy press enter hero .say press ent…" at bounding box center [1228, 322] width 360 height 183
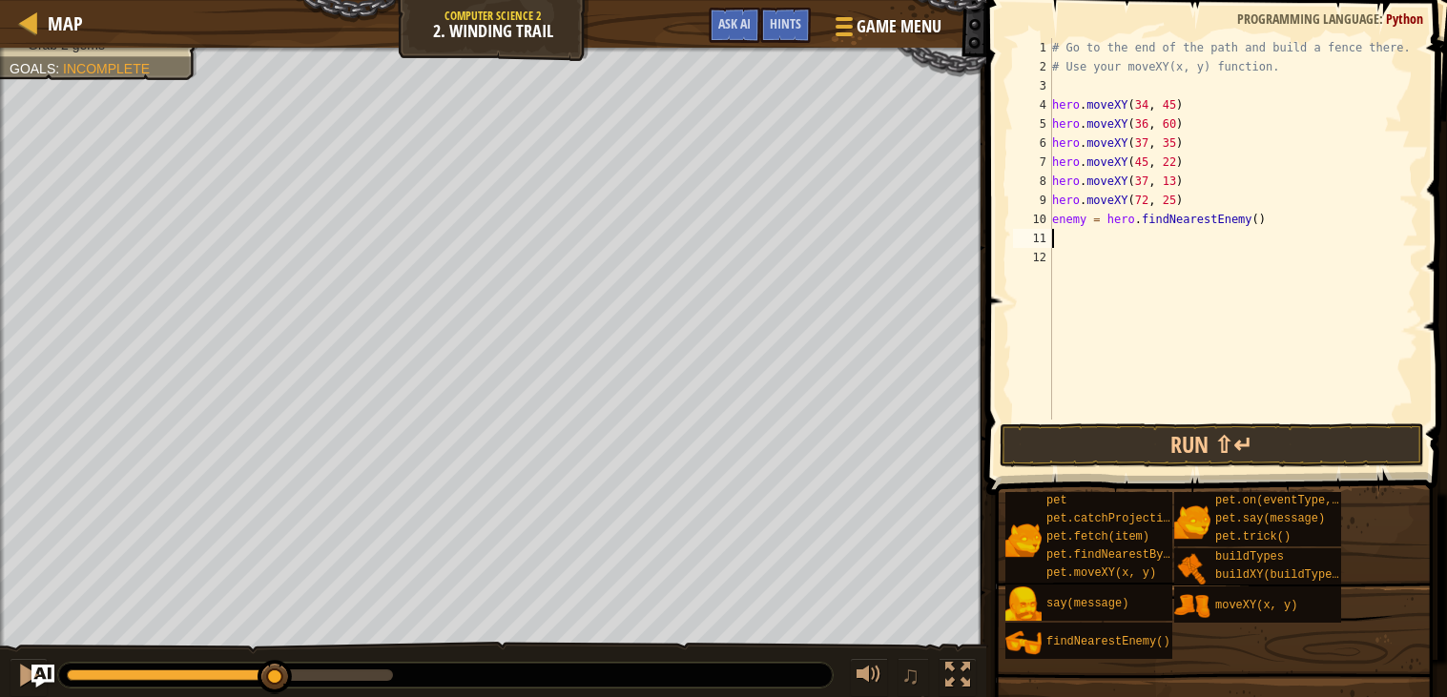
click at [1256, 216] on div "# Go to the end of the path and build a fence there. # Use your moveXY(x, y) fu…" at bounding box center [1233, 248] width 371 height 420
drag, startPoint x: 1322, startPoint y: 215, endPoint x: 1045, endPoint y: 224, distance: 276.7
click at [1045, 224] on div "enemy = hero.findNearestEnemy() 1 2 3 4 5 6 7 8 9 10 11 12 # Go to the end of t…" at bounding box center [1213, 228] width 409 height 381
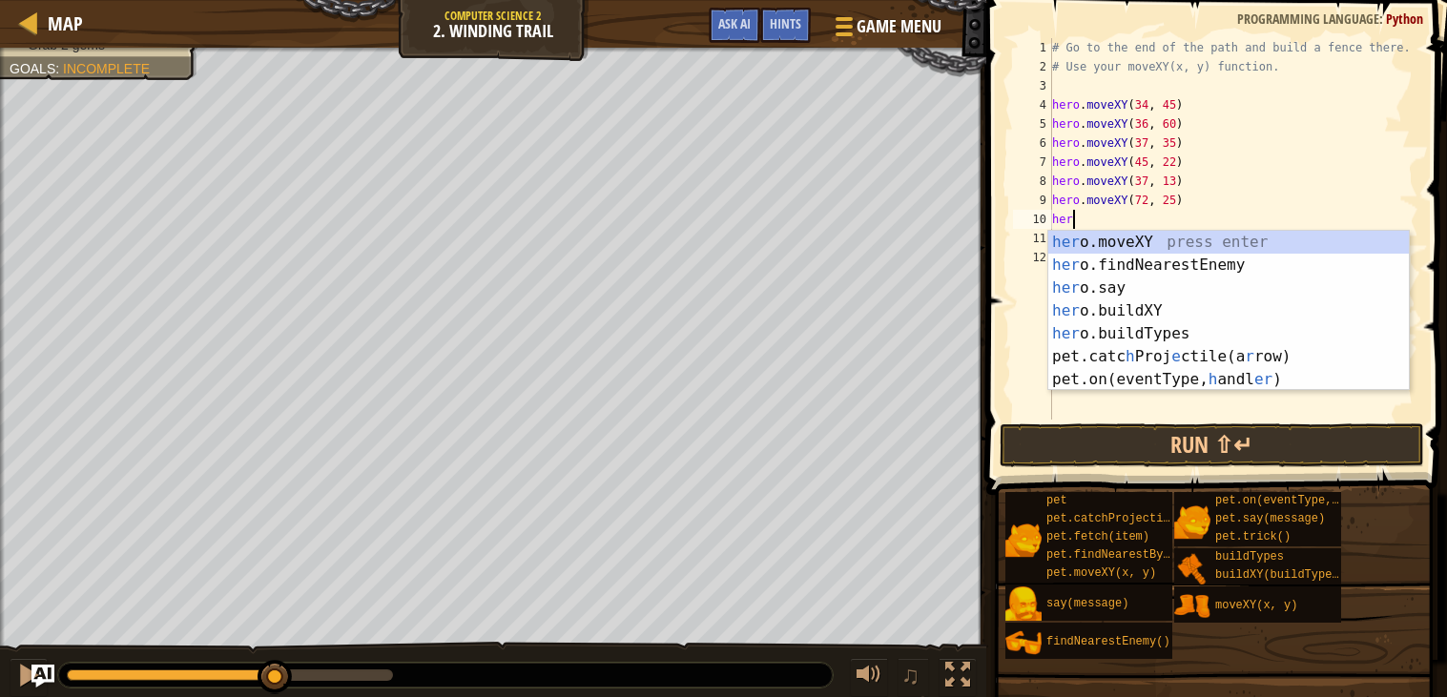
scroll to position [8, 1]
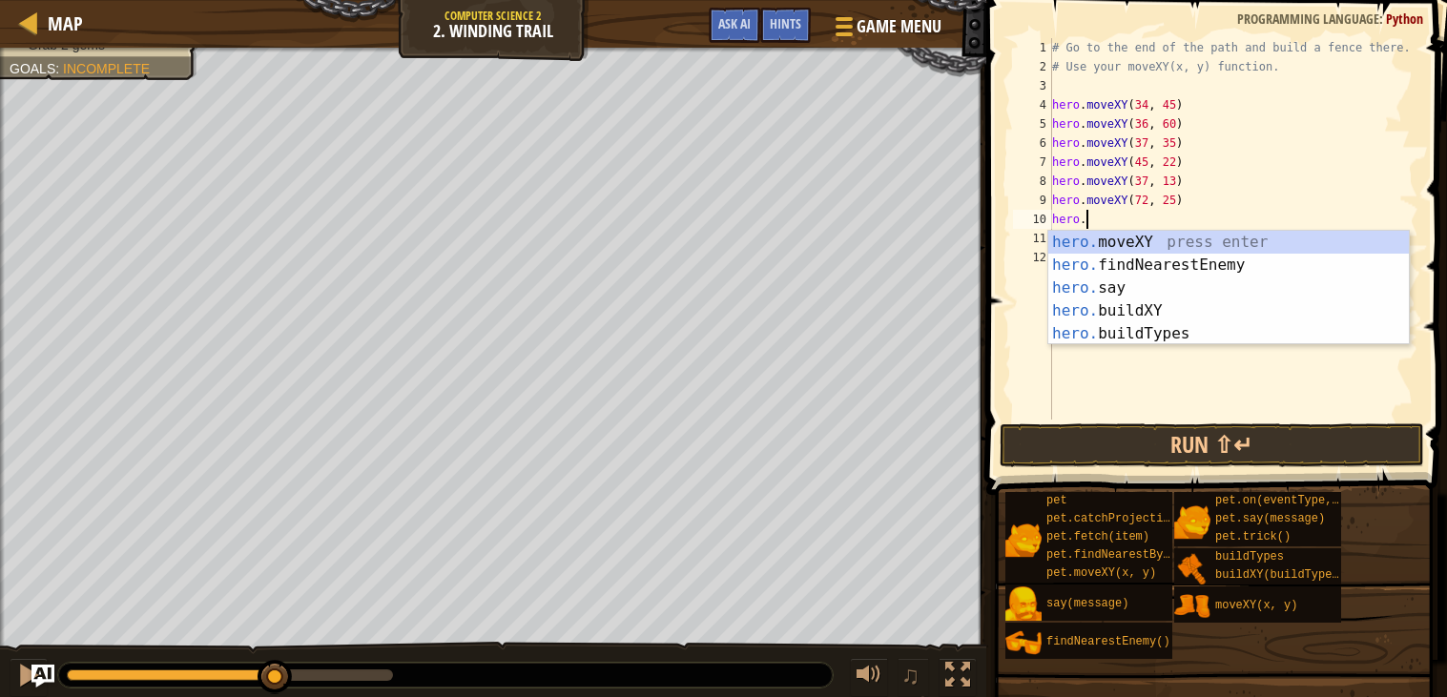
type textarea "hero.a"
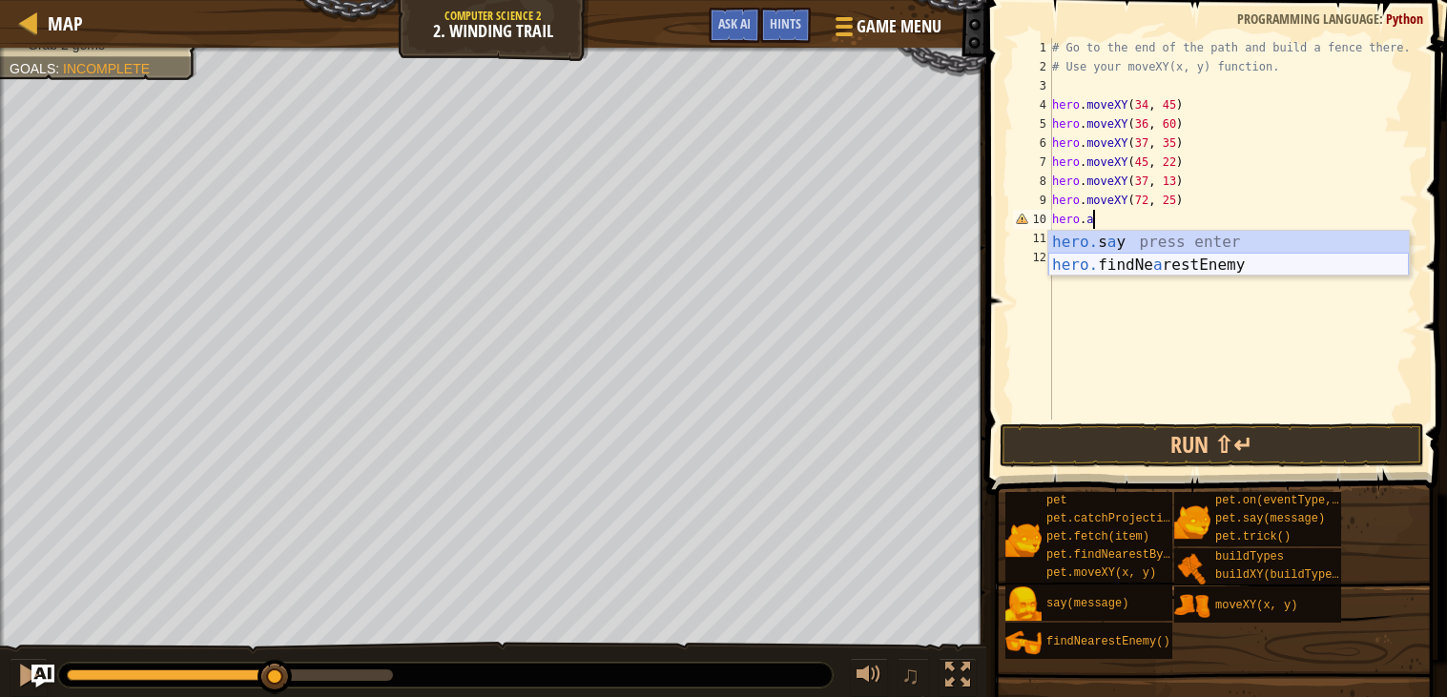
click at [1061, 269] on div "hero. s a y press enter hero. findNe a restEnemy press enter" at bounding box center [1228, 277] width 360 height 92
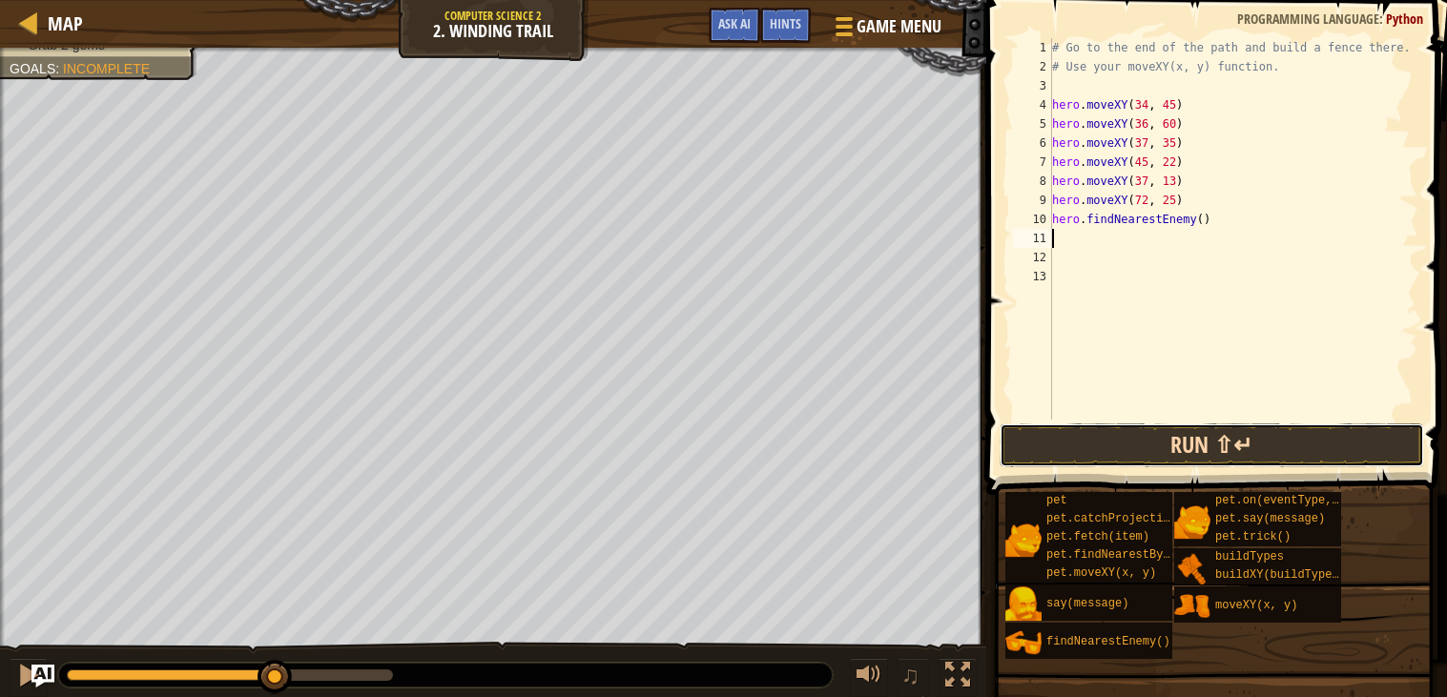
click at [1129, 450] on button "Run ⇧↵" at bounding box center [1211, 445] width 424 height 44
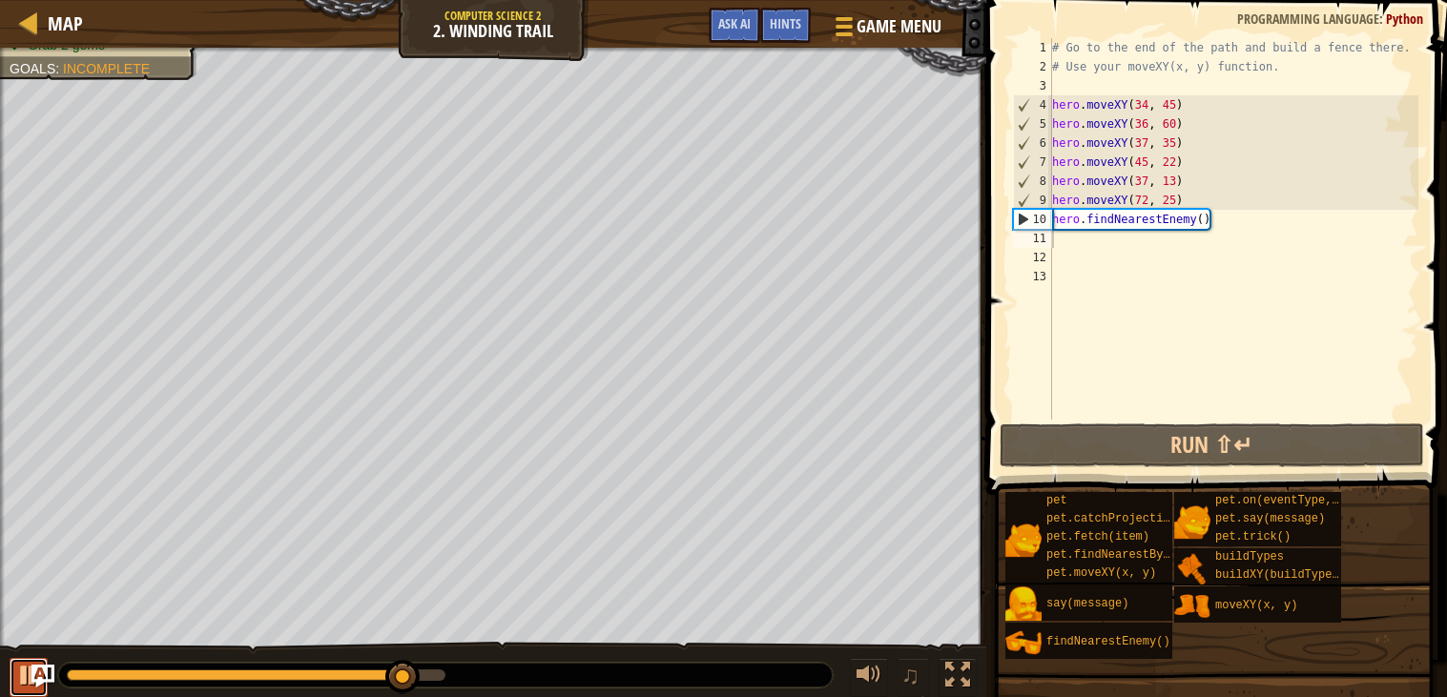
click at [18, 680] on div at bounding box center [28, 675] width 25 height 25
